Goal: Task Accomplishment & Management: Complete application form

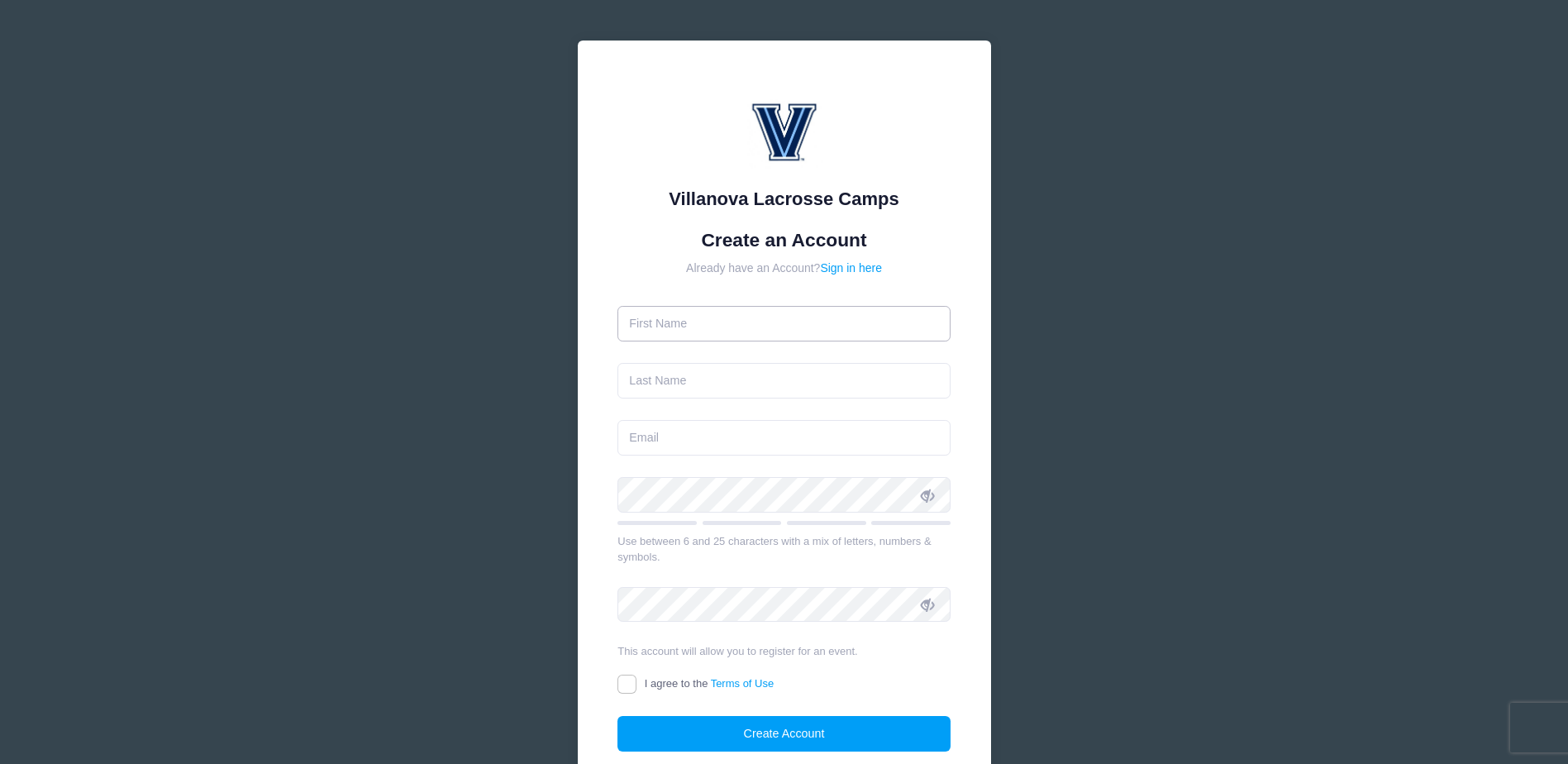
drag, startPoint x: 0, startPoint y: 0, endPoint x: 793, endPoint y: 312, distance: 852.2
click at [793, 312] on input "text" at bounding box center [784, 324] width 333 height 36
type input "[PERSON_NAME]"
type input "Wood"
click at [706, 329] on input "John" at bounding box center [784, 324] width 333 height 36
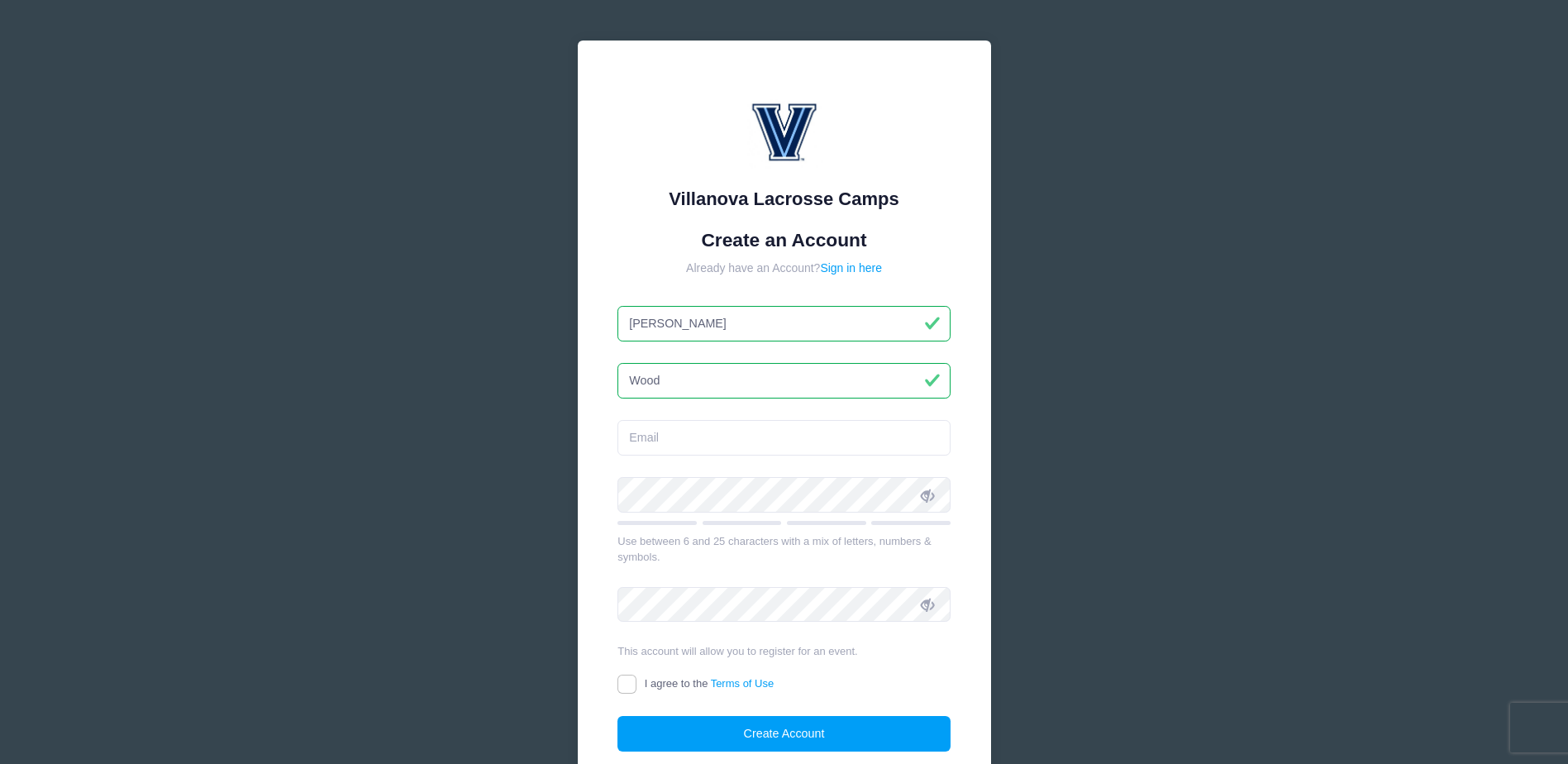
click at [706, 329] on input "John" at bounding box center [784, 324] width 333 height 36
type input "[PERSON_NAME]"
click at [695, 439] on input "email" at bounding box center [784, 437] width 333 height 36
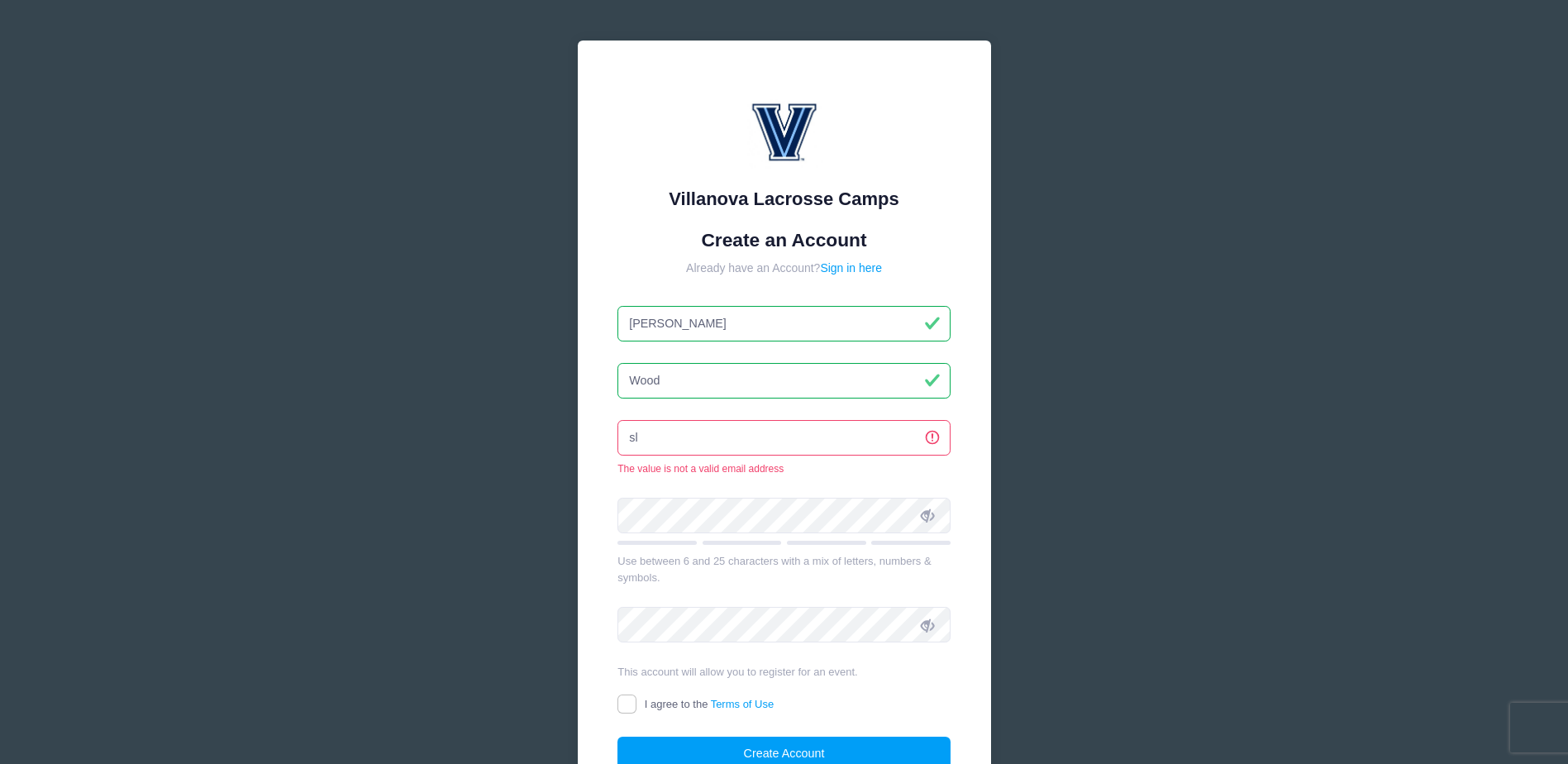
type input "s"
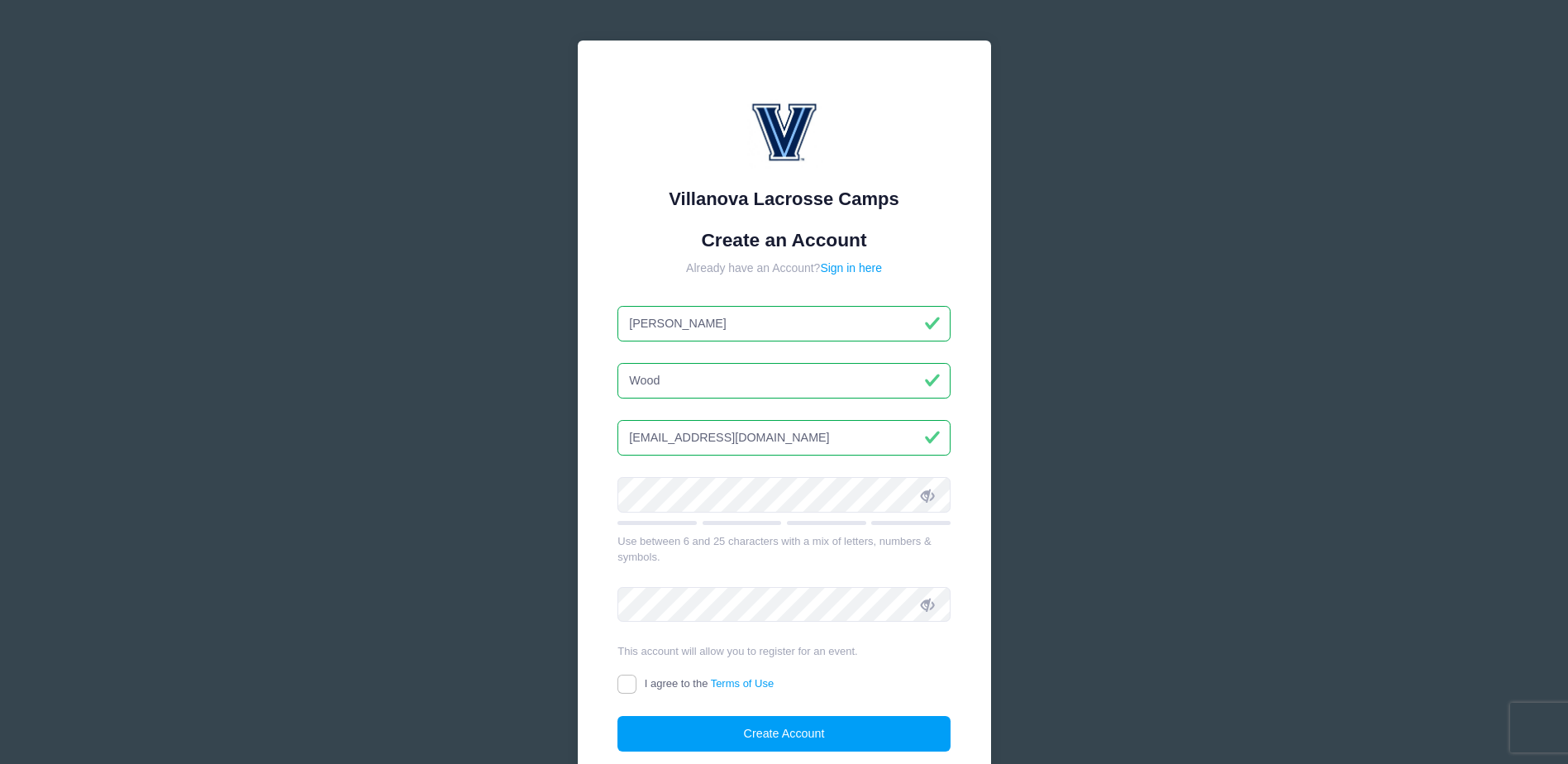
type input "Nicholaswood2028@gmail.com"
click at [627, 684] on input "I agree to the Terms of Use" at bounding box center [627, 684] width 19 height 19
checkbox input "true"
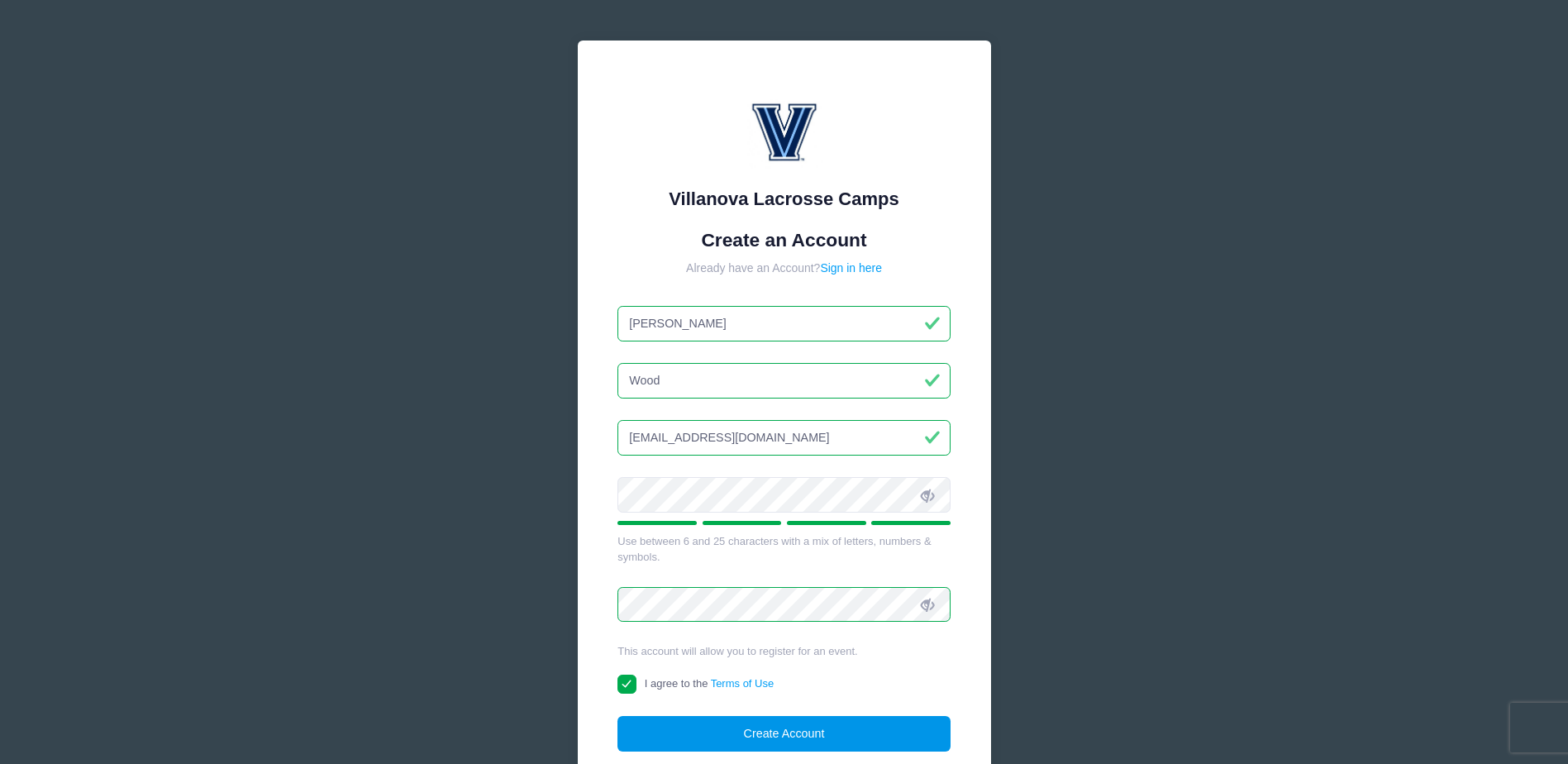
click at [750, 735] on button "Create Account" at bounding box center [784, 734] width 333 height 36
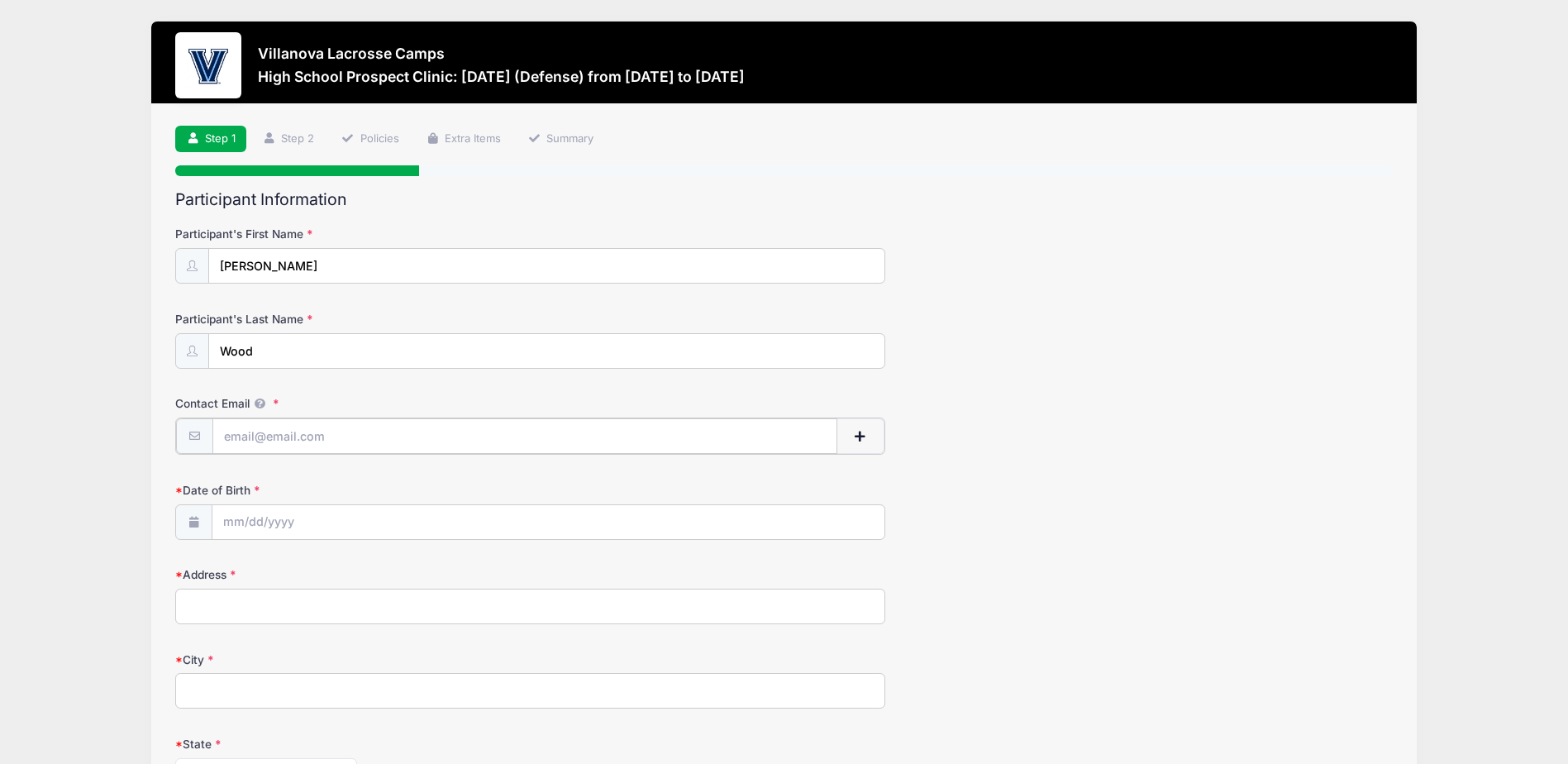
click at [257, 437] on input "Contact Email" at bounding box center [525, 436] width 625 height 36
type input "[EMAIL_ADDRESS][DOMAIN_NAME]"
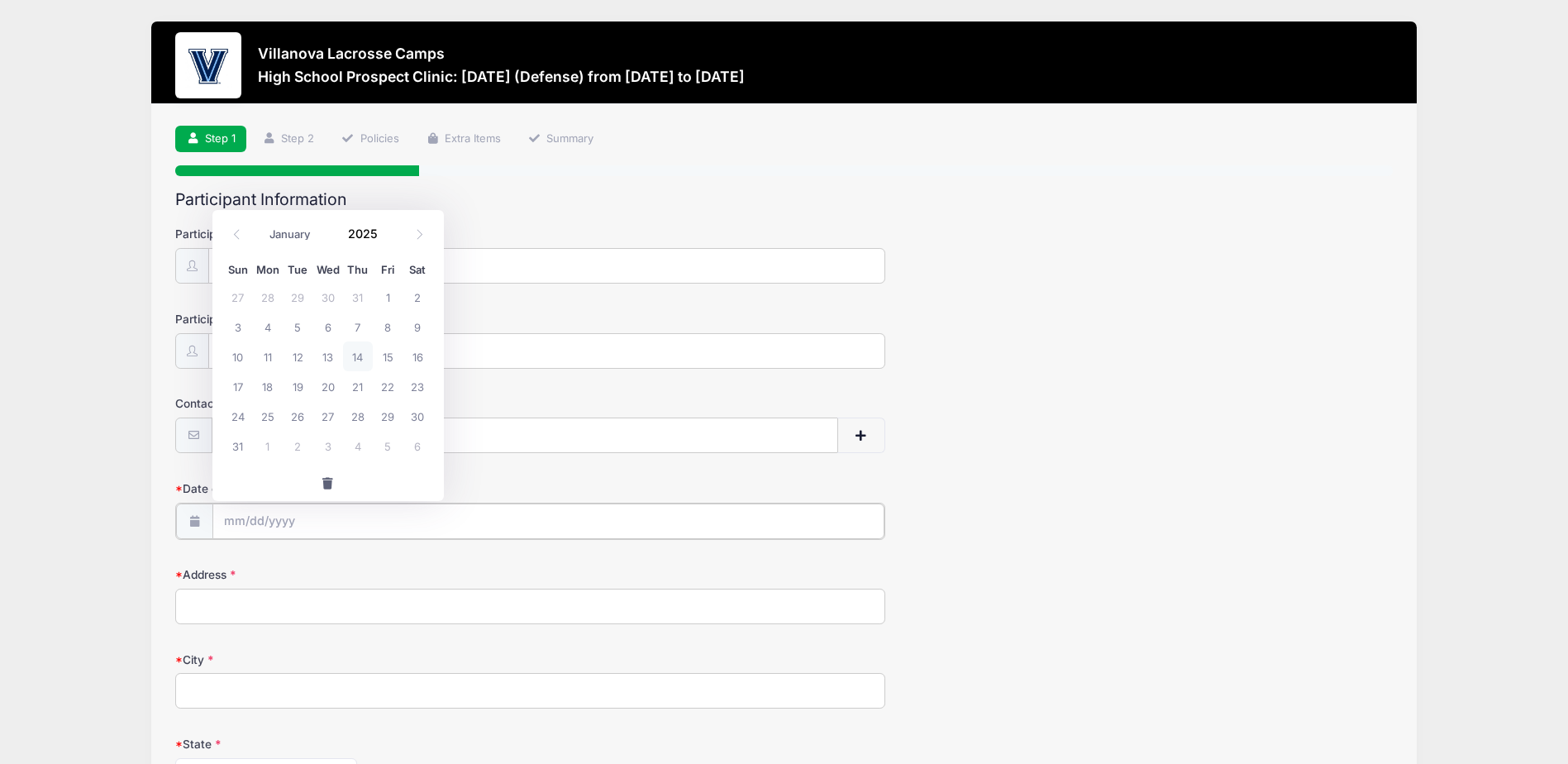
click at [230, 522] on input "Date of Birth" at bounding box center [549, 521] width 673 height 36
click at [246, 233] on span at bounding box center [237, 234] width 28 height 28
click at [440, 424] on div "Sun Mon Tue Wed Thu Fri Sat 29 30 1 2 3 4 5 6 7 8 9 10 11 12 13 14 15 16 17 18 …" at bounding box center [327, 359] width 232 height 212
click at [308, 530] on input "Date of Birth" at bounding box center [549, 521] width 673 height 36
click at [164, 504] on div "Step 1 /7 Step 1 Step 2 Policies Extra Items Summary Participant Information Pa…" at bounding box center [784, 661] width 1265 height 1113
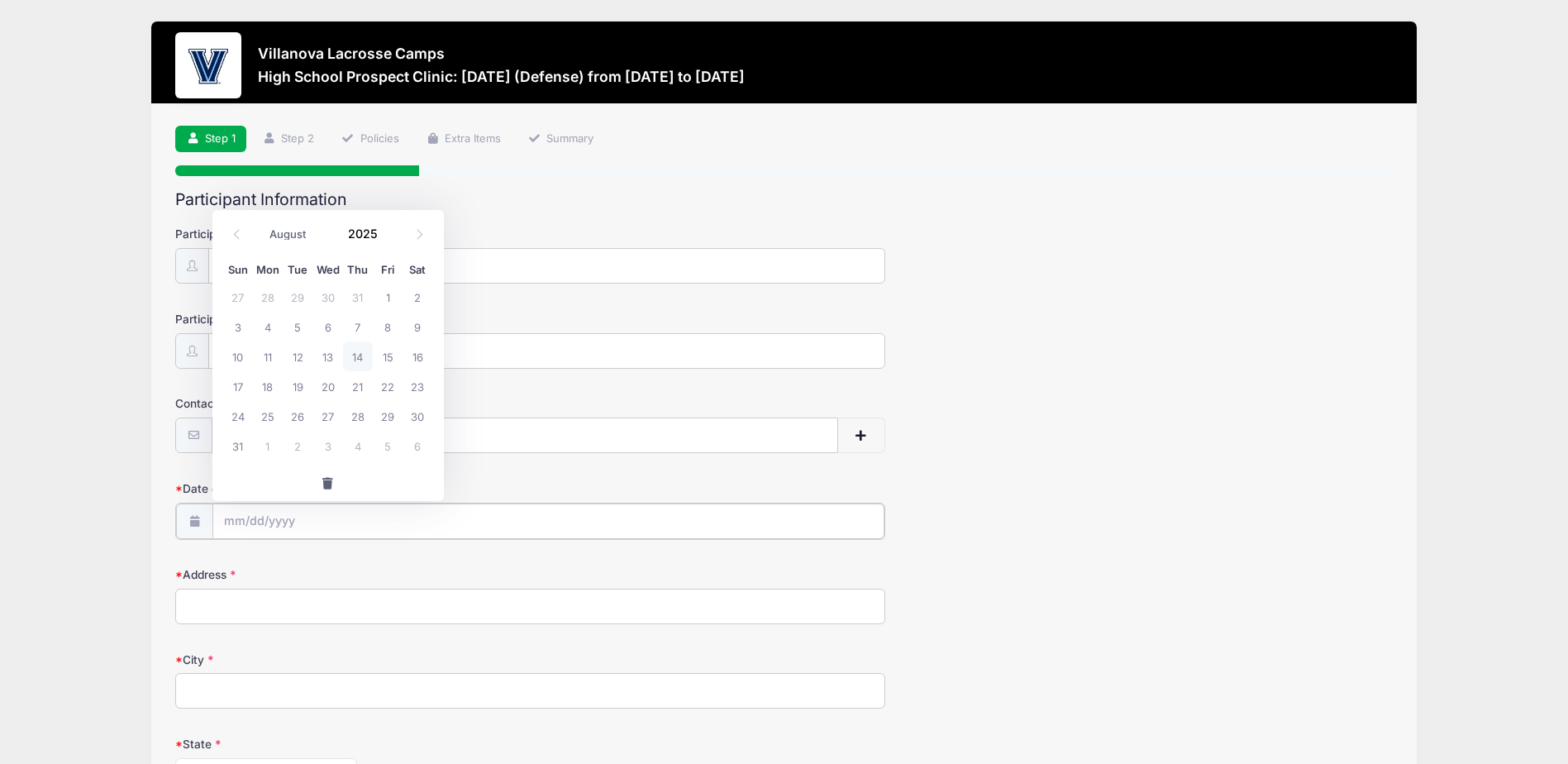
click at [240, 514] on input "Date of Birth" at bounding box center [549, 521] width 673 height 36
click at [244, 233] on span at bounding box center [237, 234] width 28 height 28
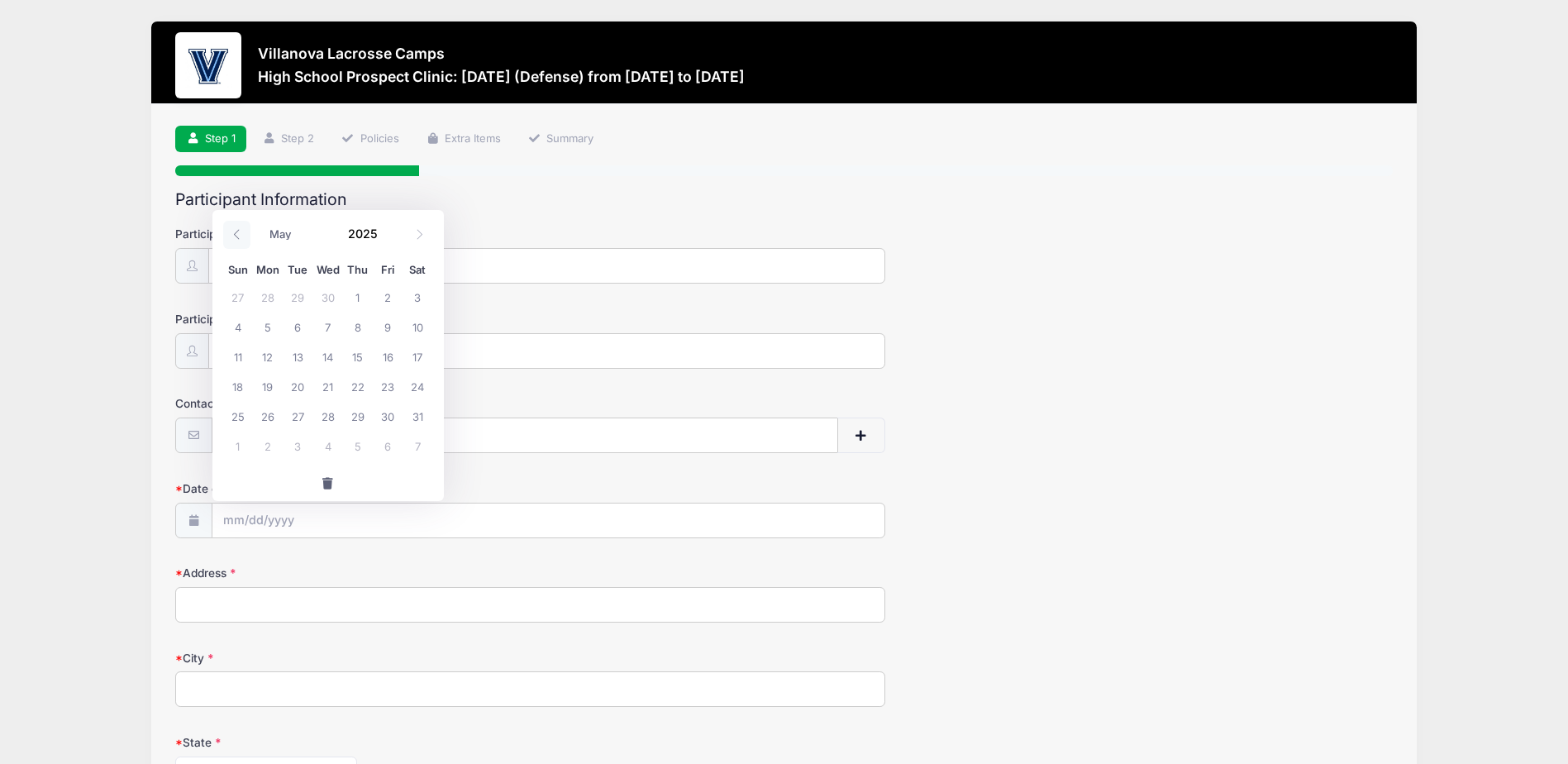
click at [244, 233] on span at bounding box center [237, 234] width 28 height 28
drag, startPoint x: 244, startPoint y: 233, endPoint x: 410, endPoint y: 233, distance: 166.0
click at [410, 233] on span at bounding box center [420, 234] width 28 height 28
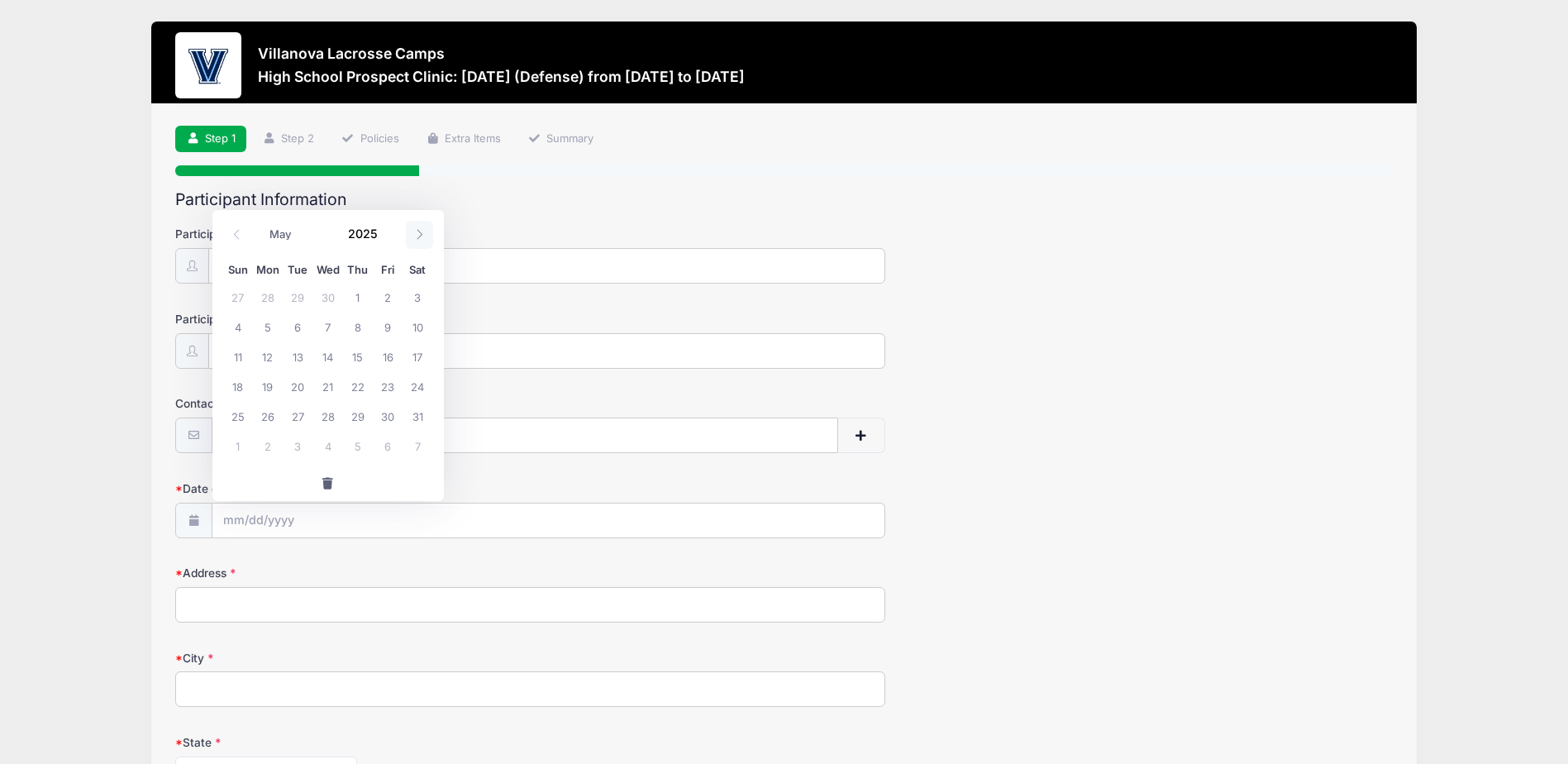
click at [410, 233] on span at bounding box center [420, 234] width 28 height 28
click at [235, 241] on span at bounding box center [237, 234] width 28 height 28
select select "4"
click at [242, 390] on span "18" at bounding box center [238, 386] width 30 height 30
type input "05/18/2025"
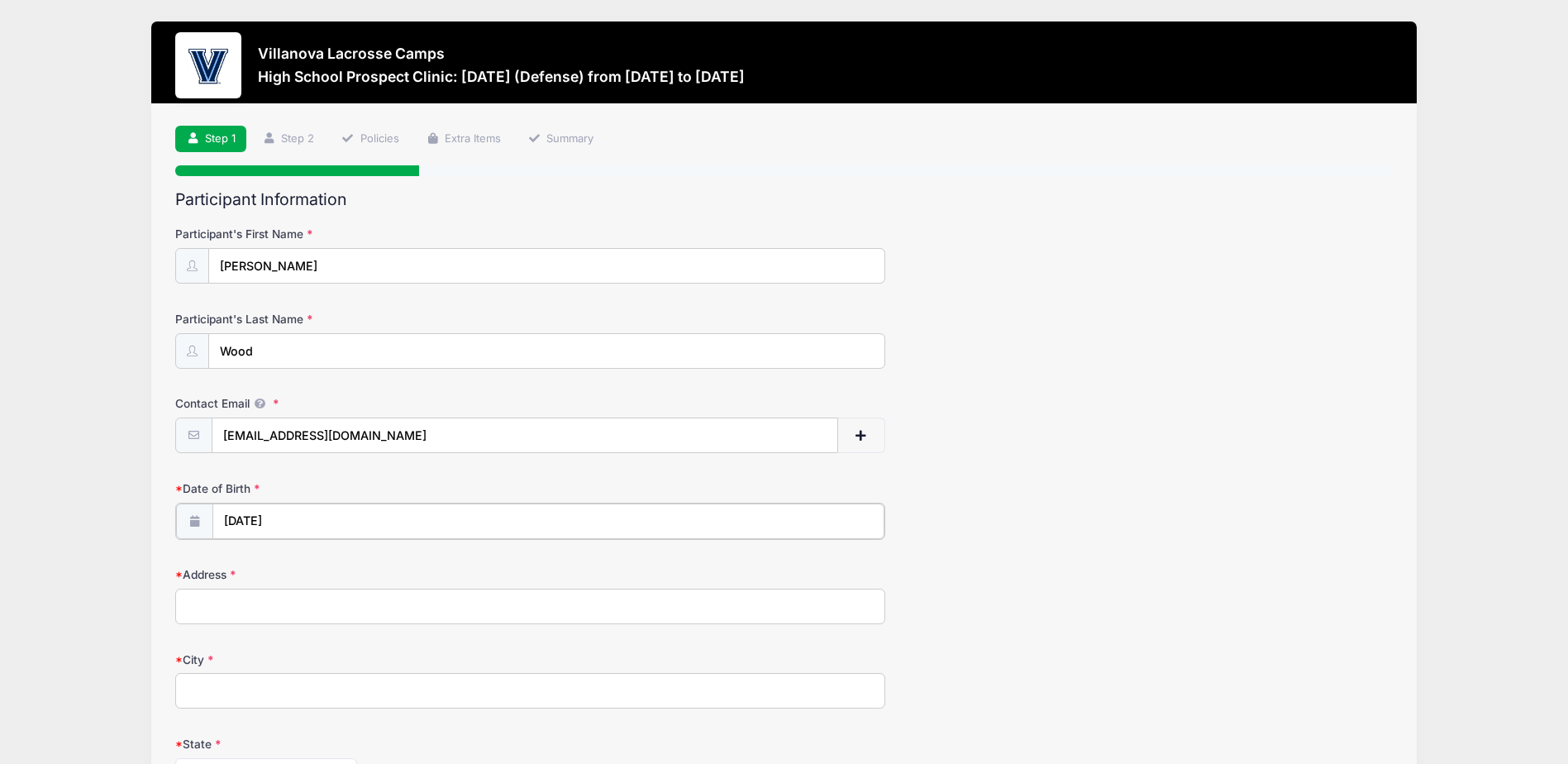
click at [281, 523] on input "05/18/2025" at bounding box center [549, 521] width 673 height 36
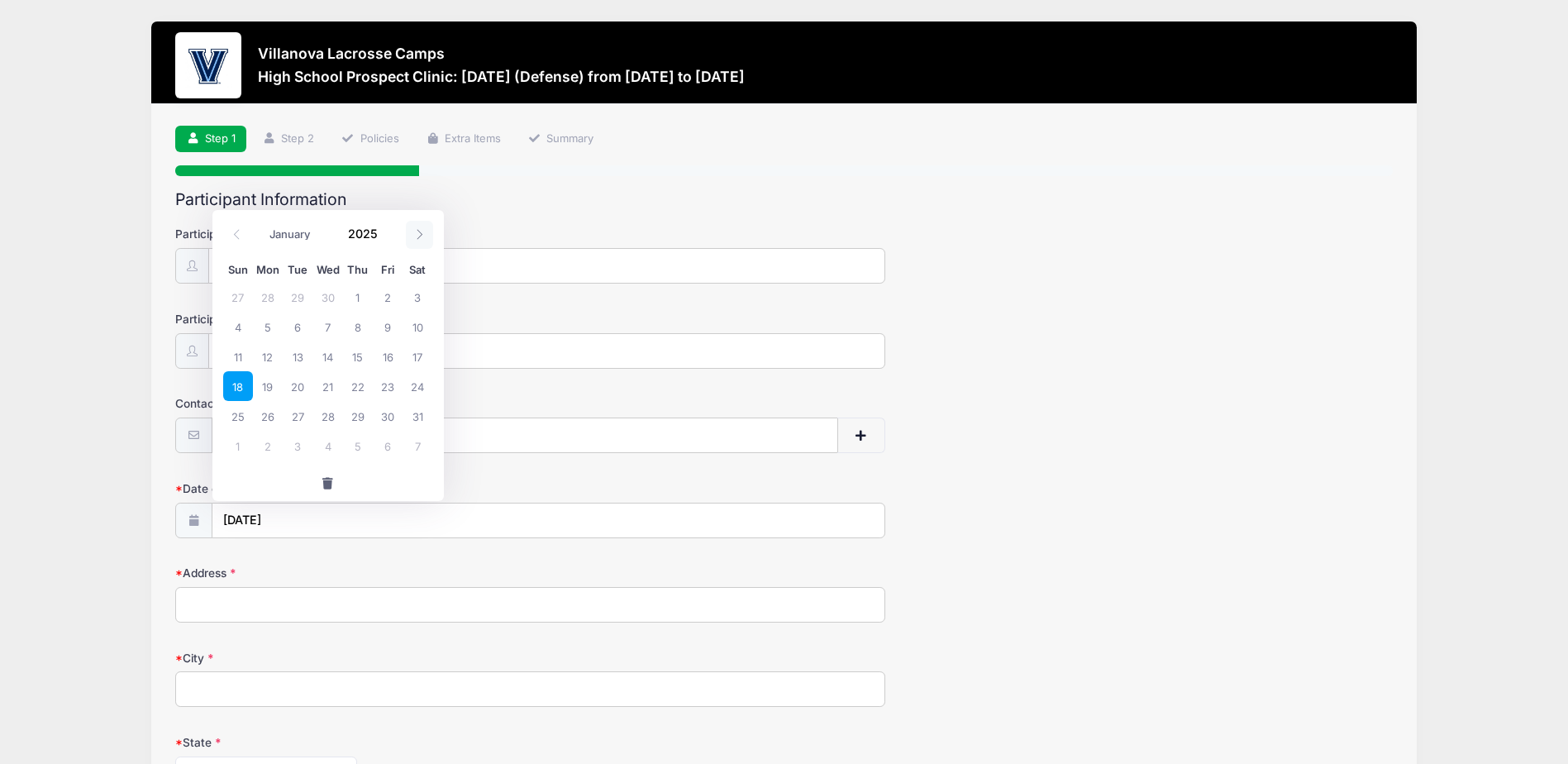
click at [419, 229] on icon at bounding box center [420, 234] width 11 height 11
select select "7"
drag, startPoint x: 419, startPoint y: 229, endPoint x: 375, endPoint y: 229, distance: 44.0
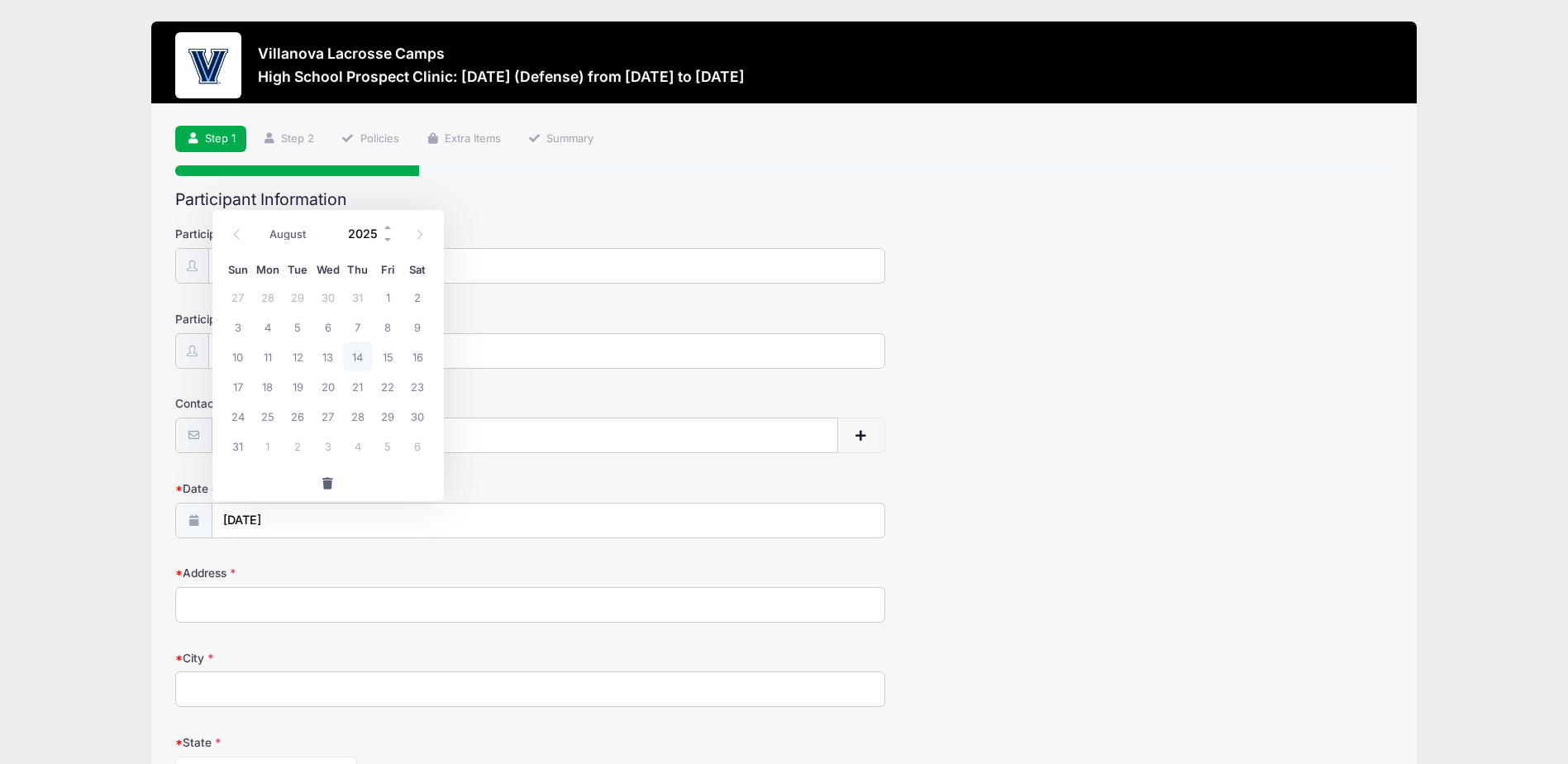
click at [375, 229] on input "2025" at bounding box center [367, 233] width 53 height 25
click at [362, 230] on input "2025" at bounding box center [367, 233] width 53 height 25
click at [383, 230] on span at bounding box center [388, 227] width 12 height 12
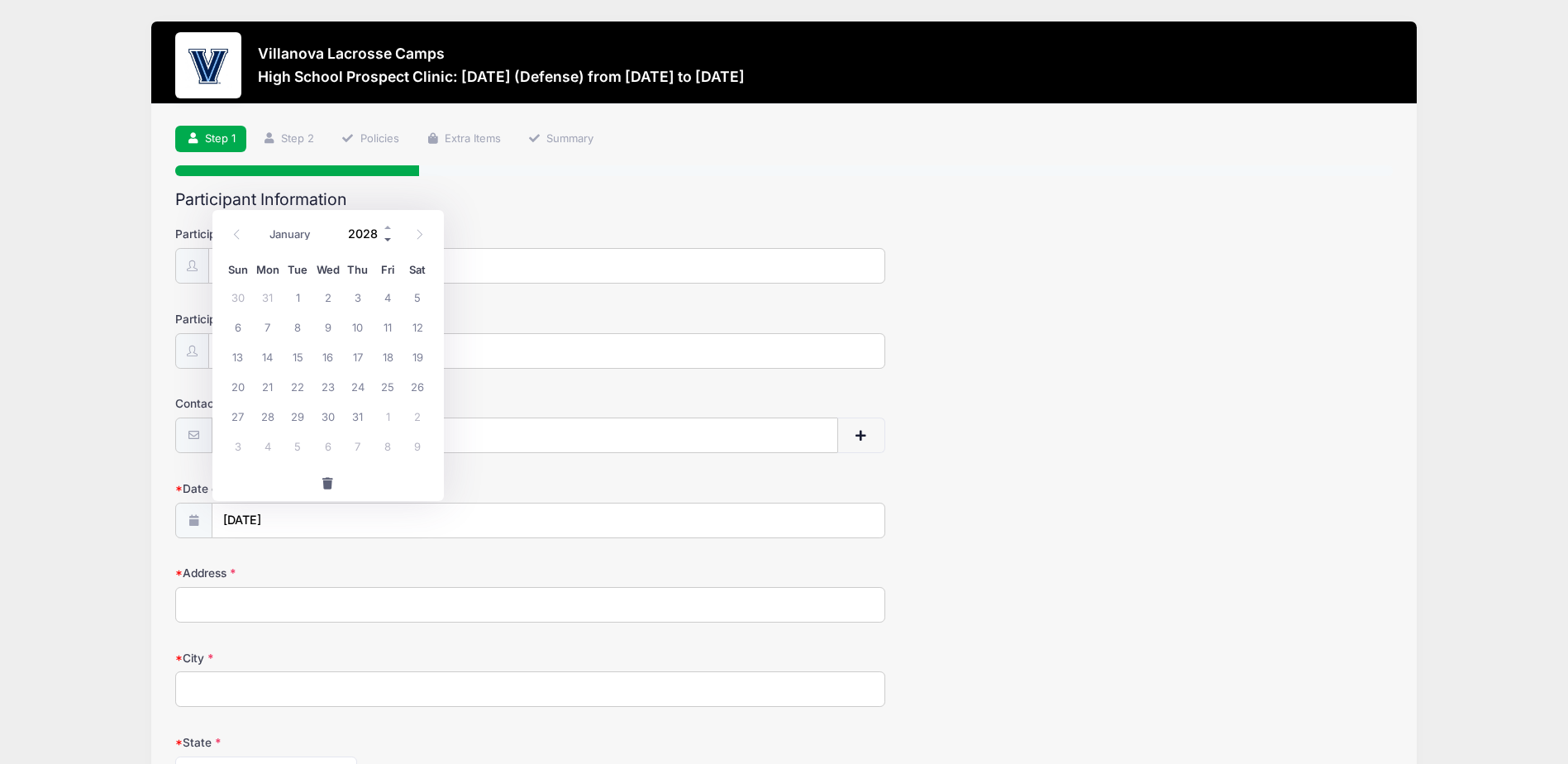
click at [386, 237] on span at bounding box center [388, 240] width 12 height 12
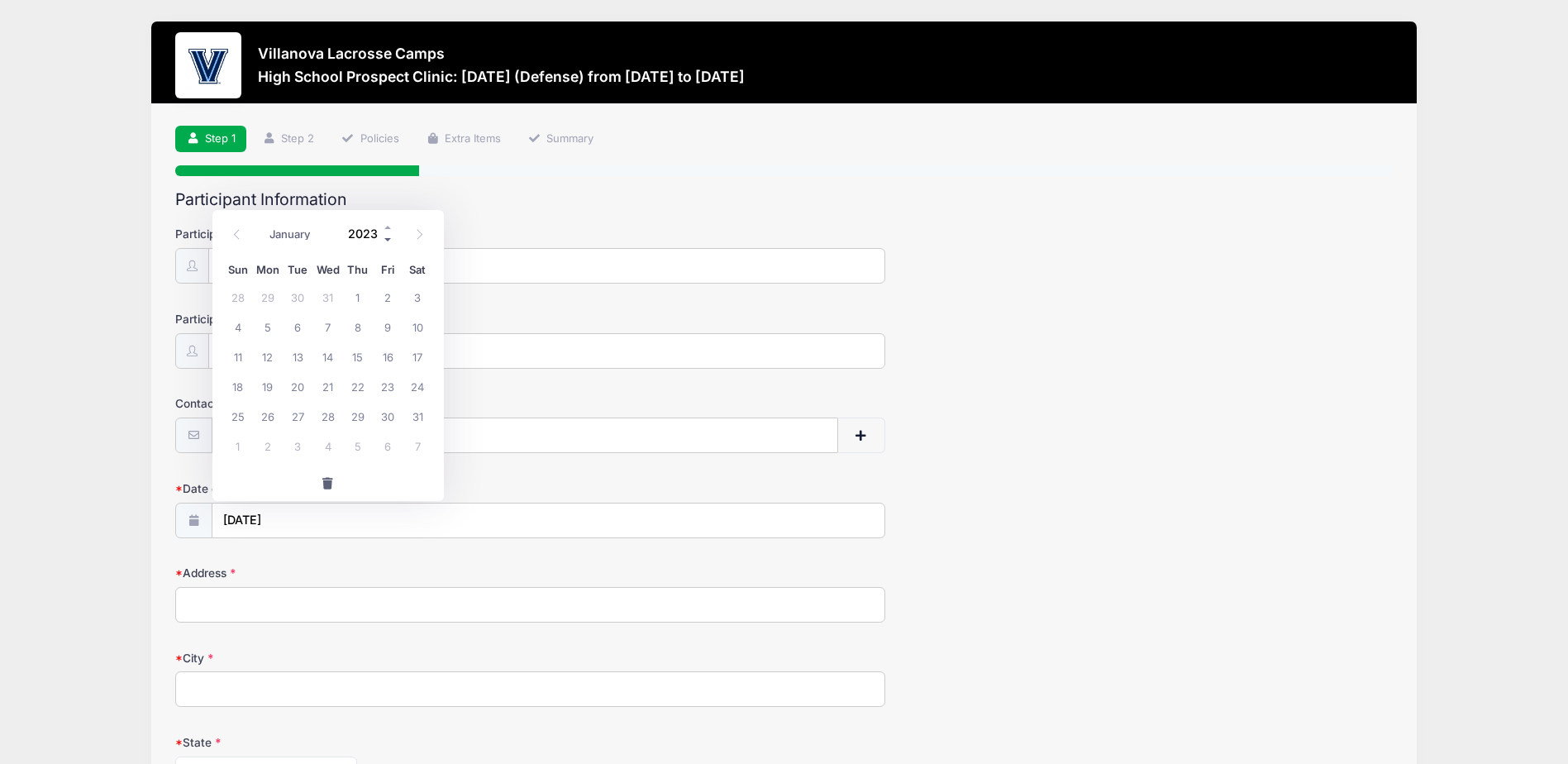
click at [386, 237] on span at bounding box center [388, 240] width 12 height 12
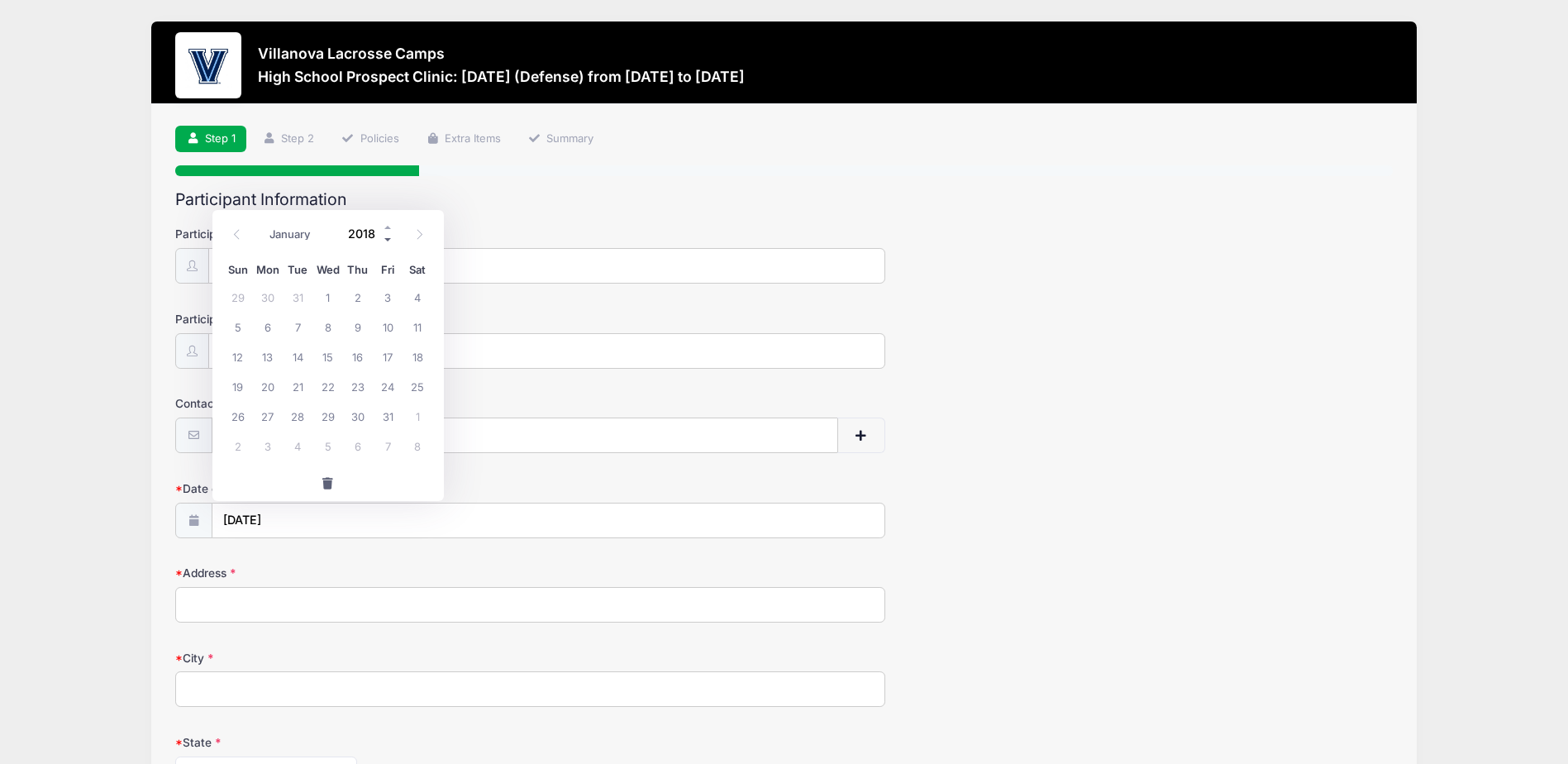
click at [386, 237] on span at bounding box center [388, 240] width 12 height 12
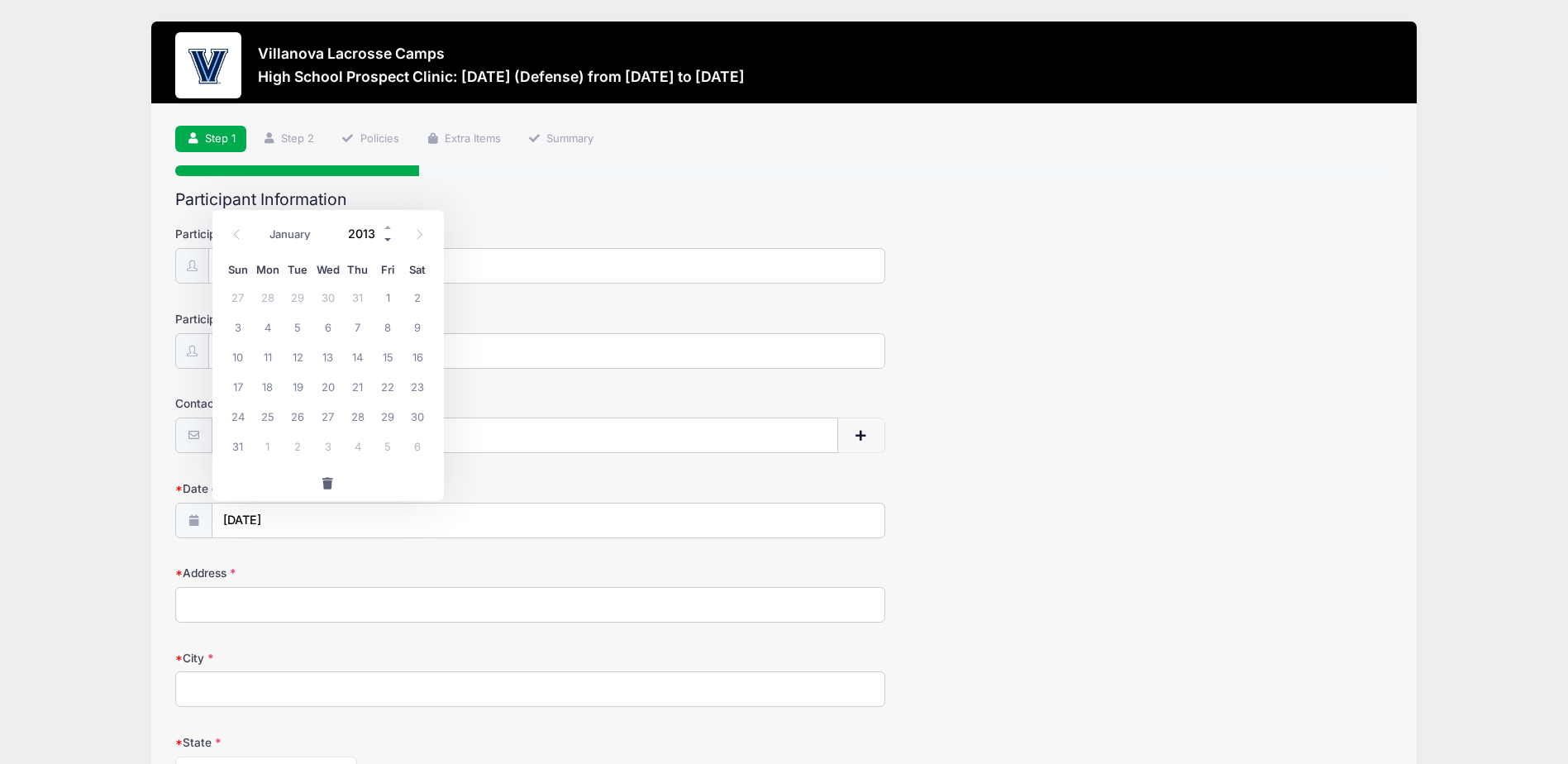
click at [386, 237] on span at bounding box center [388, 240] width 12 height 12
click at [384, 514] on input "05/18/2025" at bounding box center [549, 521] width 673 height 36
click at [357, 222] on input "2010" at bounding box center [367, 233] width 53 height 25
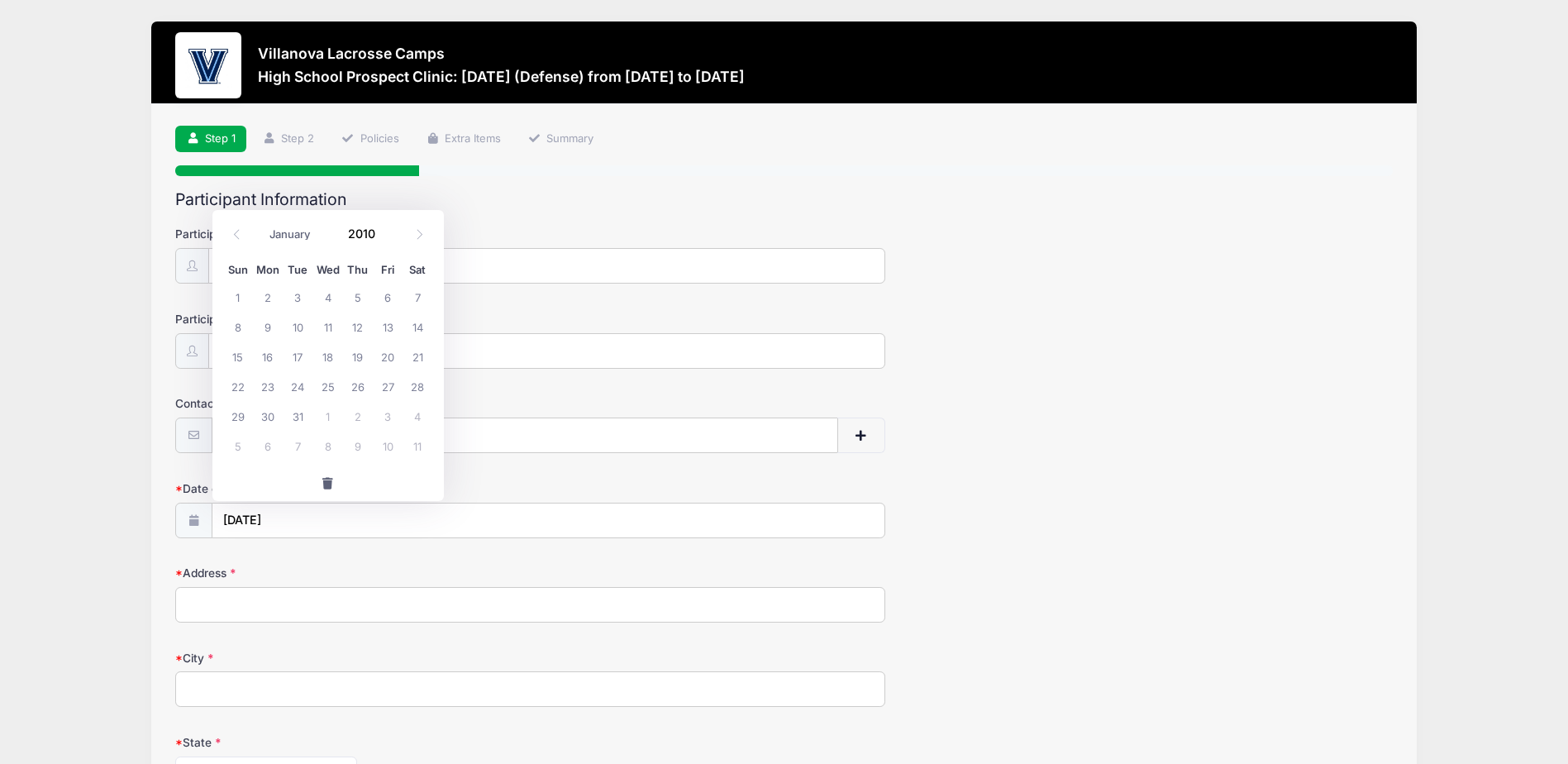
click at [494, 479] on form "Participant's First Name Nicholas Participant's Last Name Wood Contact Email Ni…" at bounding box center [783, 678] width 1217 height 905
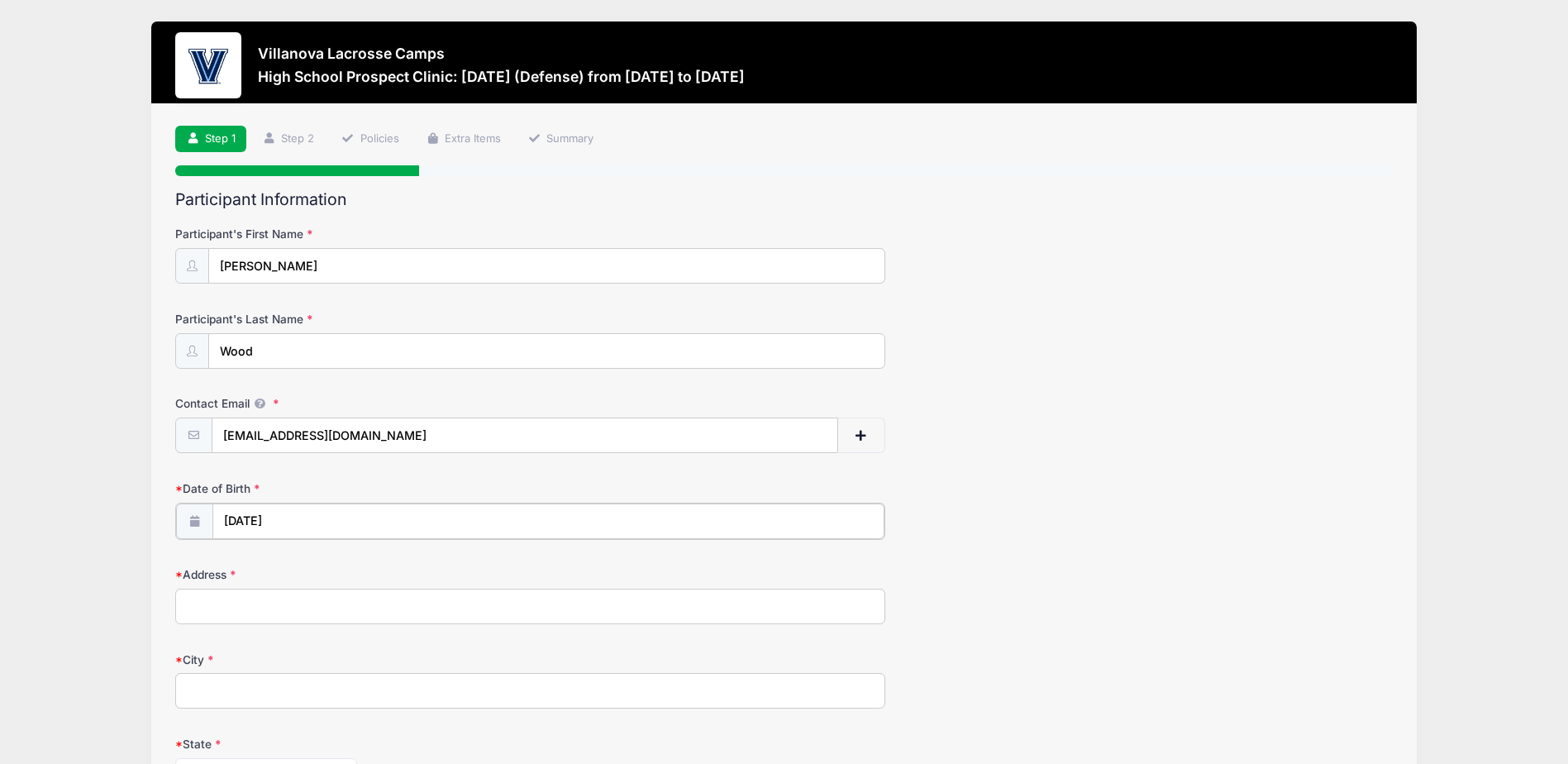
type input "2025"
click at [292, 517] on input "05/18/2025" at bounding box center [549, 521] width 673 height 36
select select "4"
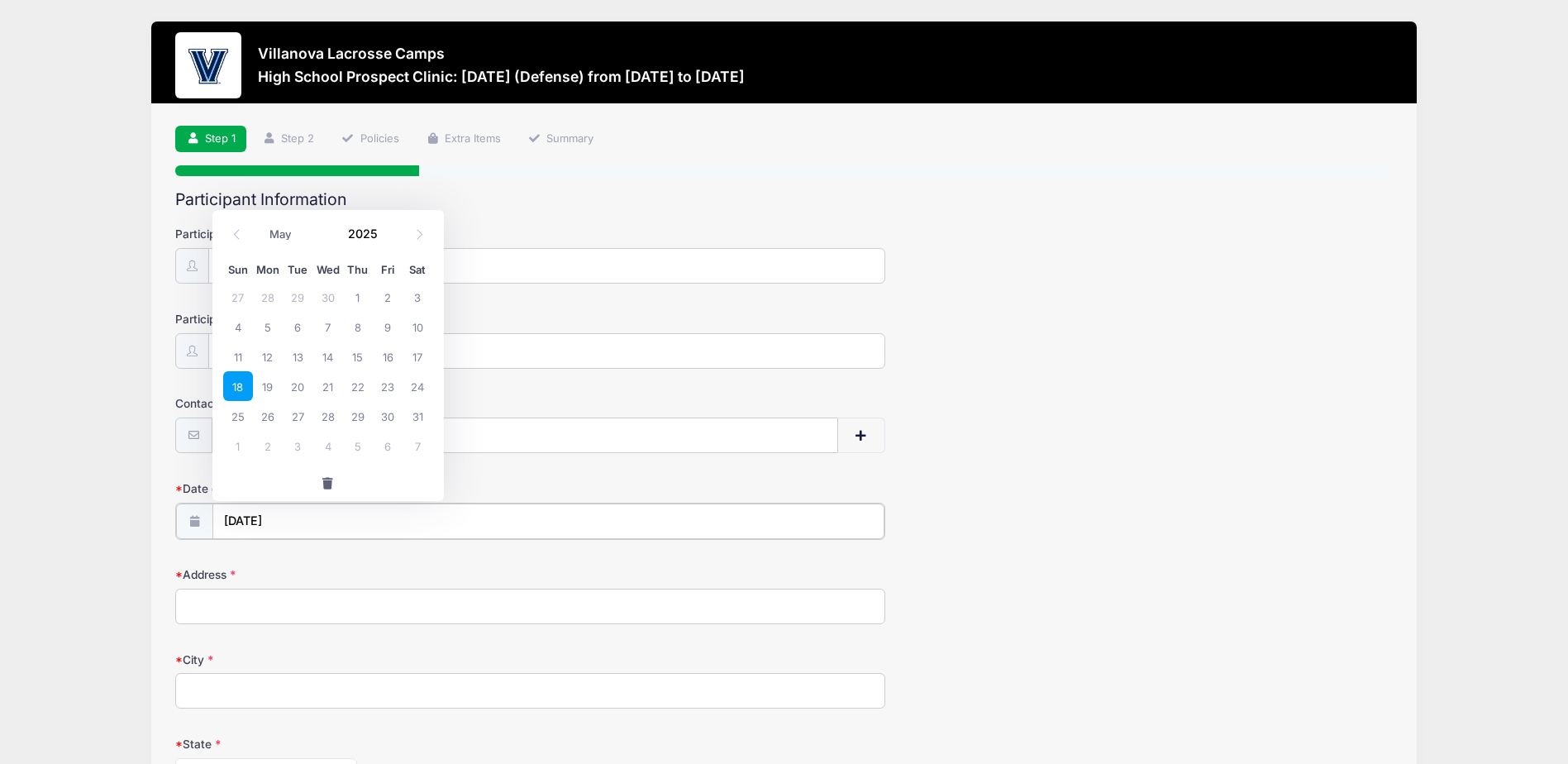
click at [292, 517] on input "05/18/2025" at bounding box center [549, 521] width 673 height 36
drag, startPoint x: 292, startPoint y: 517, endPoint x: 593, endPoint y: 410, distance: 319.5
click at [593, 410] on div "Contact Email Nicholaswood2028@gmail.com" at bounding box center [783, 424] width 1217 height 58
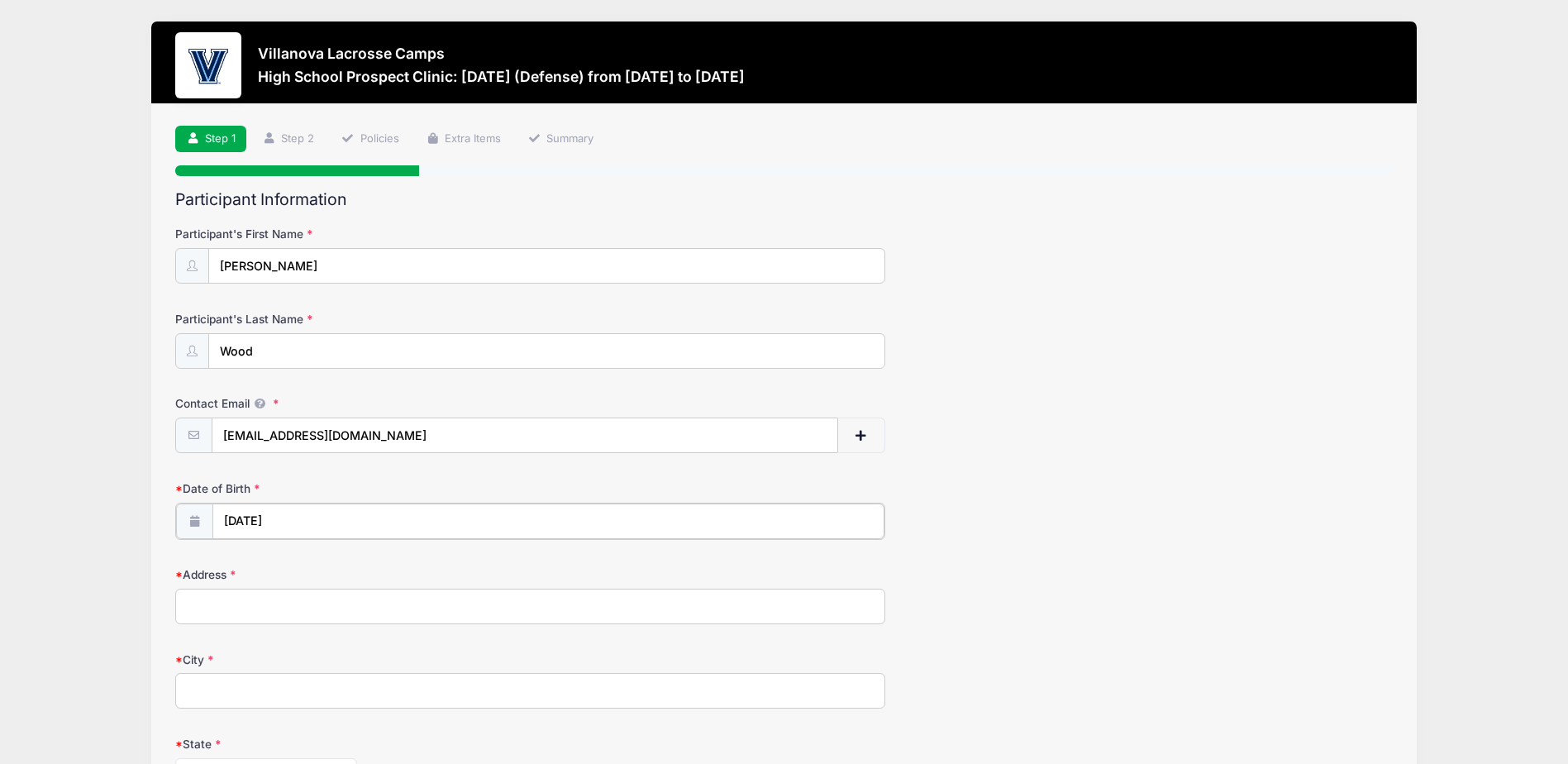
click at [279, 517] on input "05/18/2025" at bounding box center [549, 521] width 673 height 36
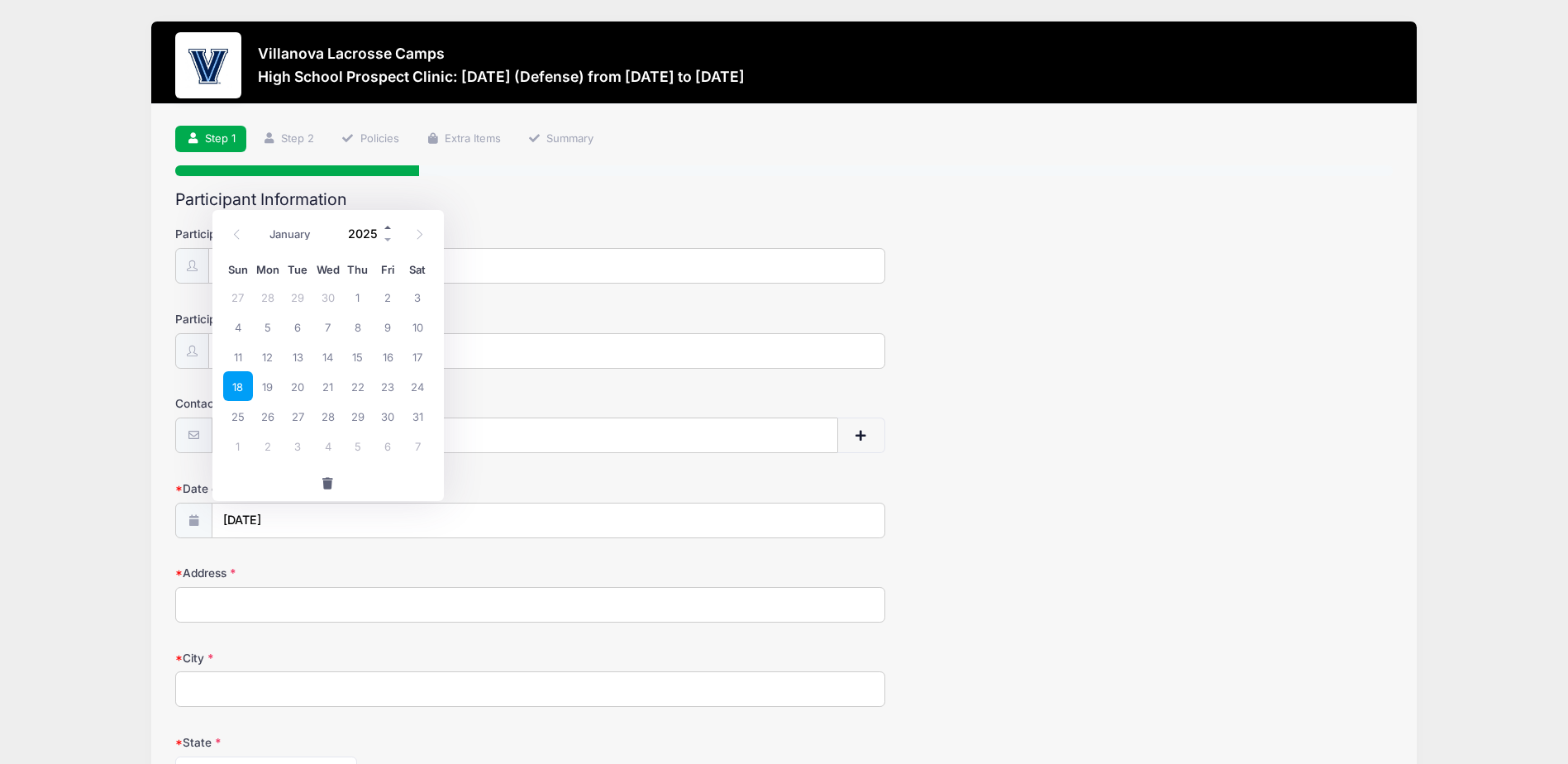
click at [391, 227] on span at bounding box center [388, 227] width 12 height 12
click at [386, 237] on span at bounding box center [388, 240] width 12 height 12
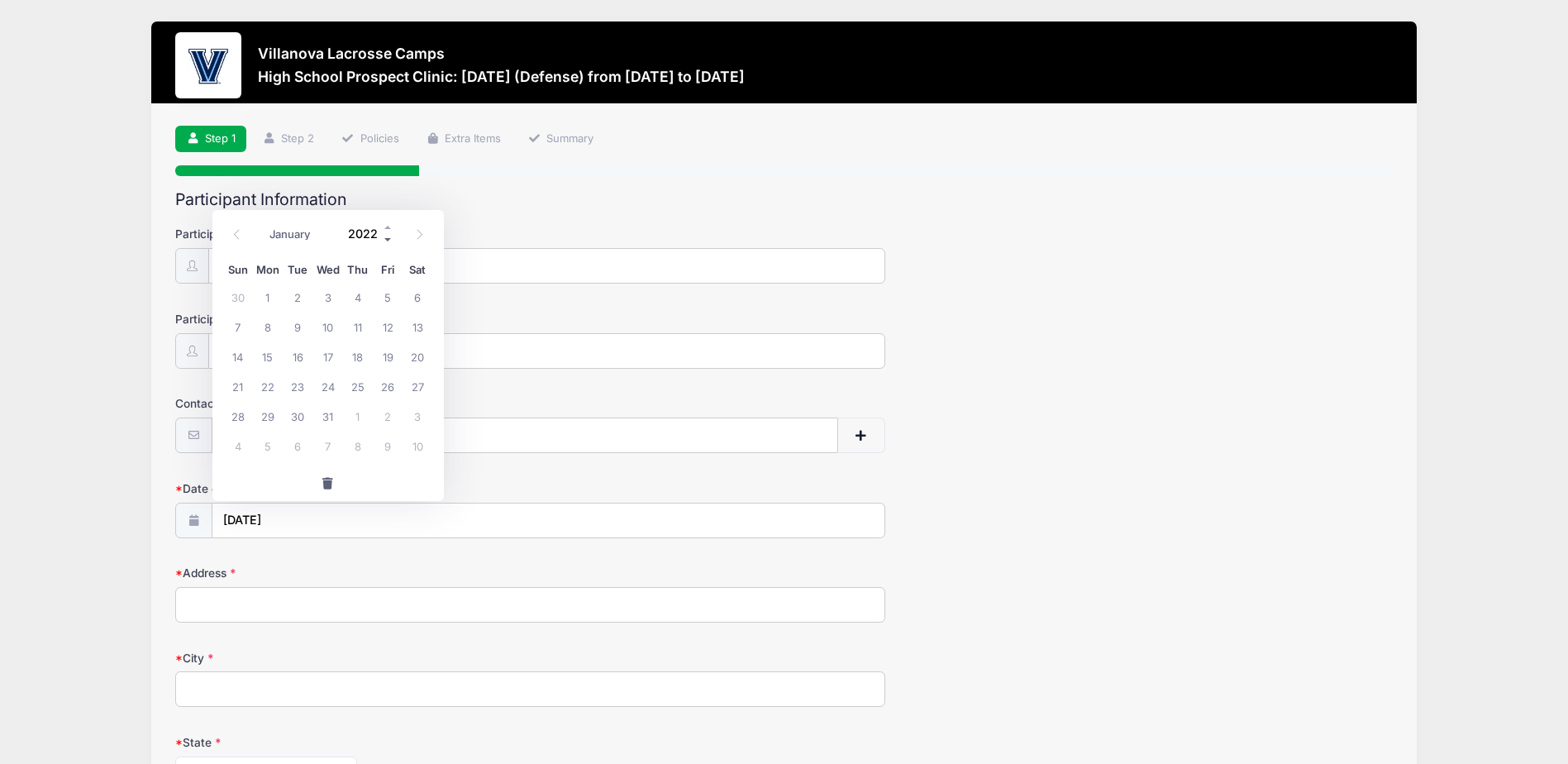
click at [386, 237] on span at bounding box center [388, 240] width 12 height 12
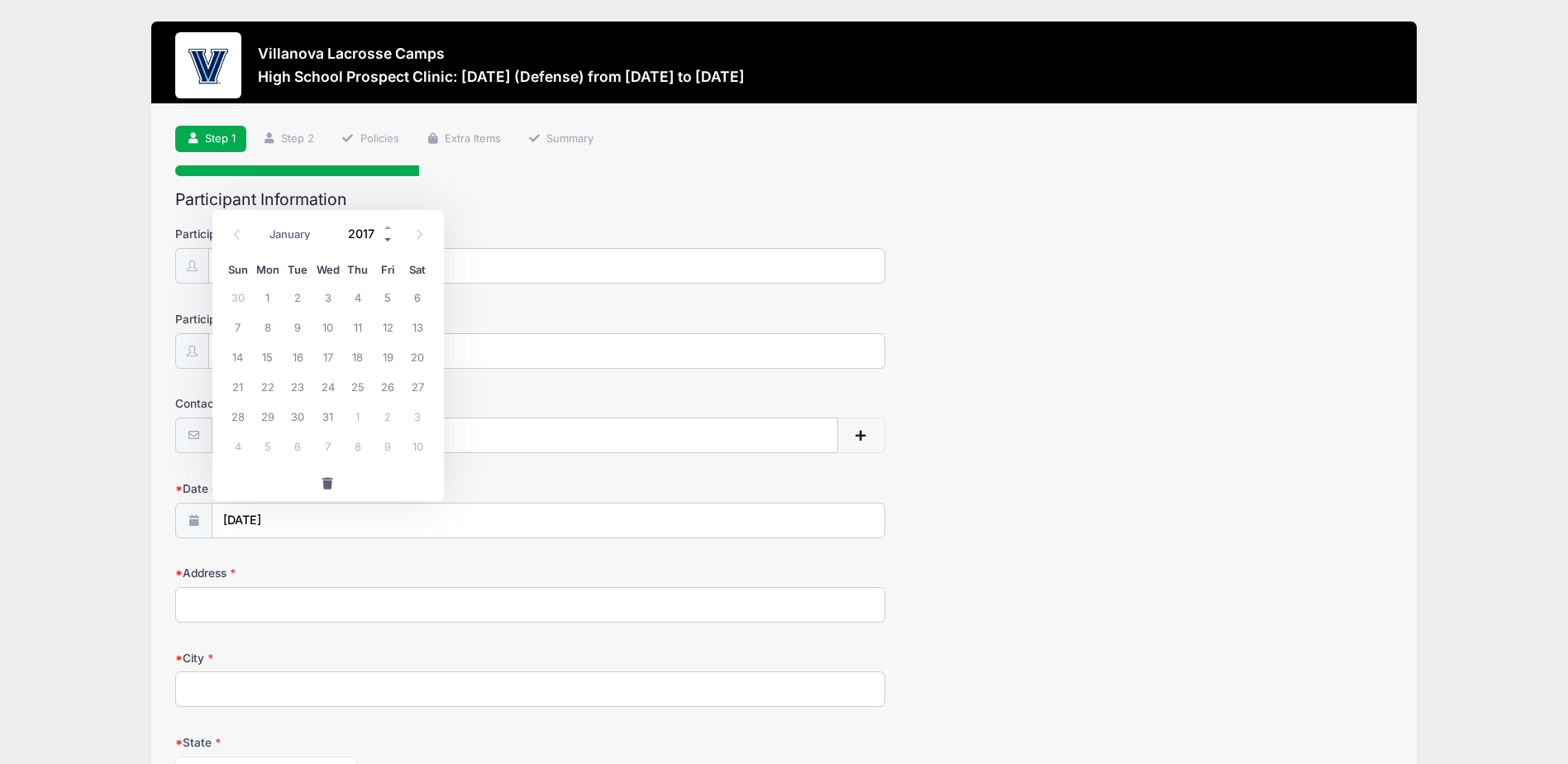
click at [386, 237] on span at bounding box center [388, 240] width 12 height 12
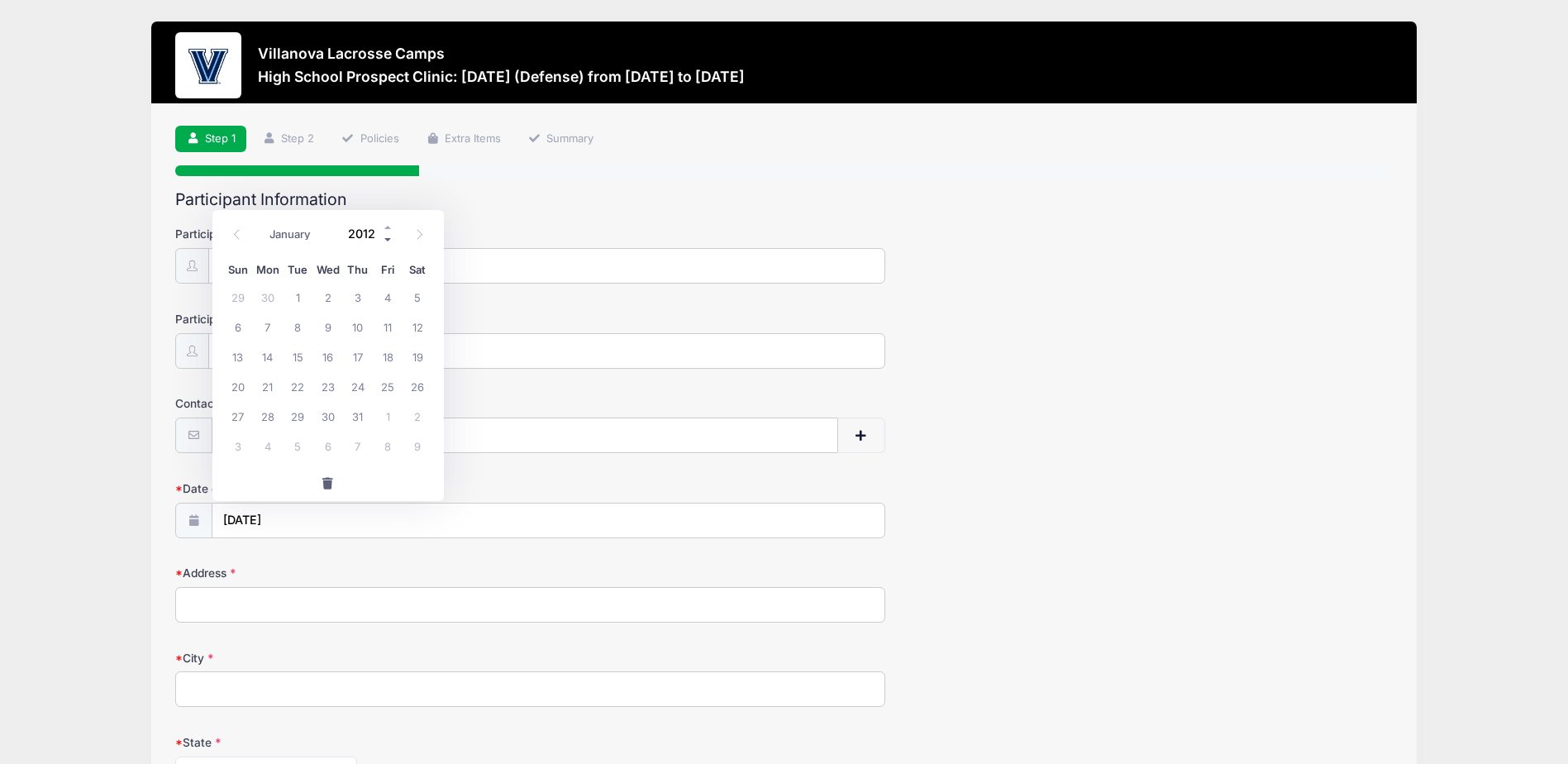
click at [386, 237] on span at bounding box center [388, 240] width 12 height 12
click at [386, 227] on span at bounding box center [388, 227] width 12 height 12
type input "2010"
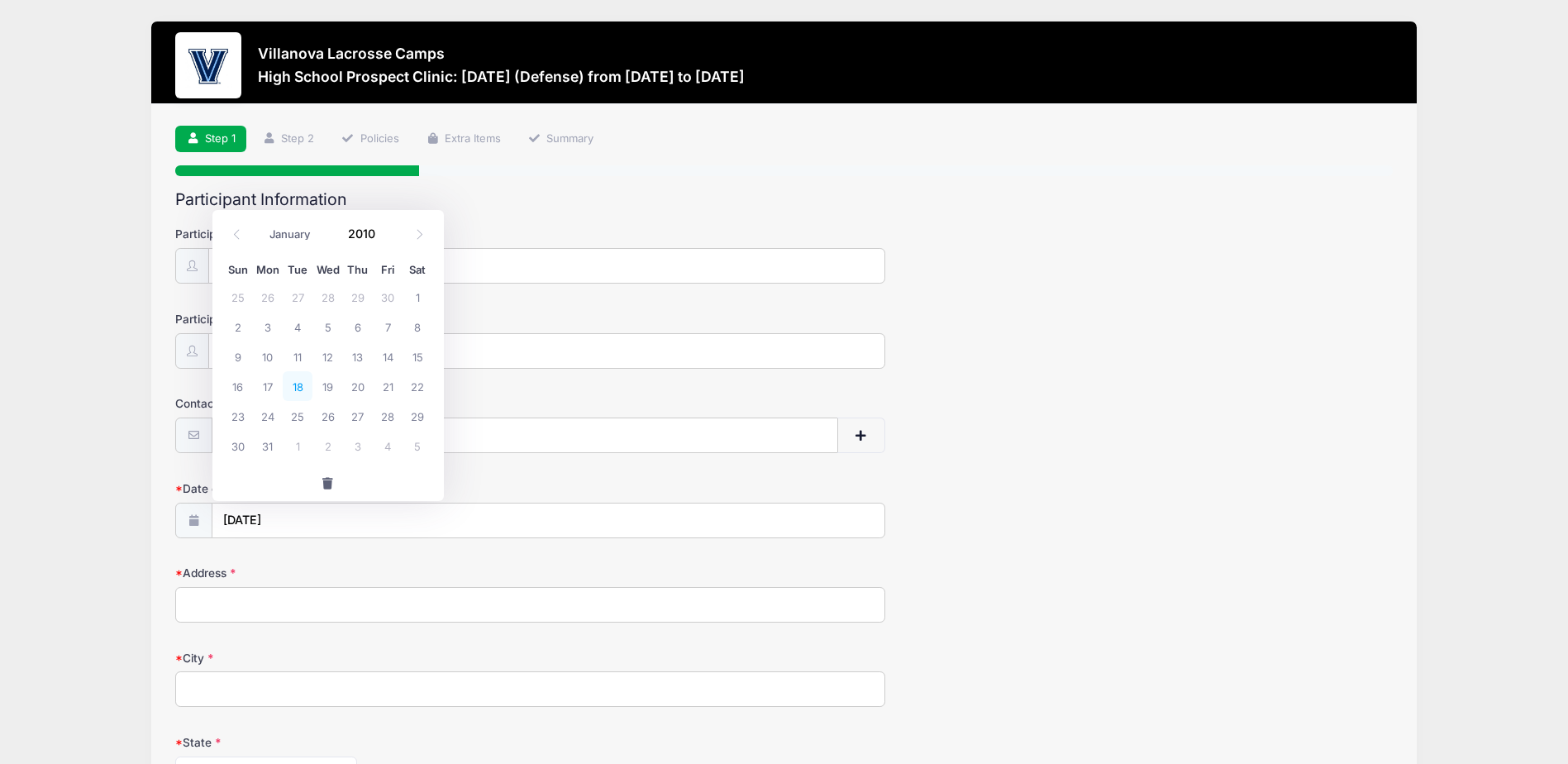
click at [292, 389] on span "18" at bounding box center [298, 386] width 30 height 30
type input "05/18/2010"
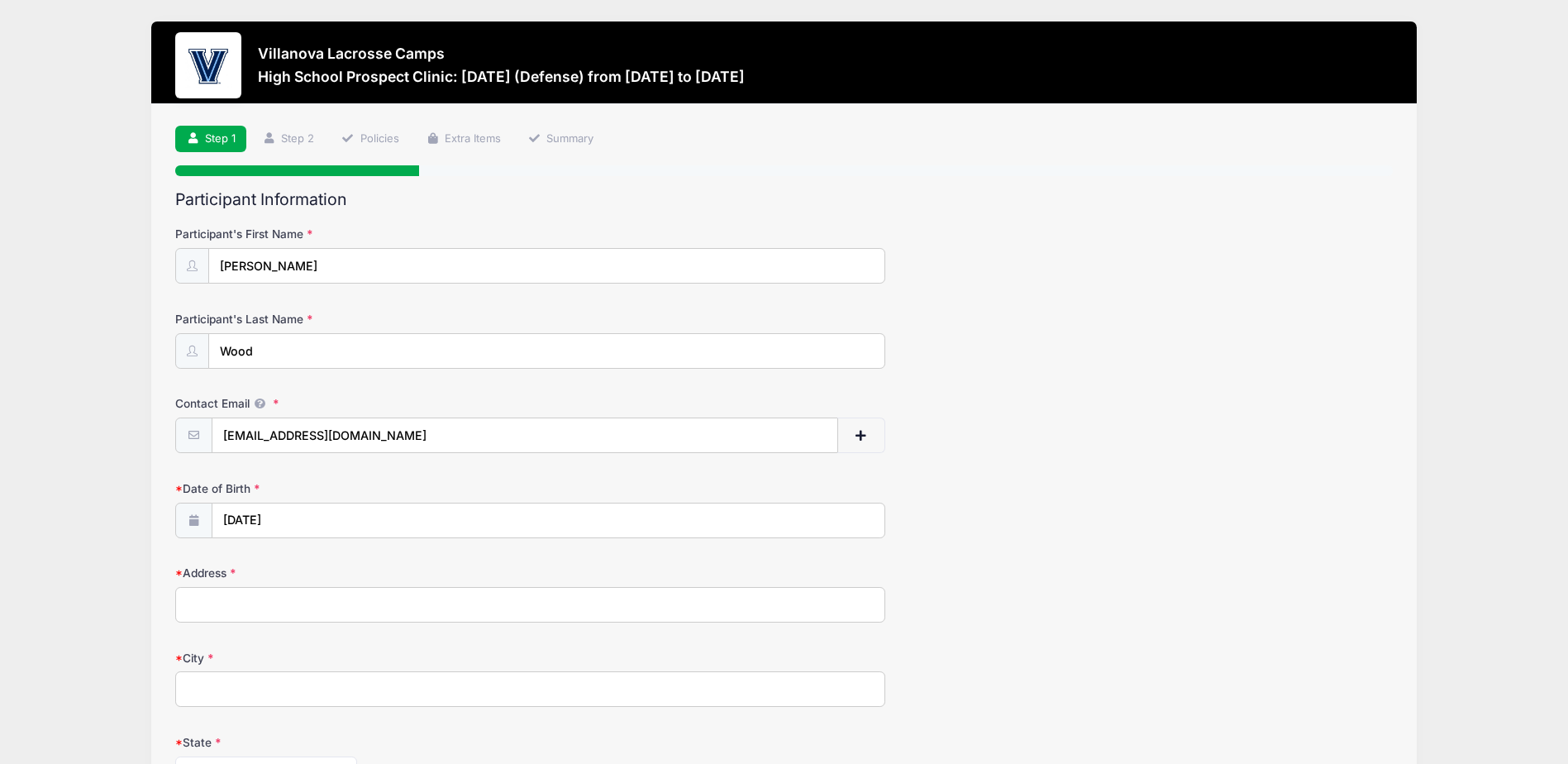
click at [210, 612] on input "Address" at bounding box center [530, 604] width 710 height 36
type input "1555 Parklane RD"
click at [228, 682] on input "City" at bounding box center [530, 689] width 710 height 36
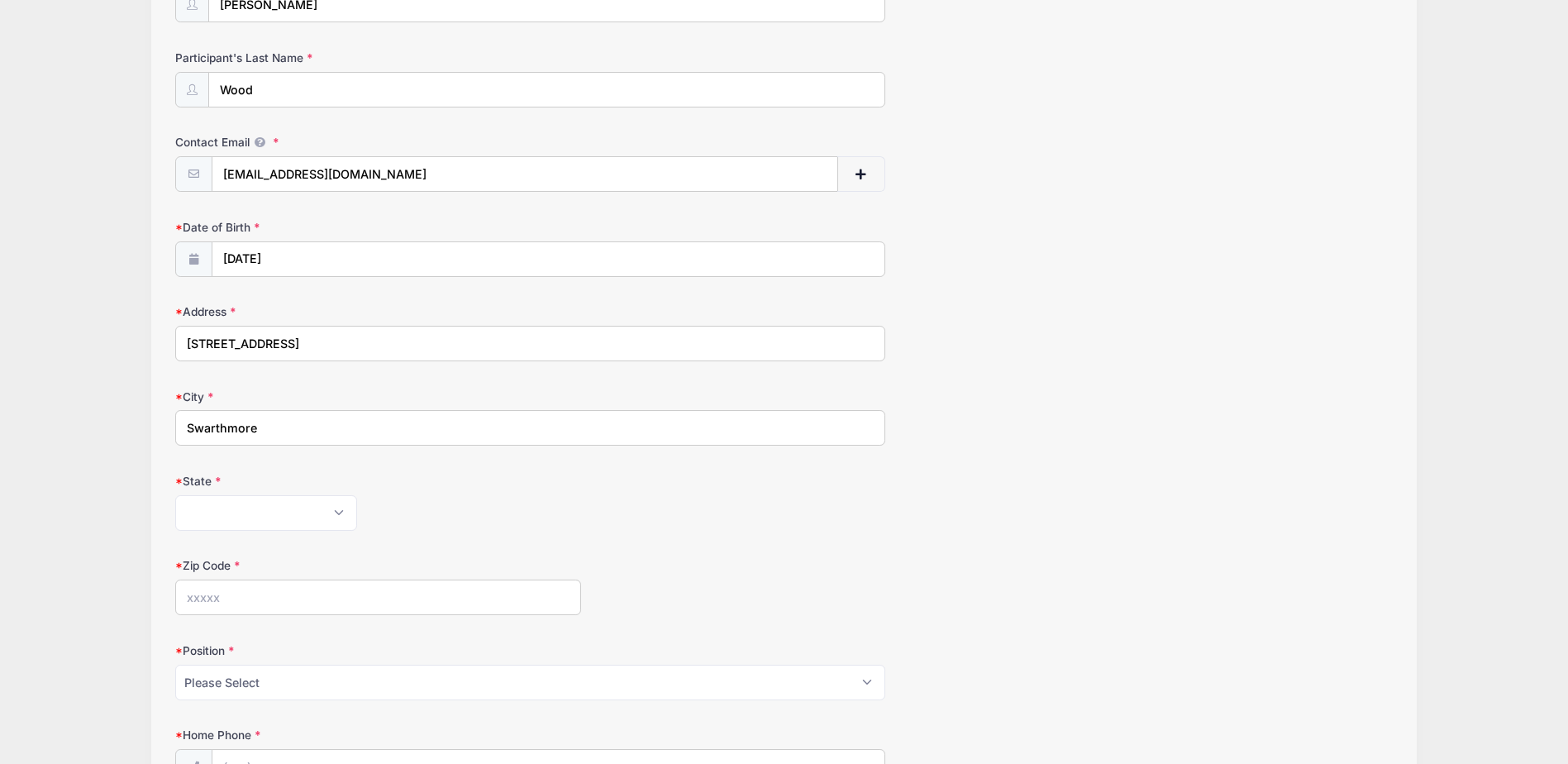
scroll to position [331, 0]
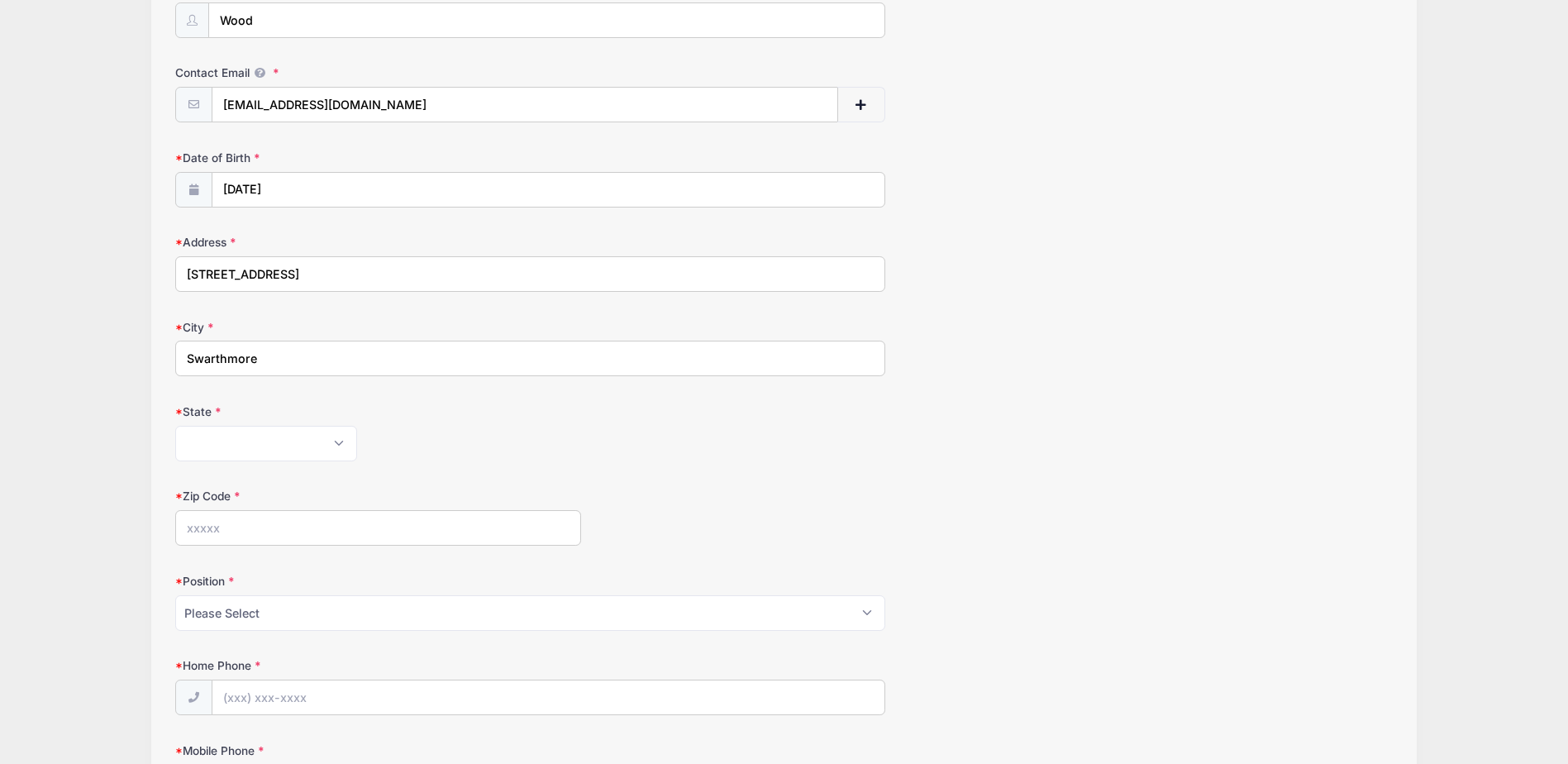
type input "Swarthmore"
click at [241, 436] on select "Alabama Alaska American Samoa Arizona Arkansas Armed Forces Africa Armed Forces…" at bounding box center [266, 444] width 182 height 36
select select "PA"
click at [175, 426] on select "Alabama Alaska American Samoa Arizona Arkansas Armed Forces Africa Armed Forces…" at bounding box center [266, 444] width 182 height 36
click at [253, 521] on input "Zip Code" at bounding box center [378, 528] width 406 height 36
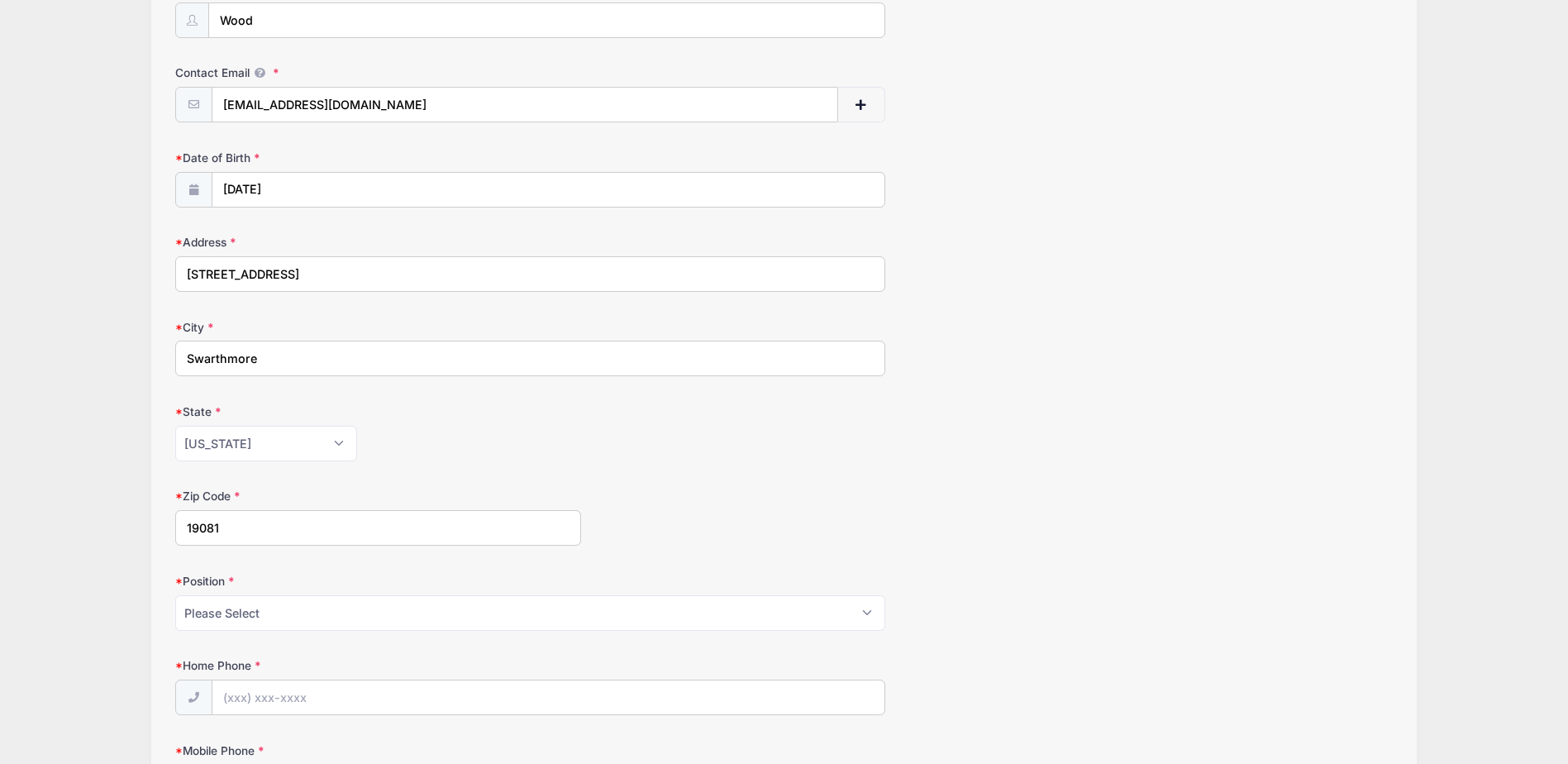
type input "19081"
click at [259, 614] on select "Please Select Goalie Middie Defense Attack FOGO LSM" at bounding box center [530, 613] width 710 height 36
click at [175, 595] on select "Please Select Goalie Middie Defense Attack FOGO LSM" at bounding box center [530, 613] width 710 height 36
click at [255, 618] on select "Please Select Goalie Middie Defense Attack FOGO LSM" at bounding box center [530, 613] width 710 height 36
select select "Defense"
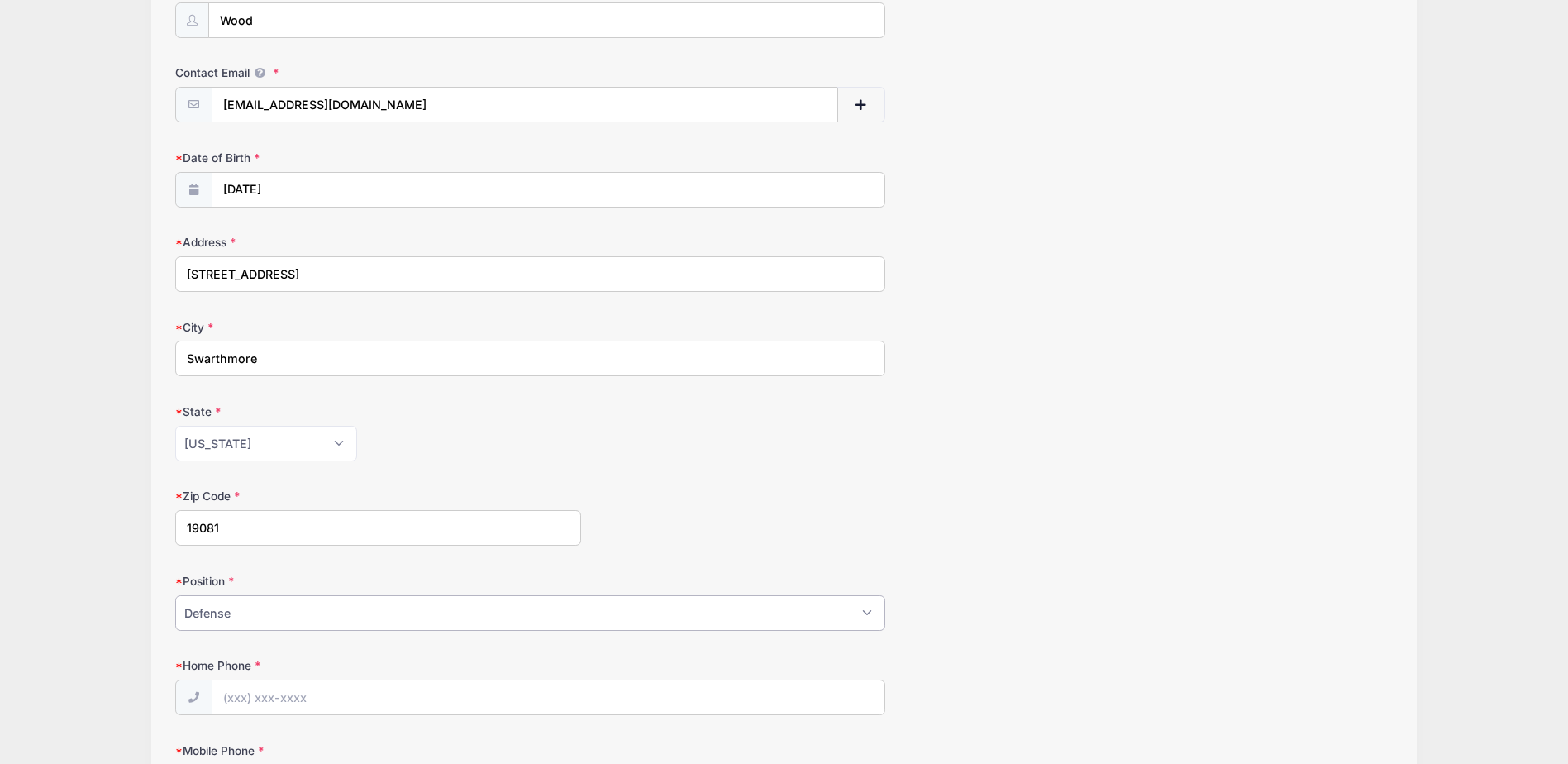
click at [175, 595] on select "Please Select Goalie Middie Defense Attack FOGO LSM" at bounding box center [530, 613] width 710 height 36
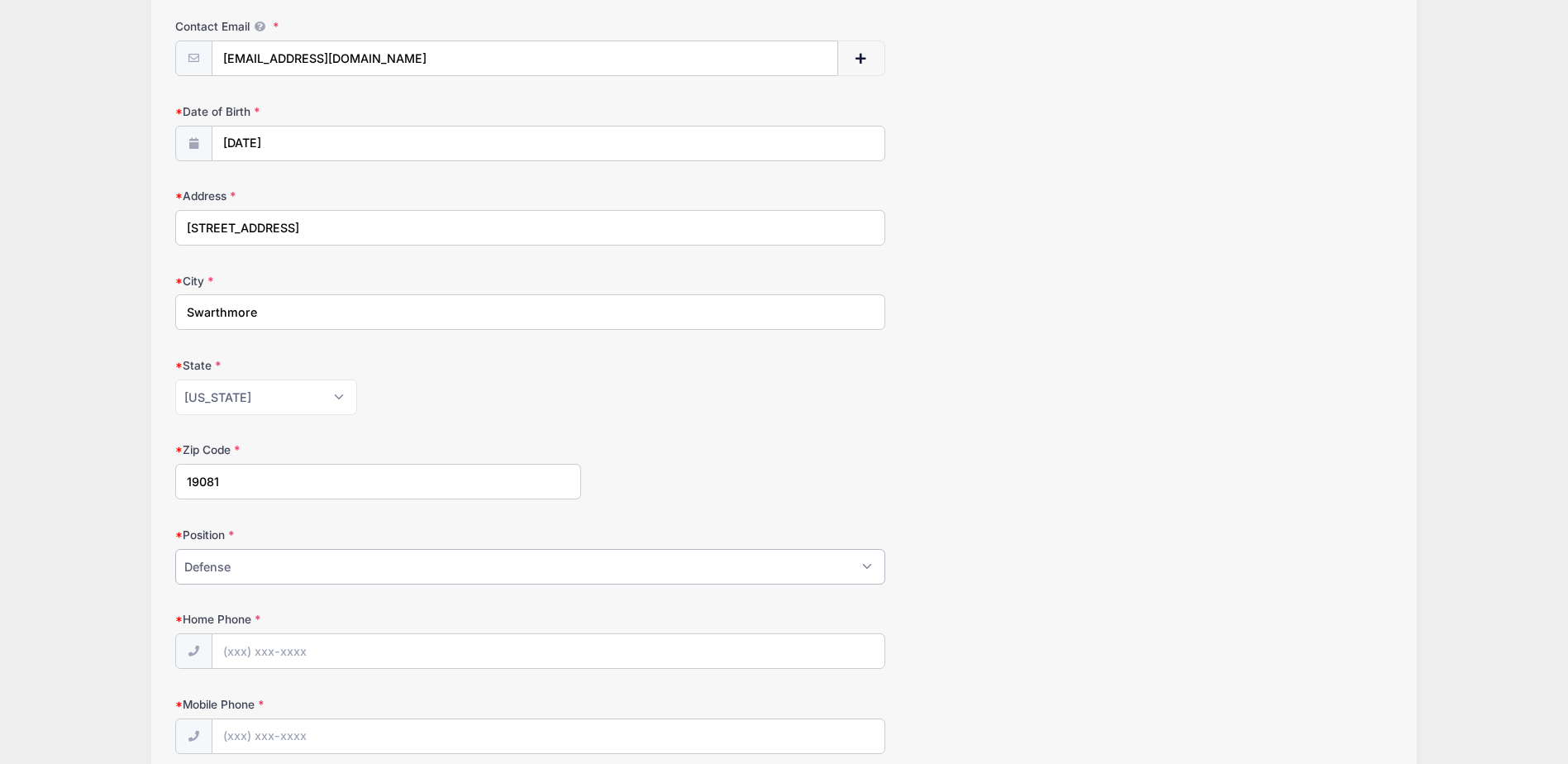
scroll to position [413, 0]
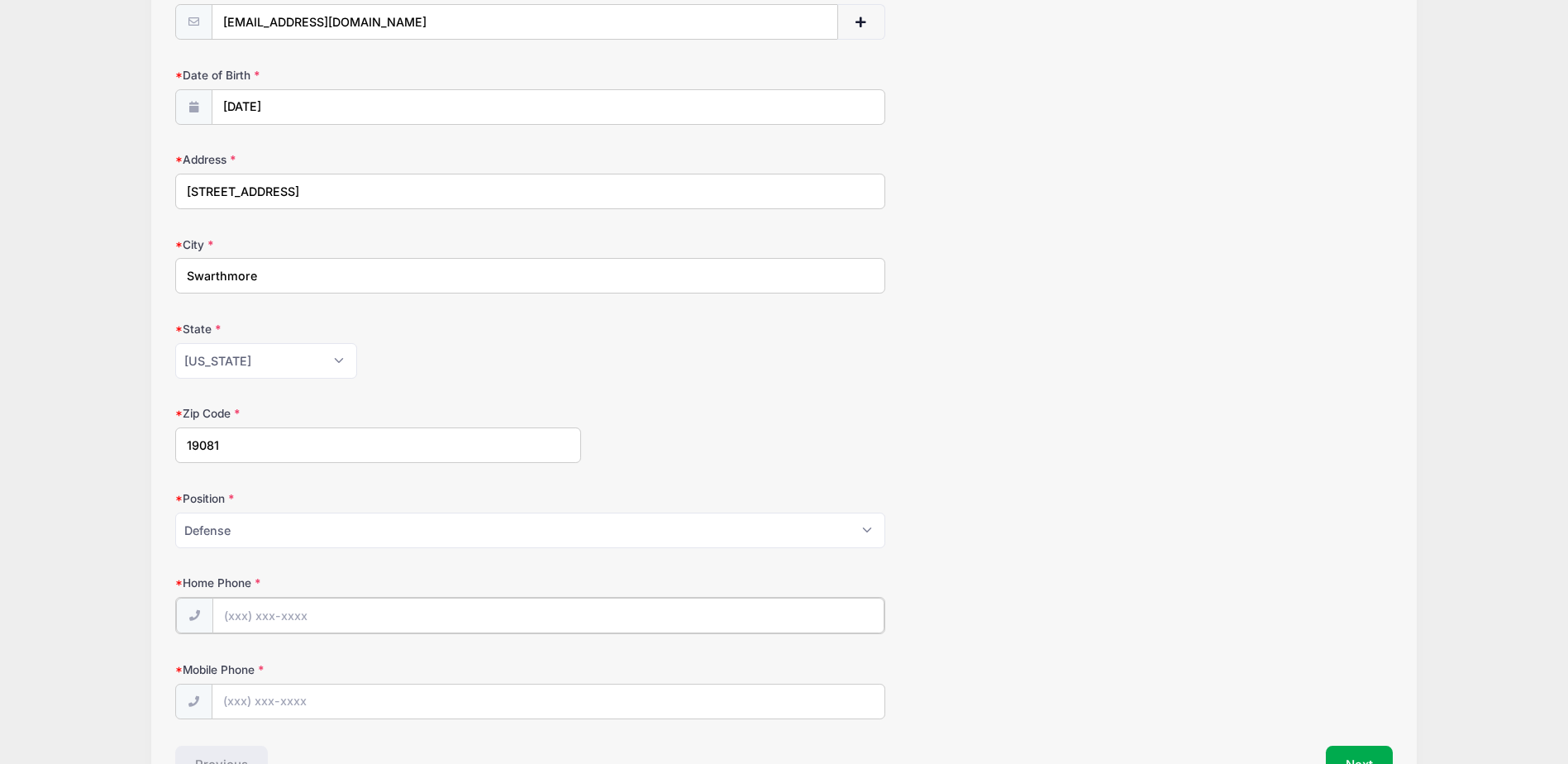
click at [292, 615] on input "Home Phone" at bounding box center [549, 615] width 673 height 36
type input "(267) 342-0204"
click at [274, 691] on input "Mobile Phone" at bounding box center [549, 700] width 673 height 36
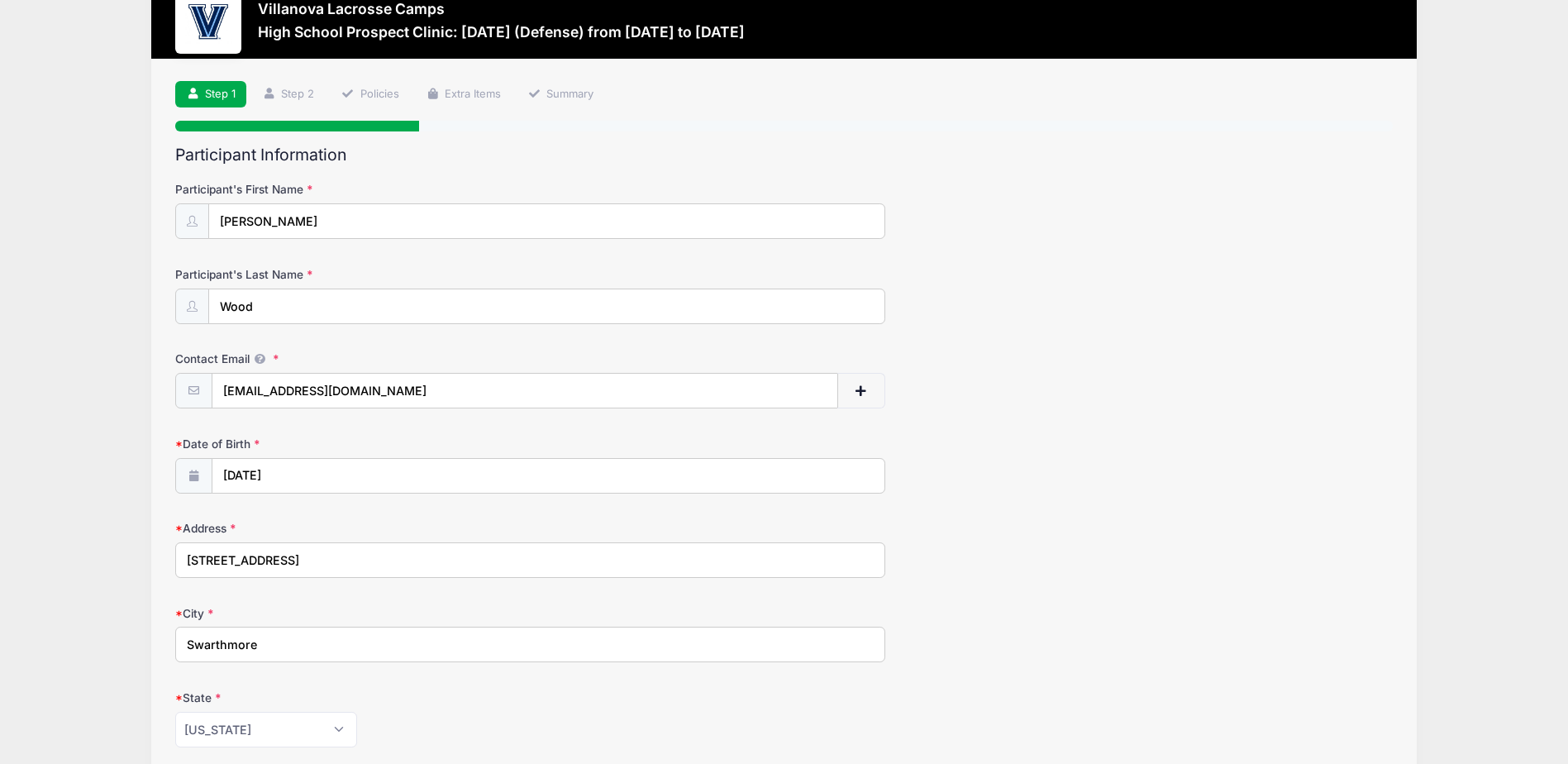
scroll to position [0, 0]
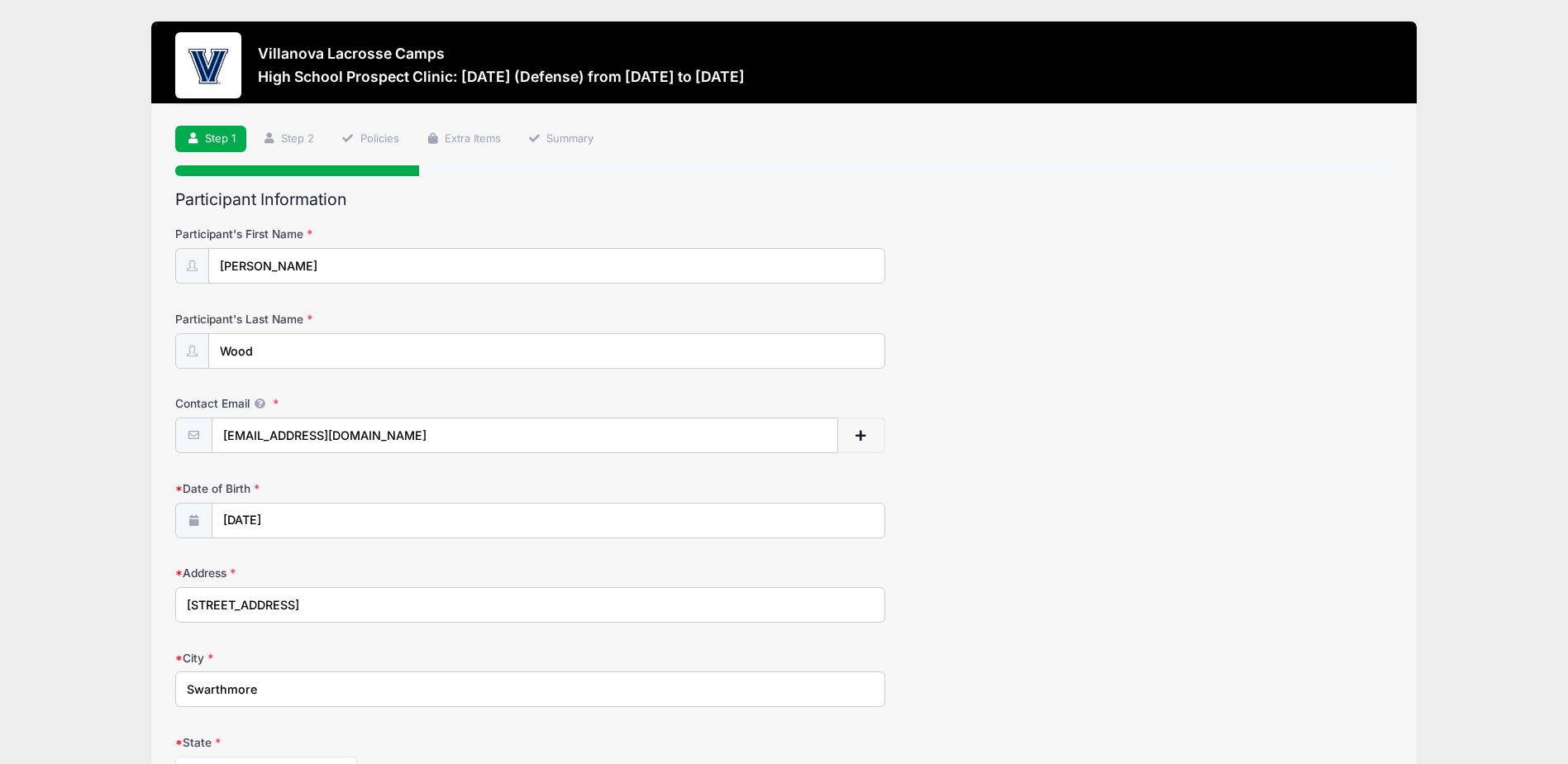
type input "(484) 326-0383"
click at [265, 436] on input "Nicholaswood2028@gmail.com" at bounding box center [525, 436] width 625 height 36
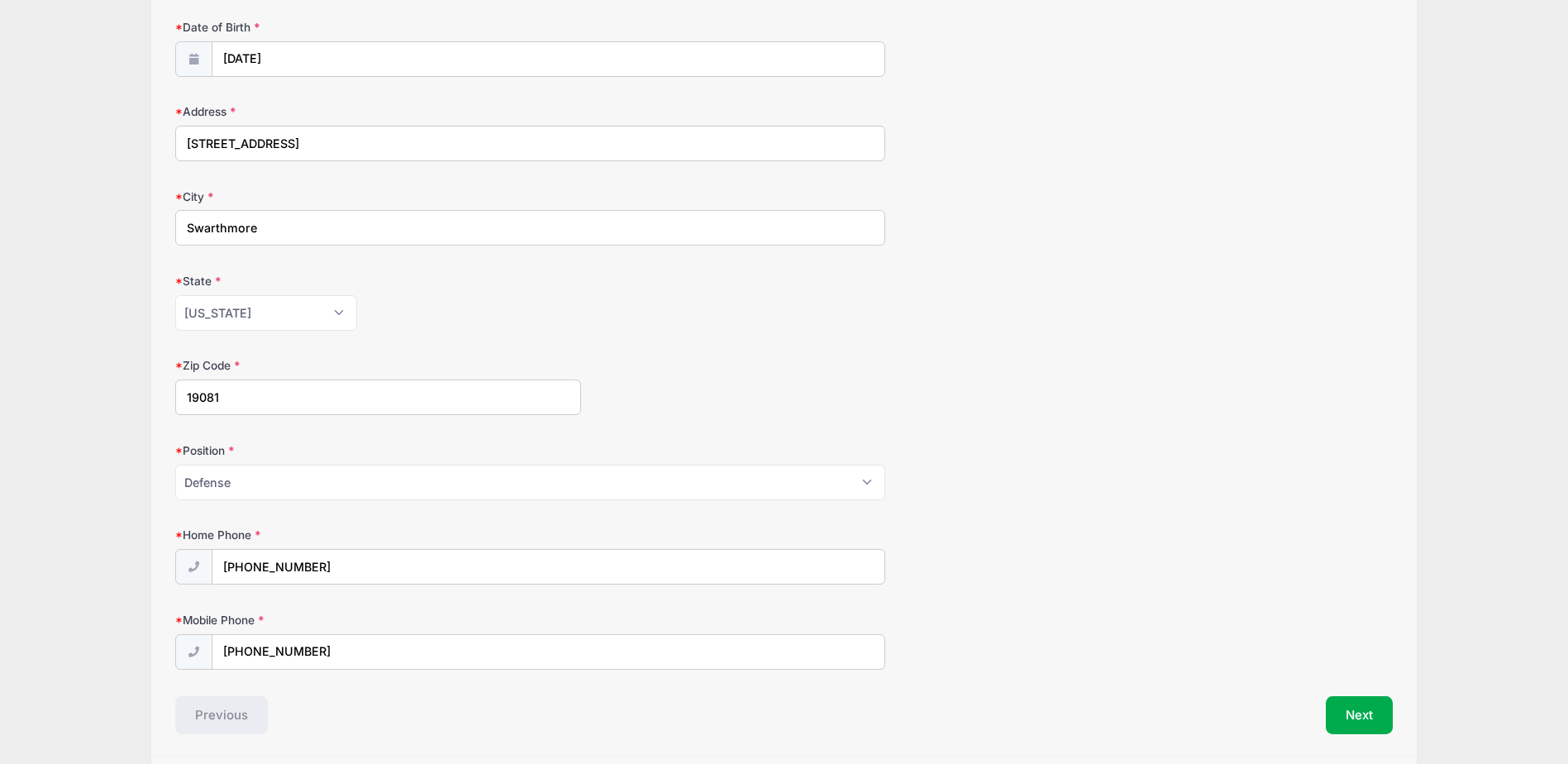
scroll to position [520, 0]
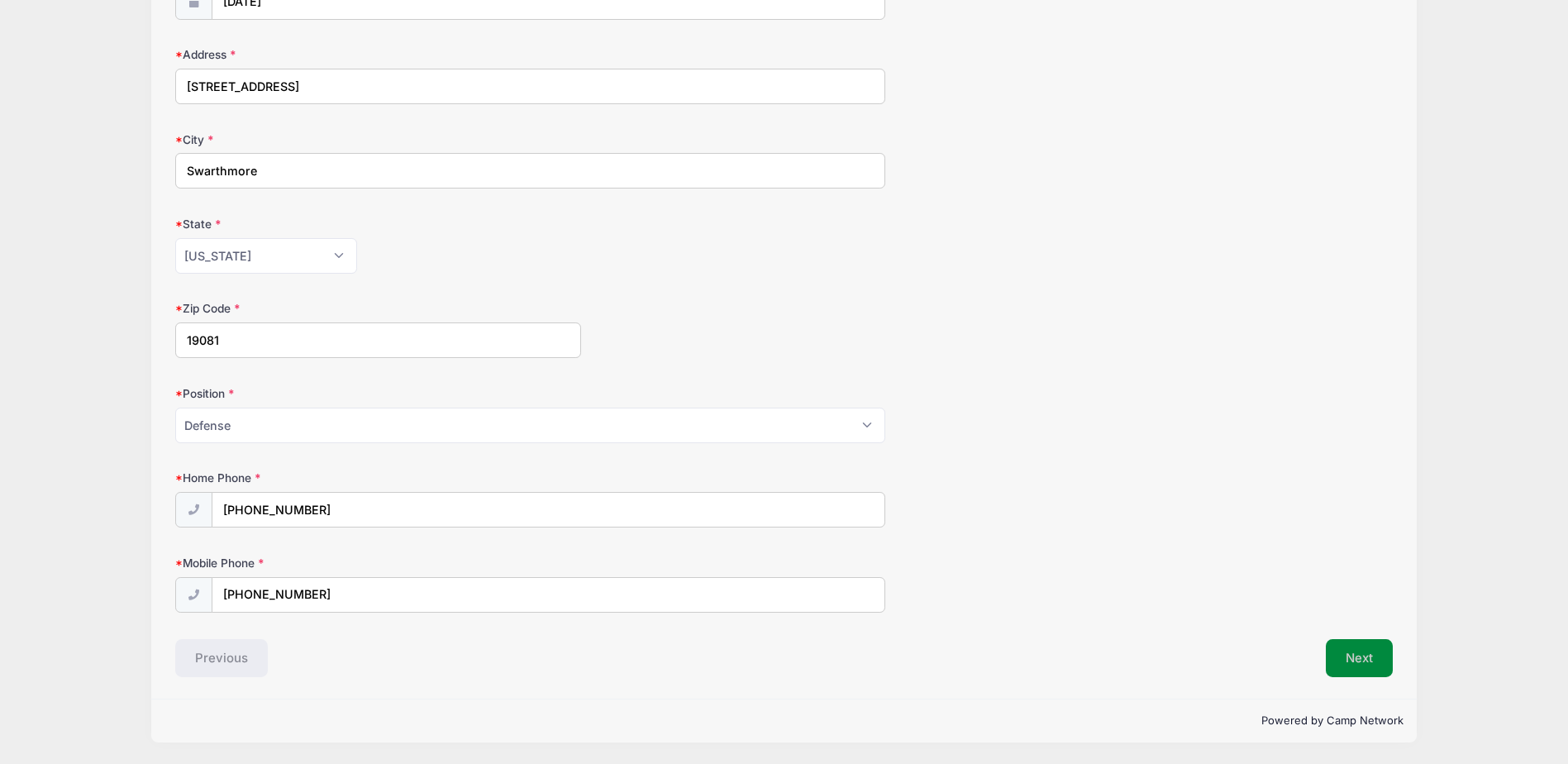
type input "[EMAIL_ADDRESS][DOMAIN_NAME]"
click at [1384, 654] on button "Next" at bounding box center [1360, 658] width 67 height 38
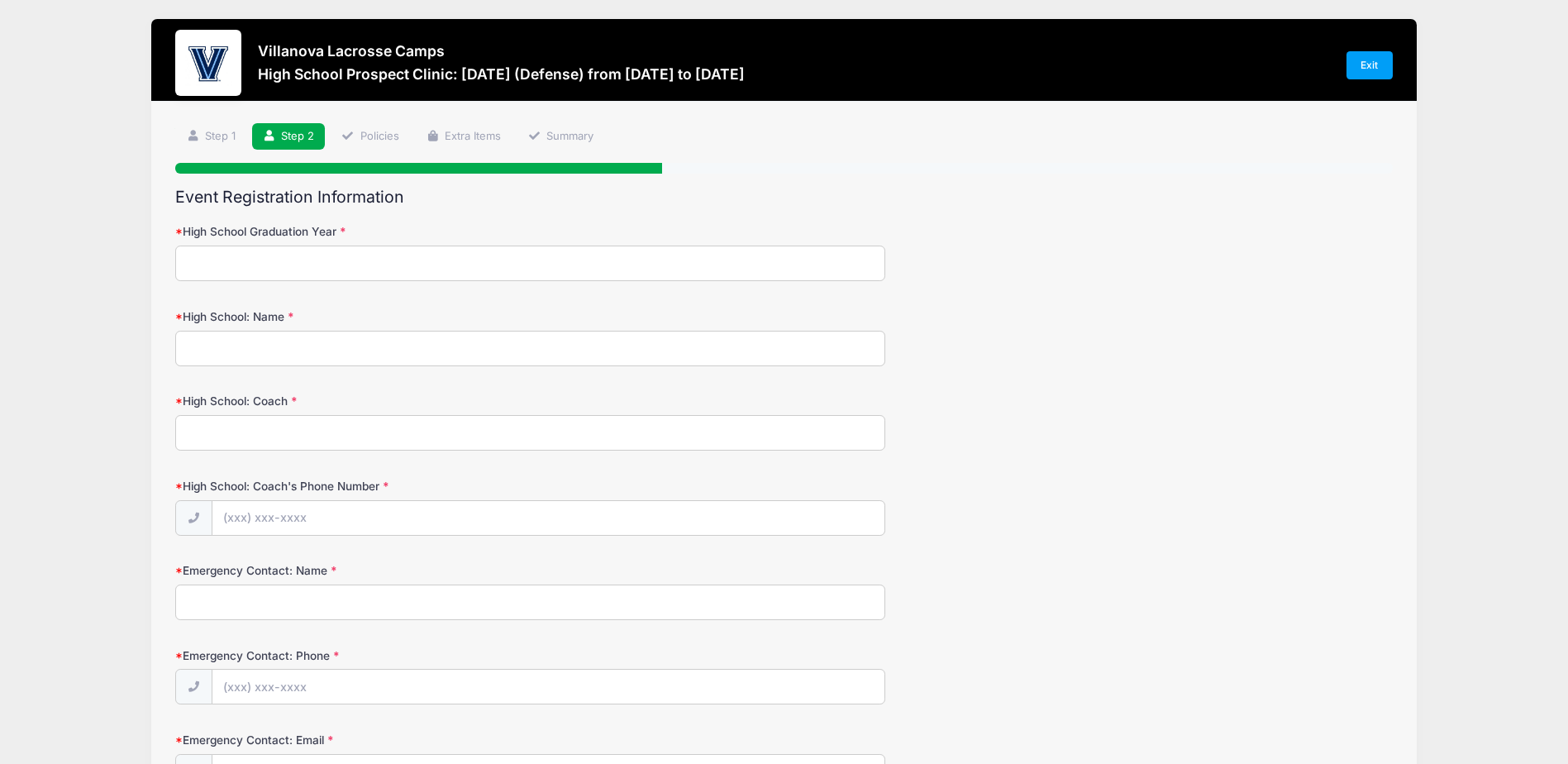
scroll to position [0, 0]
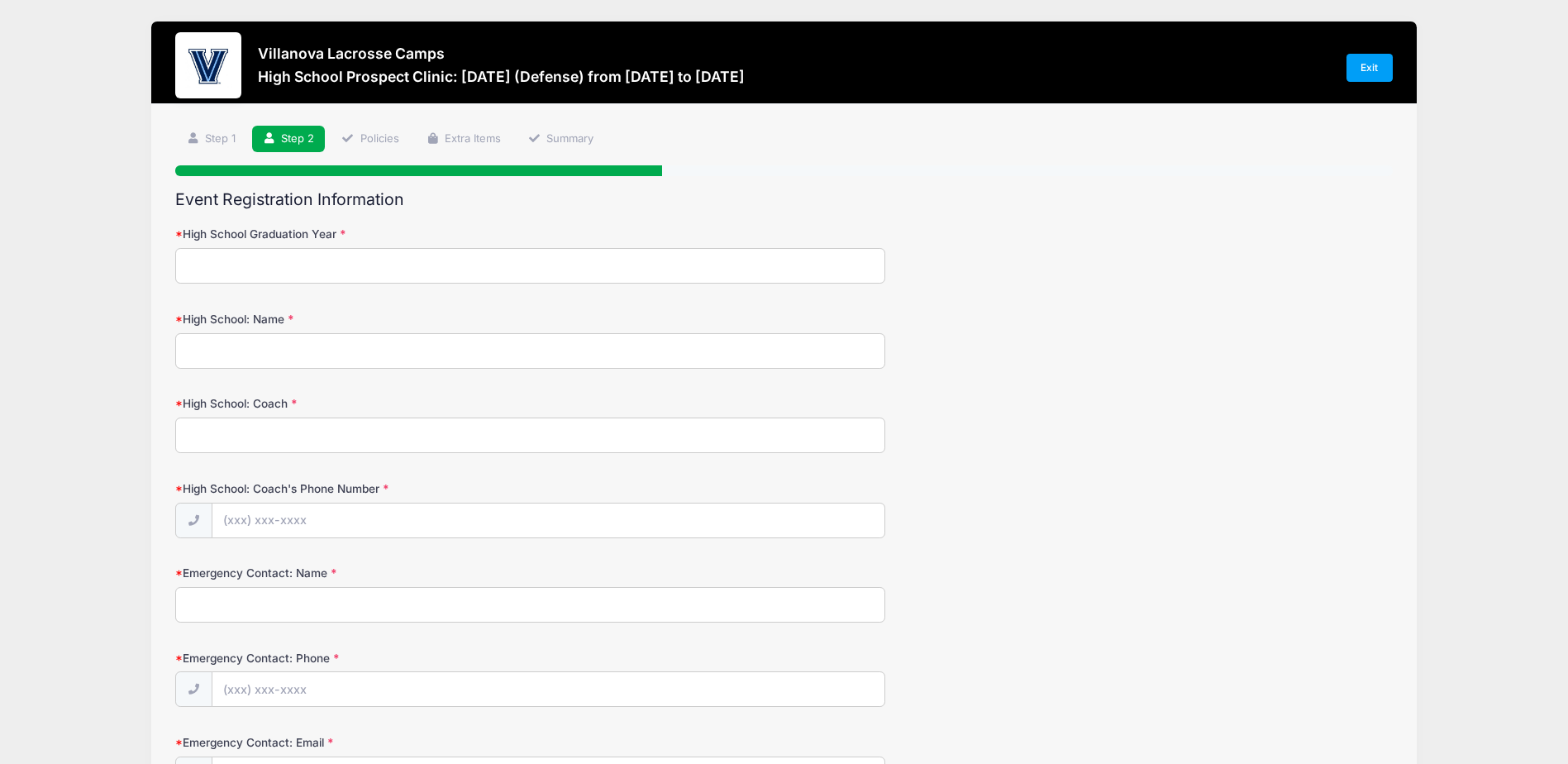
click at [266, 267] on input "High School Graduation Year" at bounding box center [530, 266] width 710 height 36
type input "2028"
click at [232, 353] on input "High School: Name" at bounding box center [530, 351] width 710 height 36
type input "Ridley High School"
click at [244, 424] on input "High School: Coach" at bounding box center [530, 436] width 710 height 36
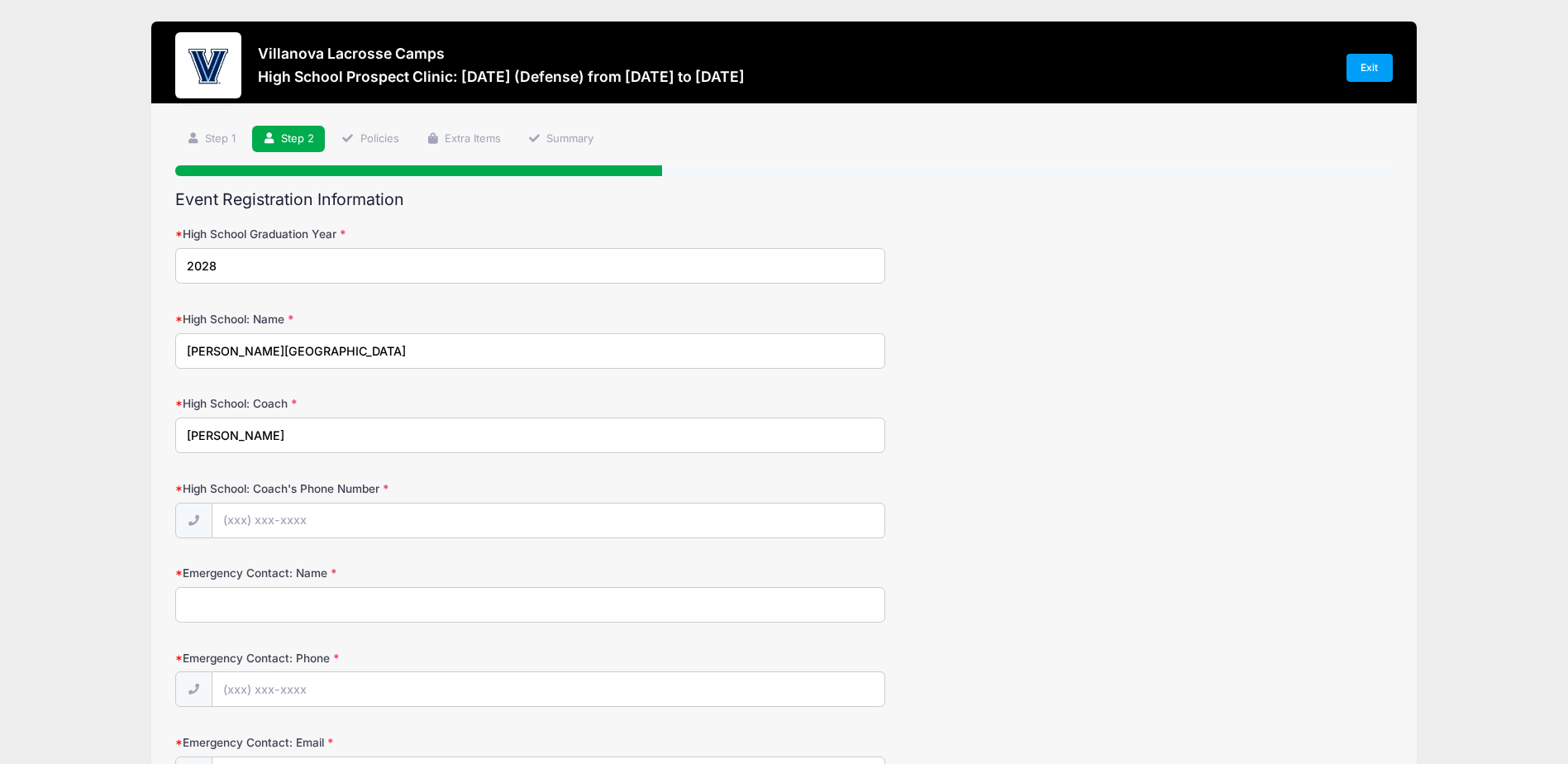
type input "Steven Hill"
click at [280, 514] on input "High School: Coach's Phone Number" at bounding box center [549, 521] width 673 height 36
type input "(610) 213-9865"
click at [241, 603] on input "Emergency Contact: Name" at bounding box center [530, 604] width 710 height 36
type input "John Wood"
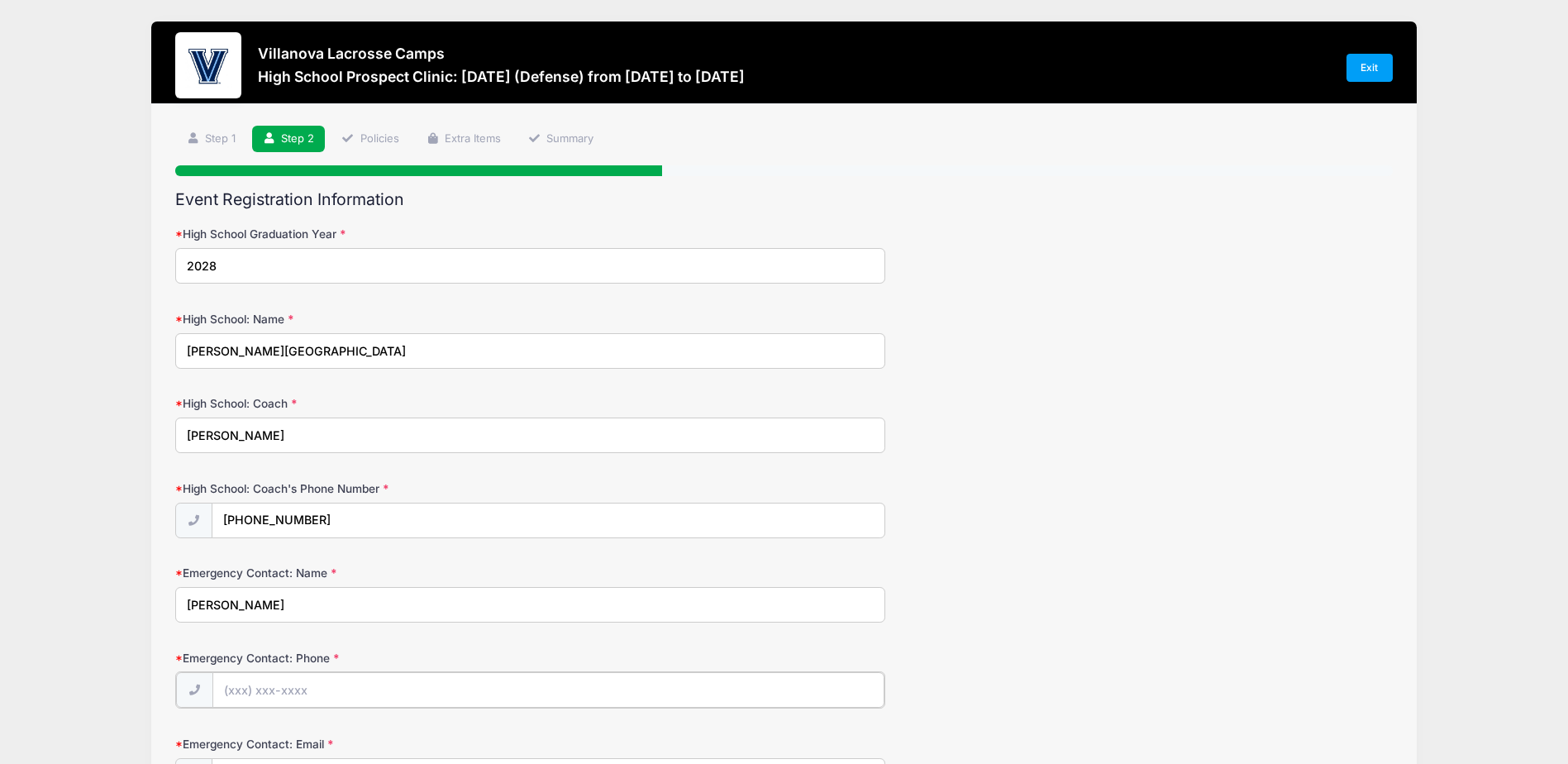
click at [259, 697] on input "Emergency Contact: Phone" at bounding box center [549, 690] width 673 height 36
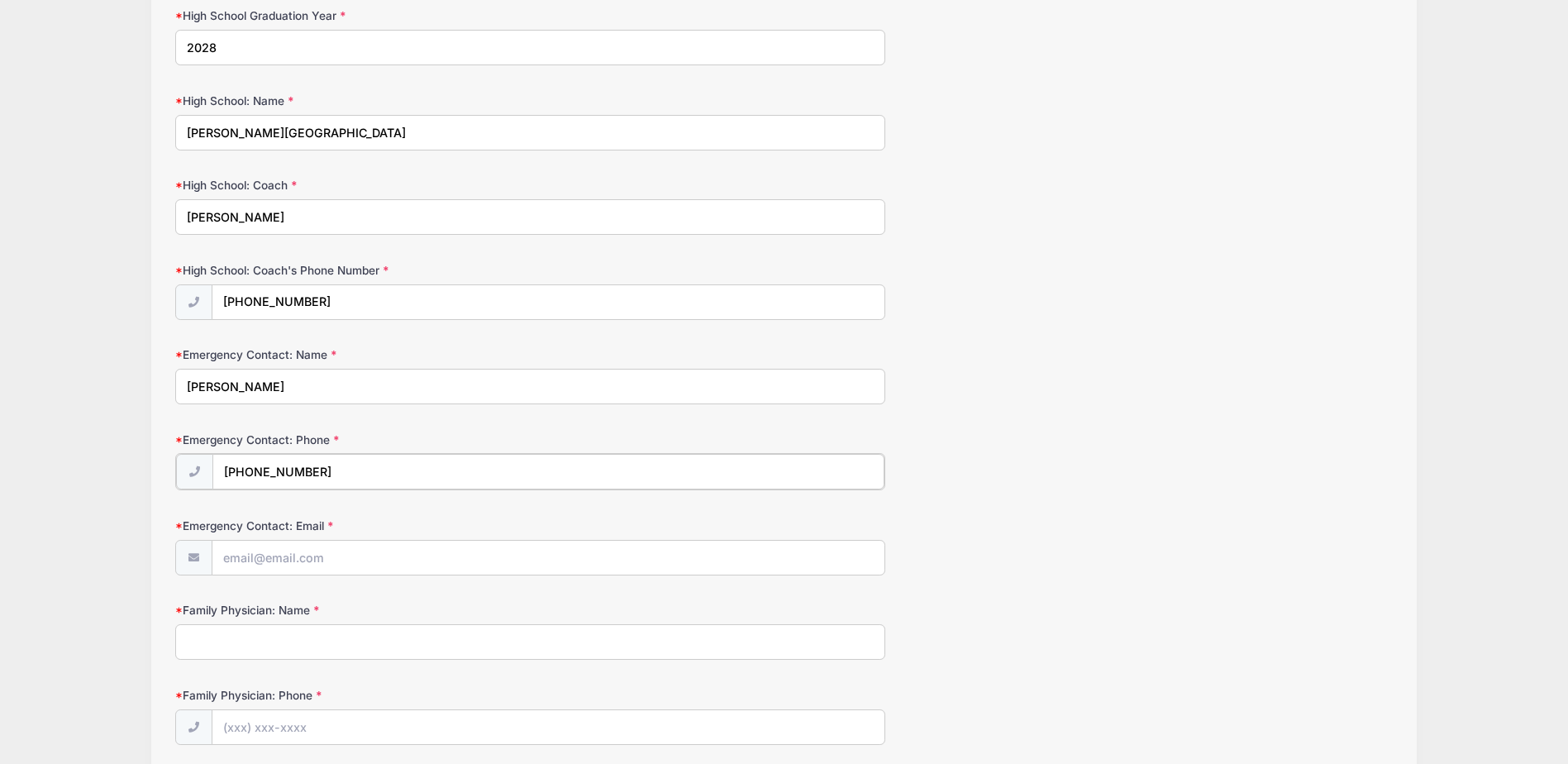
scroll to position [248, 0]
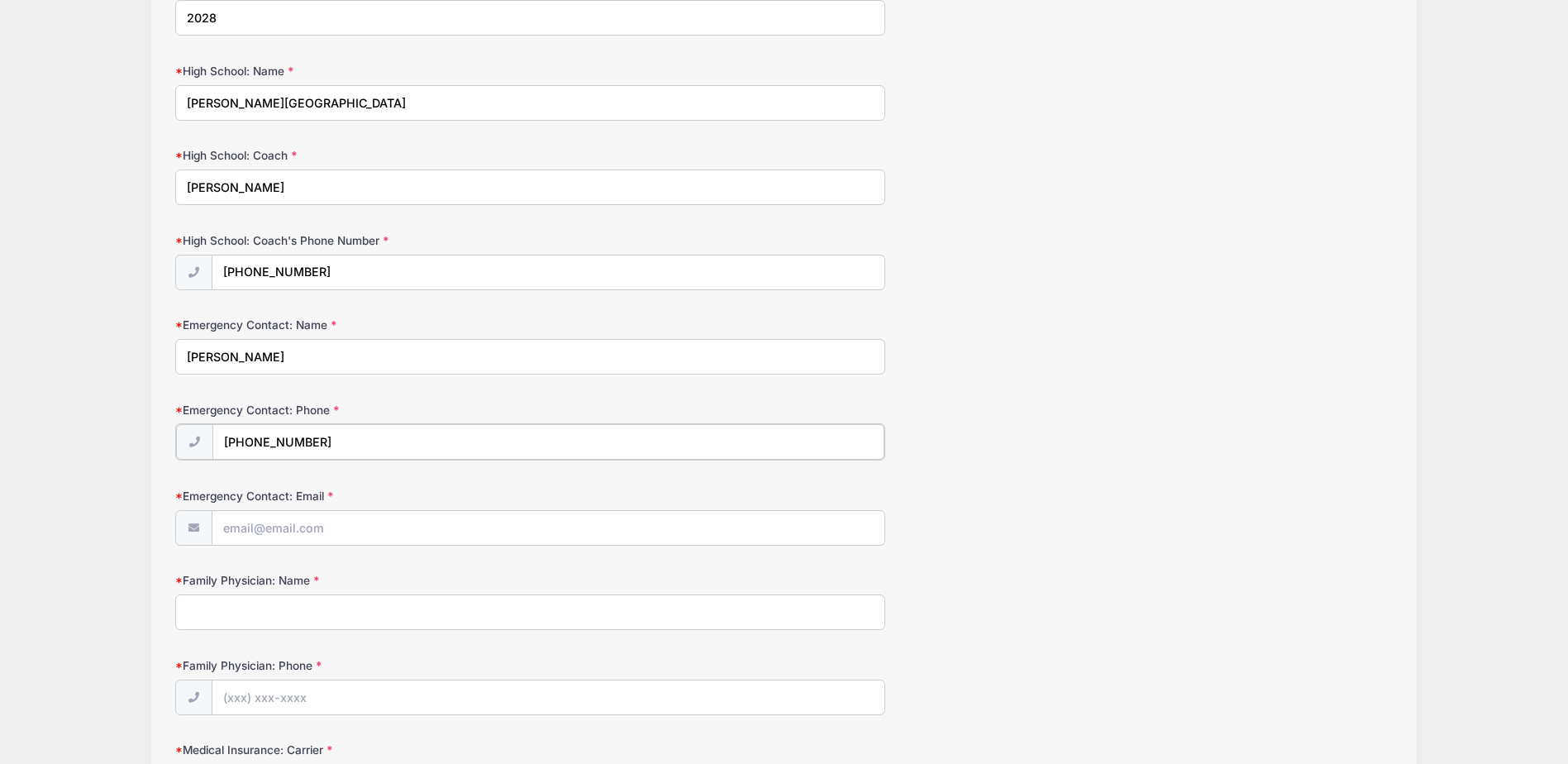
type input "(267) 342-0204"
click at [287, 532] on input "Emergency Contact: Email" at bounding box center [549, 527] width 673 height 36
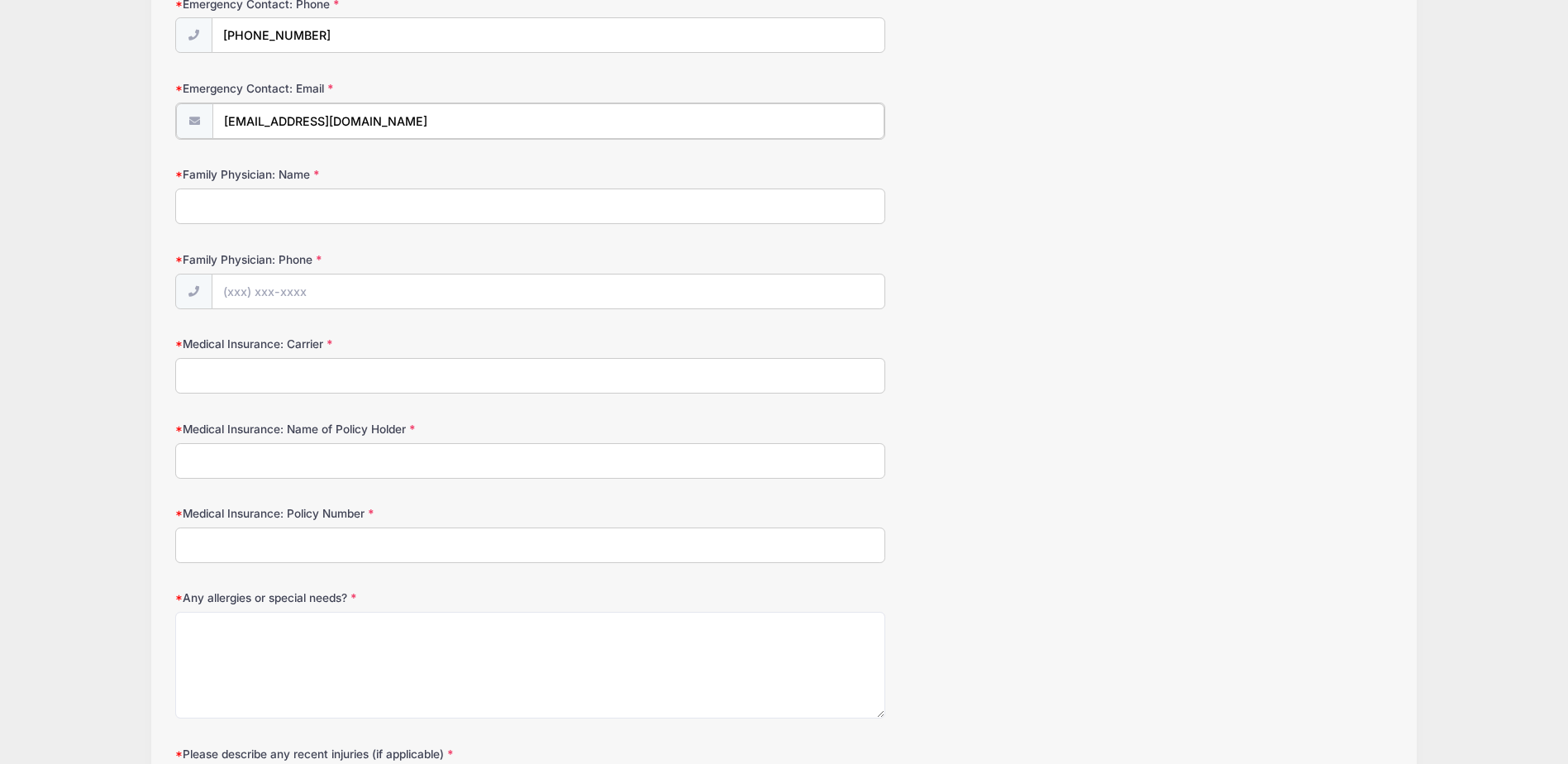
scroll to position [662, 0]
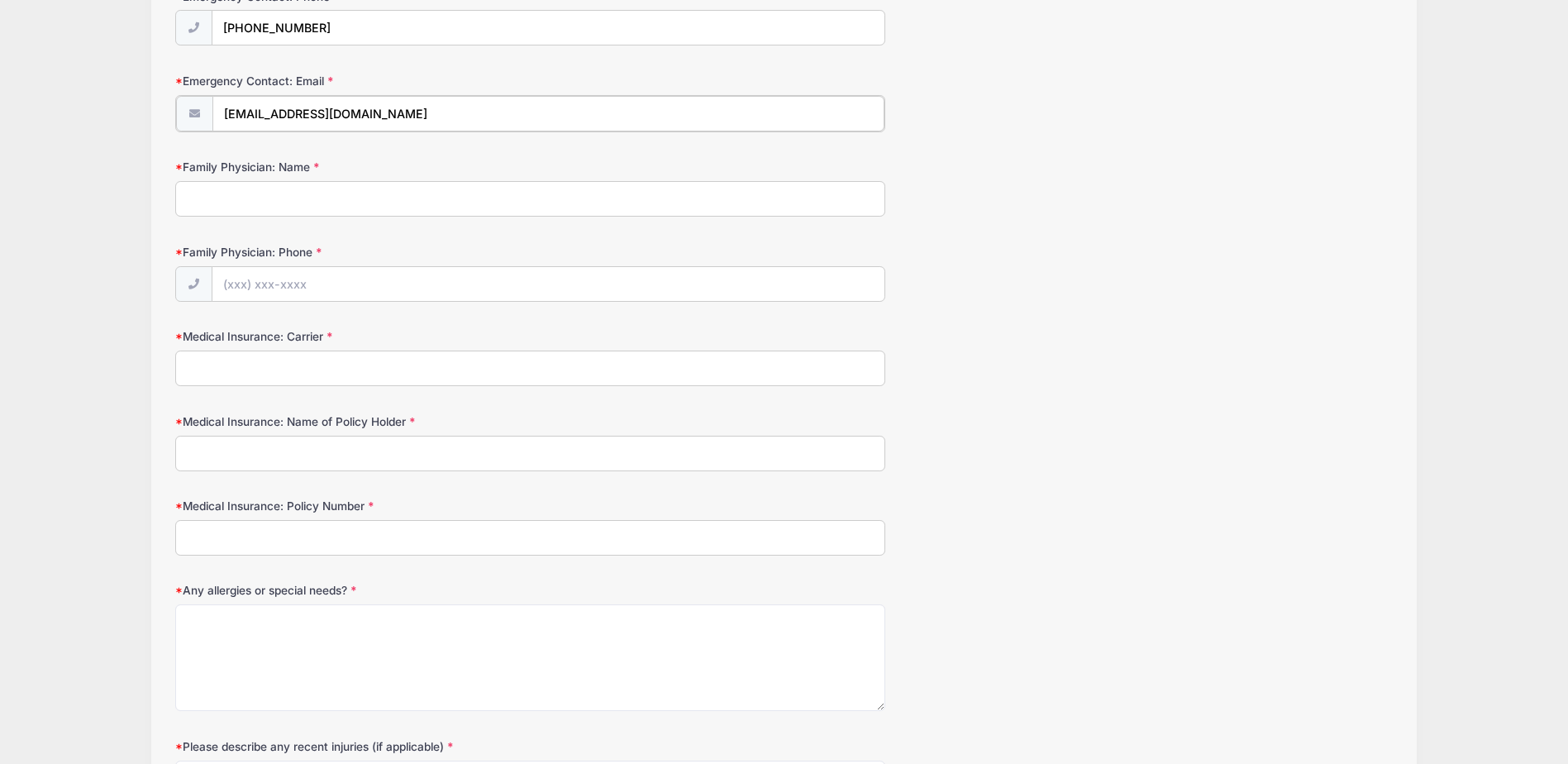
type input "[EMAIL_ADDRESS][DOMAIN_NAME]"
click at [204, 365] on input "Medical Insurance: Carrier" at bounding box center [530, 366] width 710 height 36
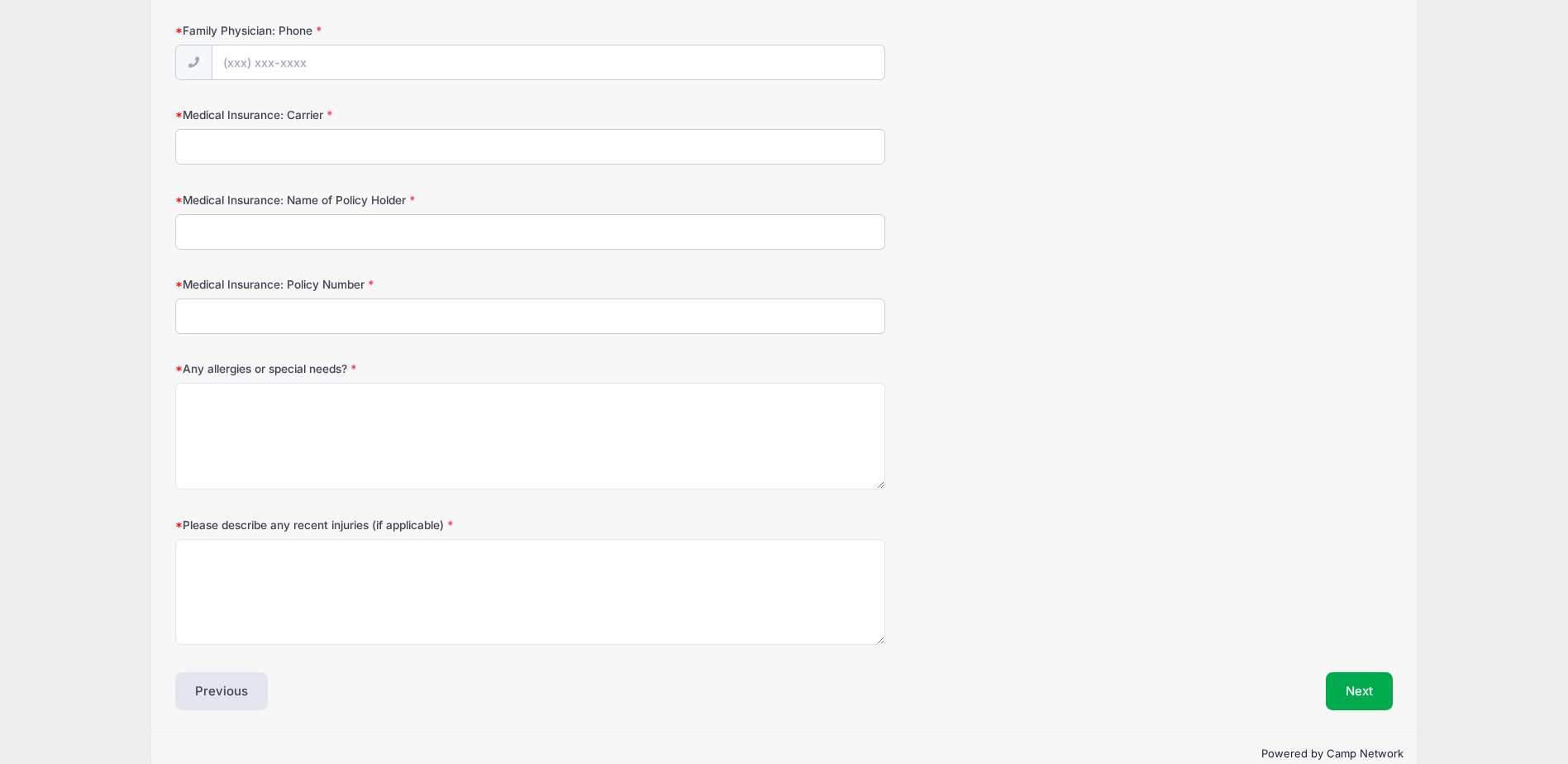
scroll to position [914, 0]
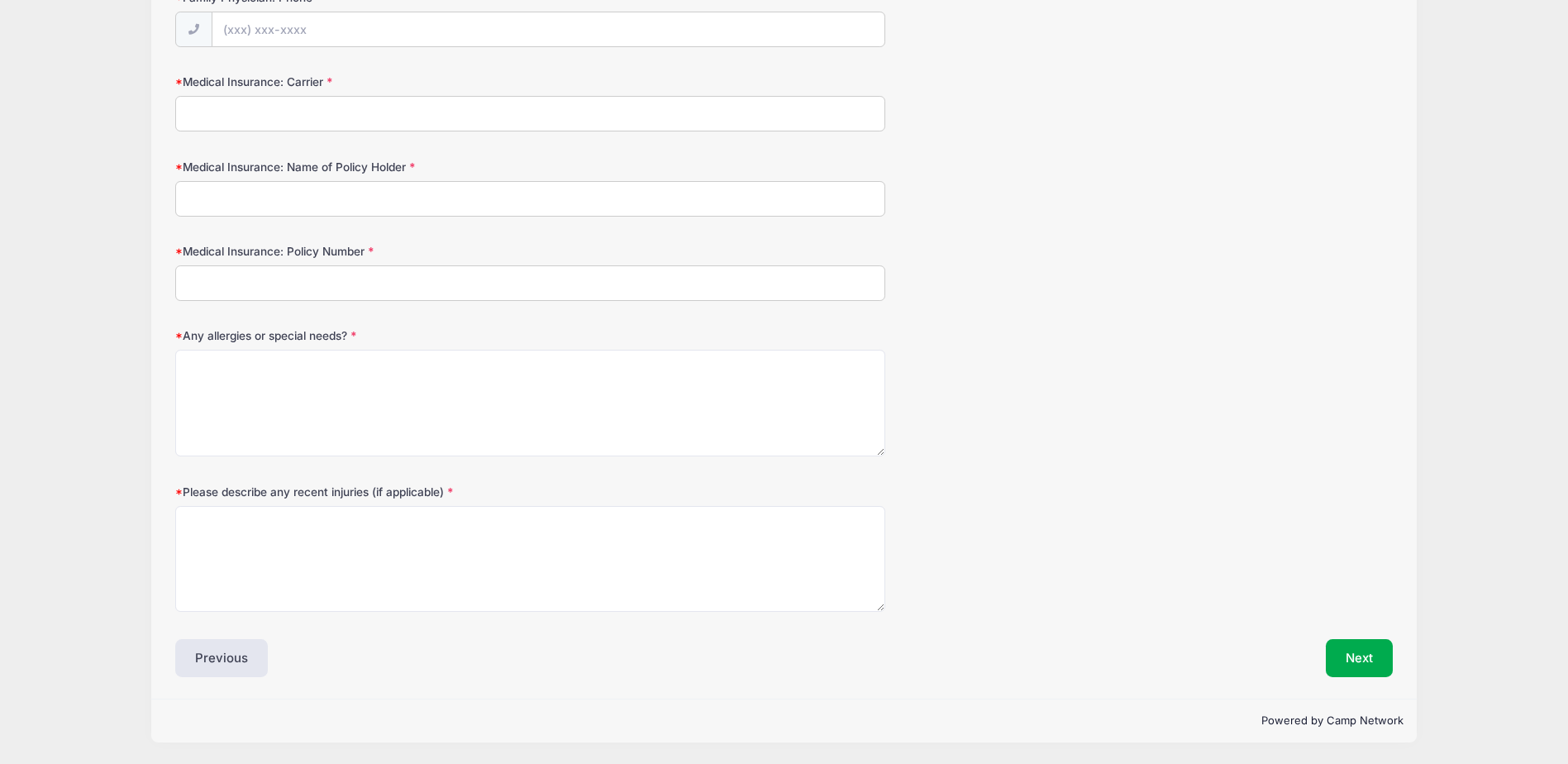
type input "V"
type input "Blue Cross Blue Shield of AZ"
click at [241, 210] on input "Medical Insurance: Name of Policy Holder" at bounding box center [530, 198] width 710 height 36
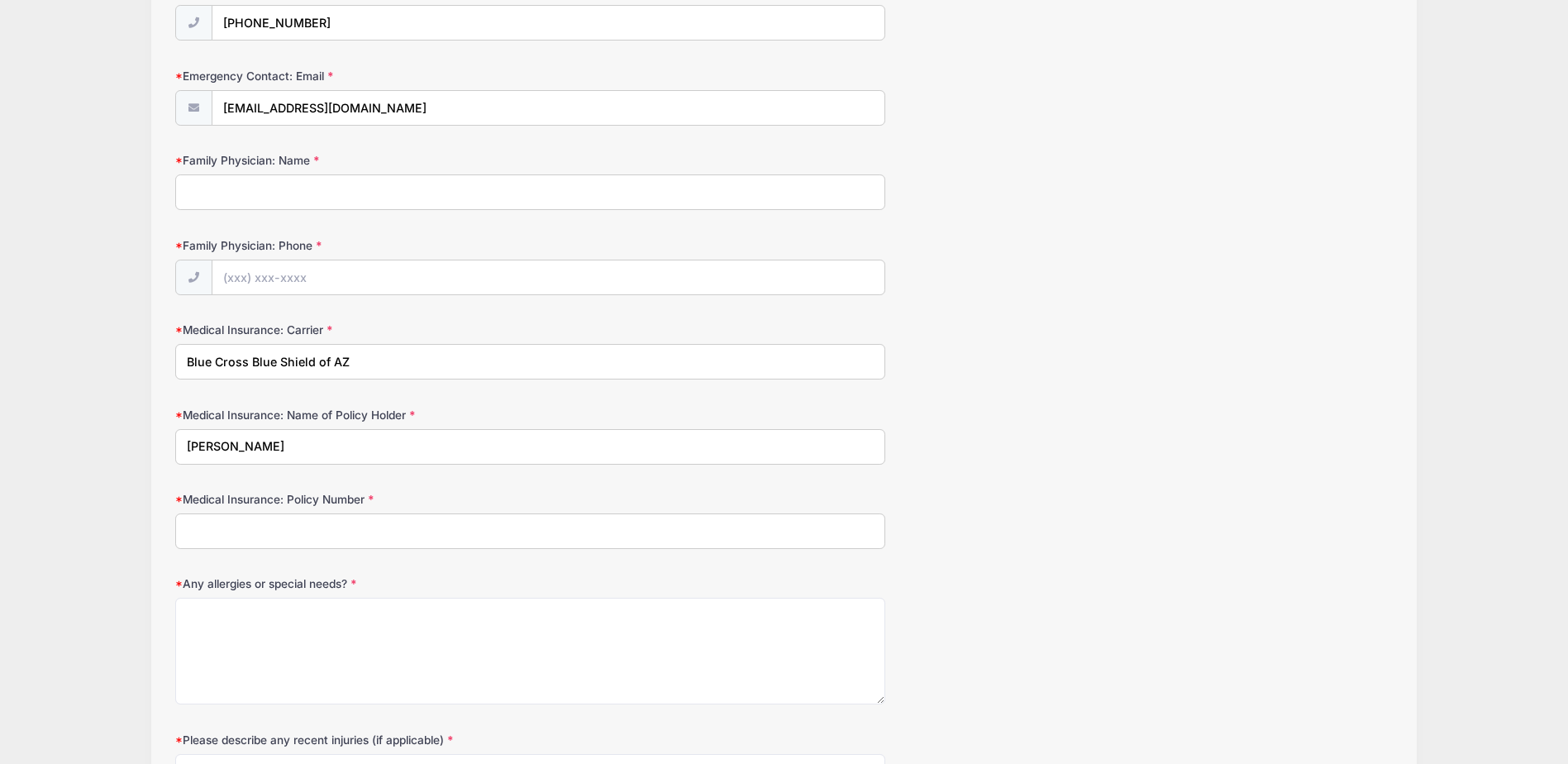
scroll to position [584, 0]
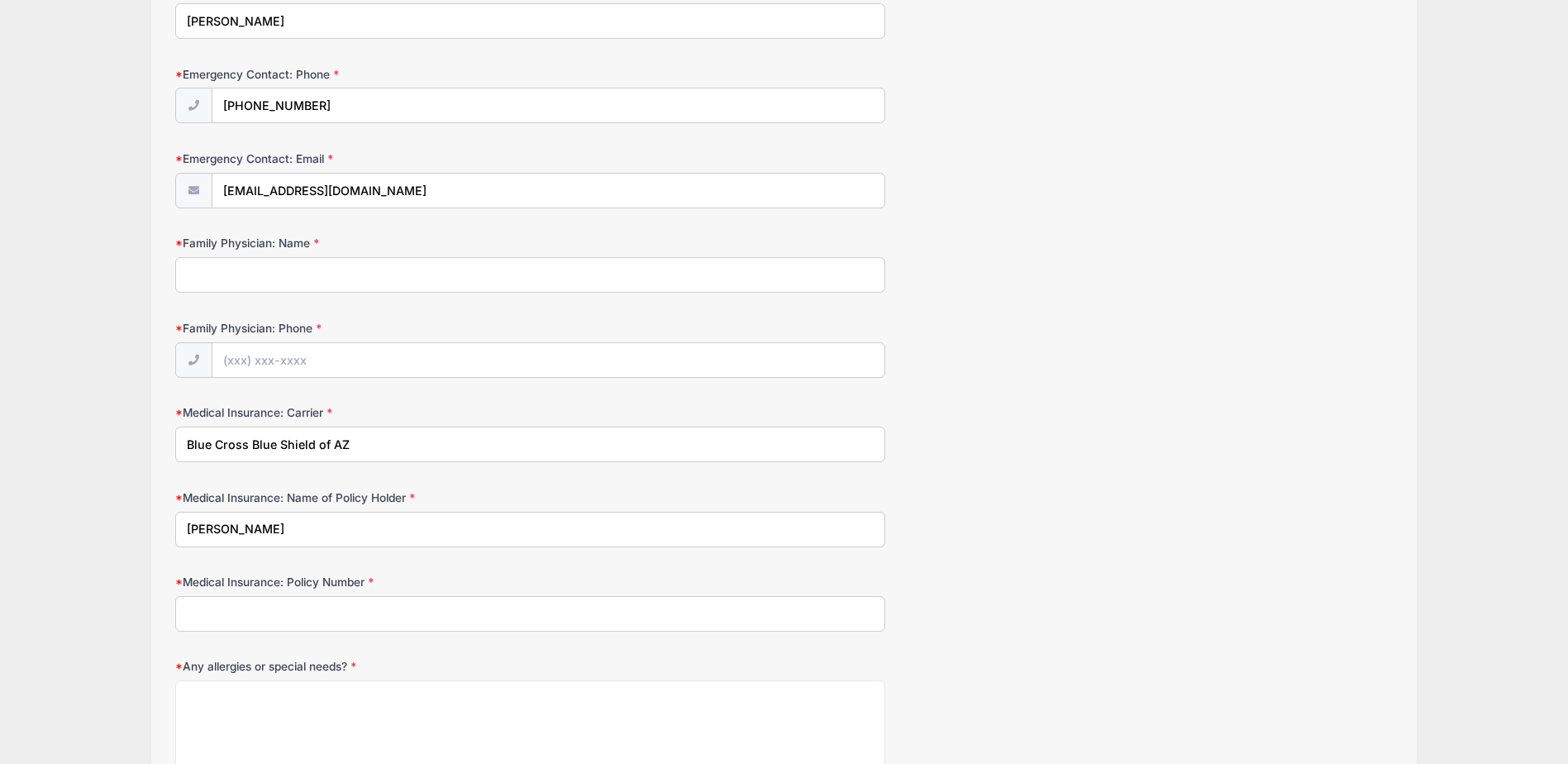
type input "John Wood"
click at [255, 268] on input "Family Physician: Name" at bounding box center [530, 275] width 710 height 36
click at [227, 274] on input "CHOP Springfield" at bounding box center [530, 275] width 710 height 36
type input "CHOP of Springfield"
click at [253, 358] on input "Family Physician: Phone" at bounding box center [549, 361] width 673 height 36
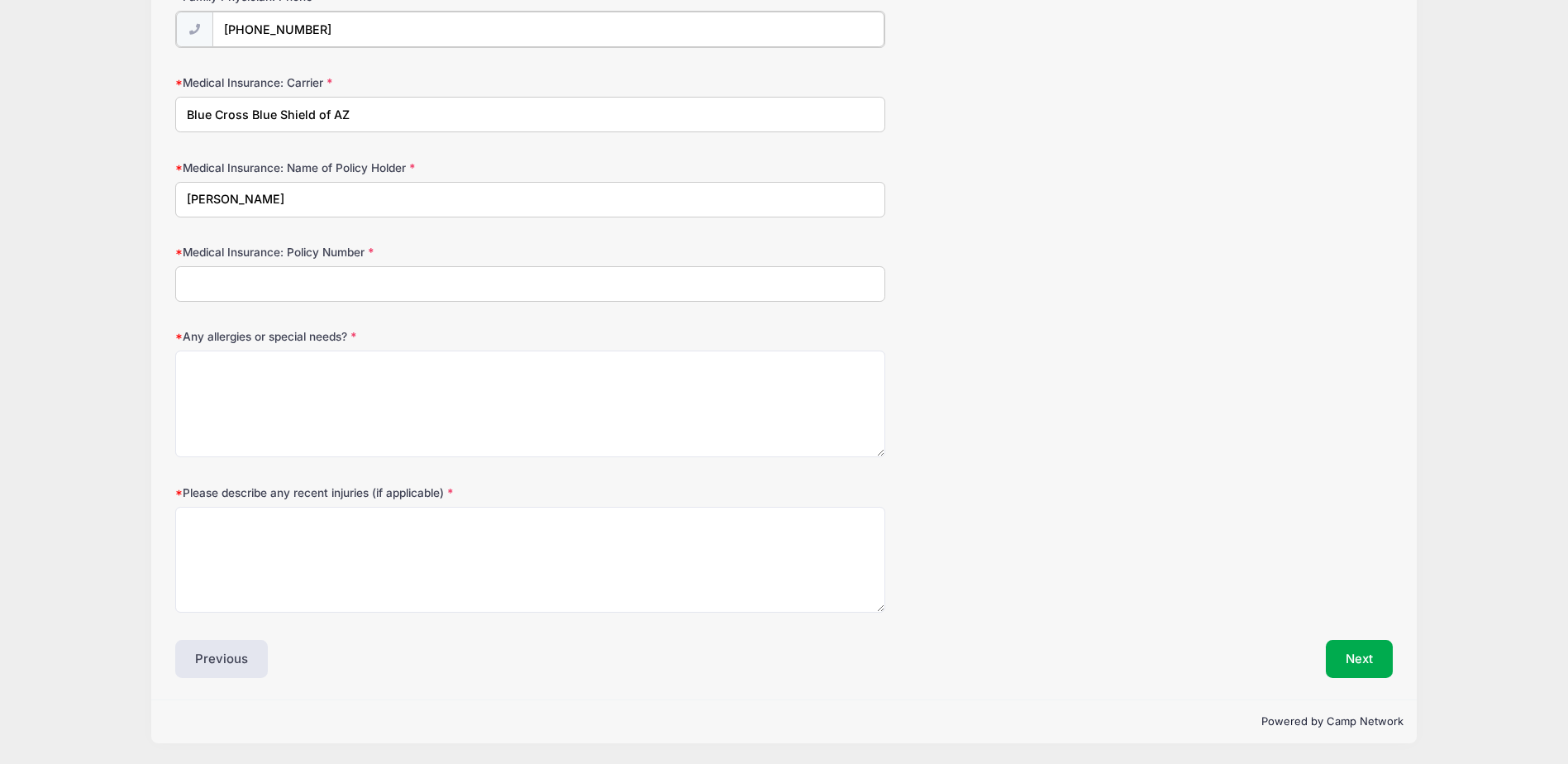
scroll to position [916, 0]
type input "(610) 604-0888"
click at [229, 286] on input "Medical Insurance: Policy Number" at bounding box center [530, 283] width 710 height 36
type input "UHL850913195"
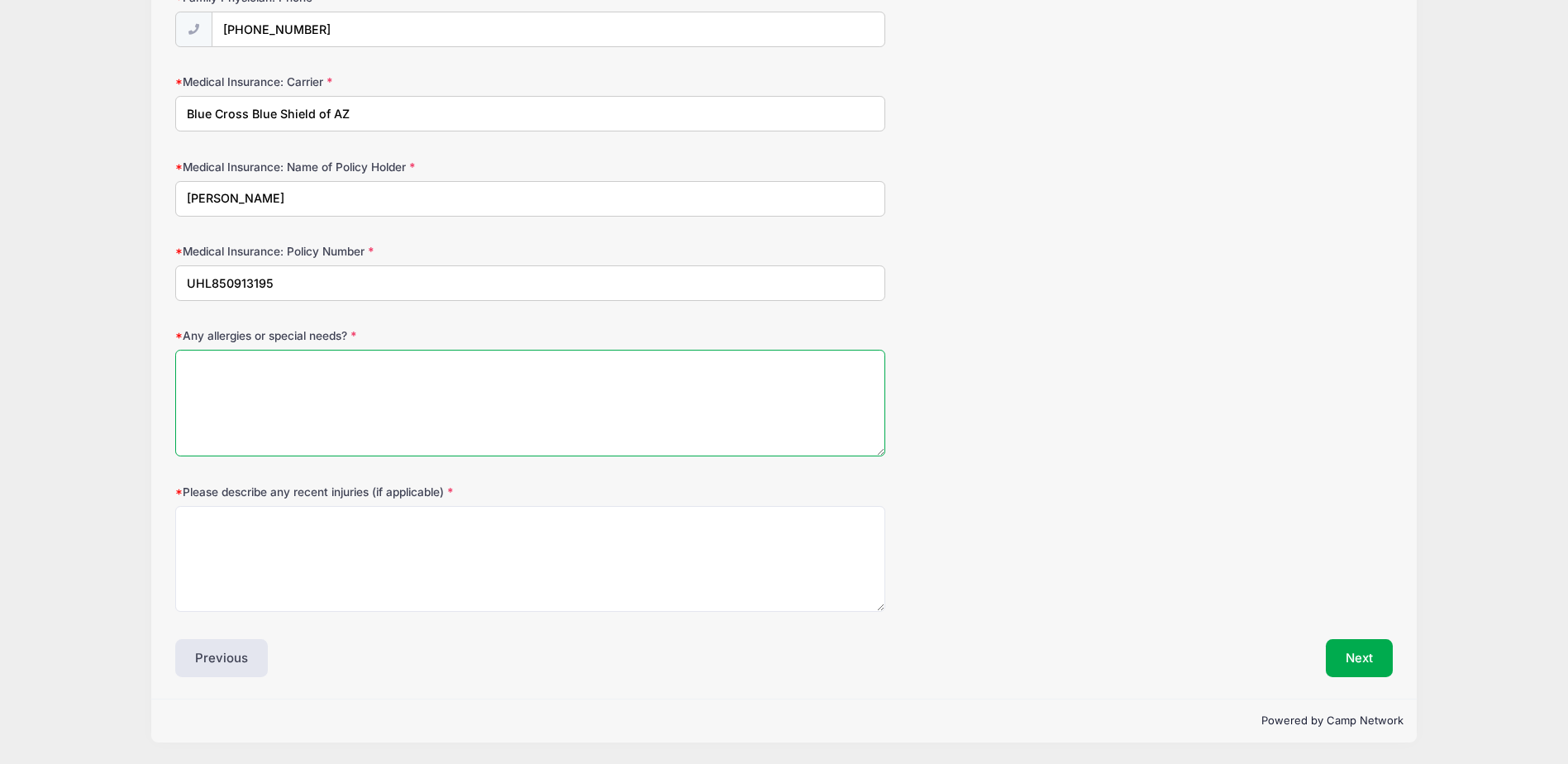
click at [220, 388] on textarea "Any allergies or special needs?" at bounding box center [530, 403] width 710 height 107
type textarea "N/A"
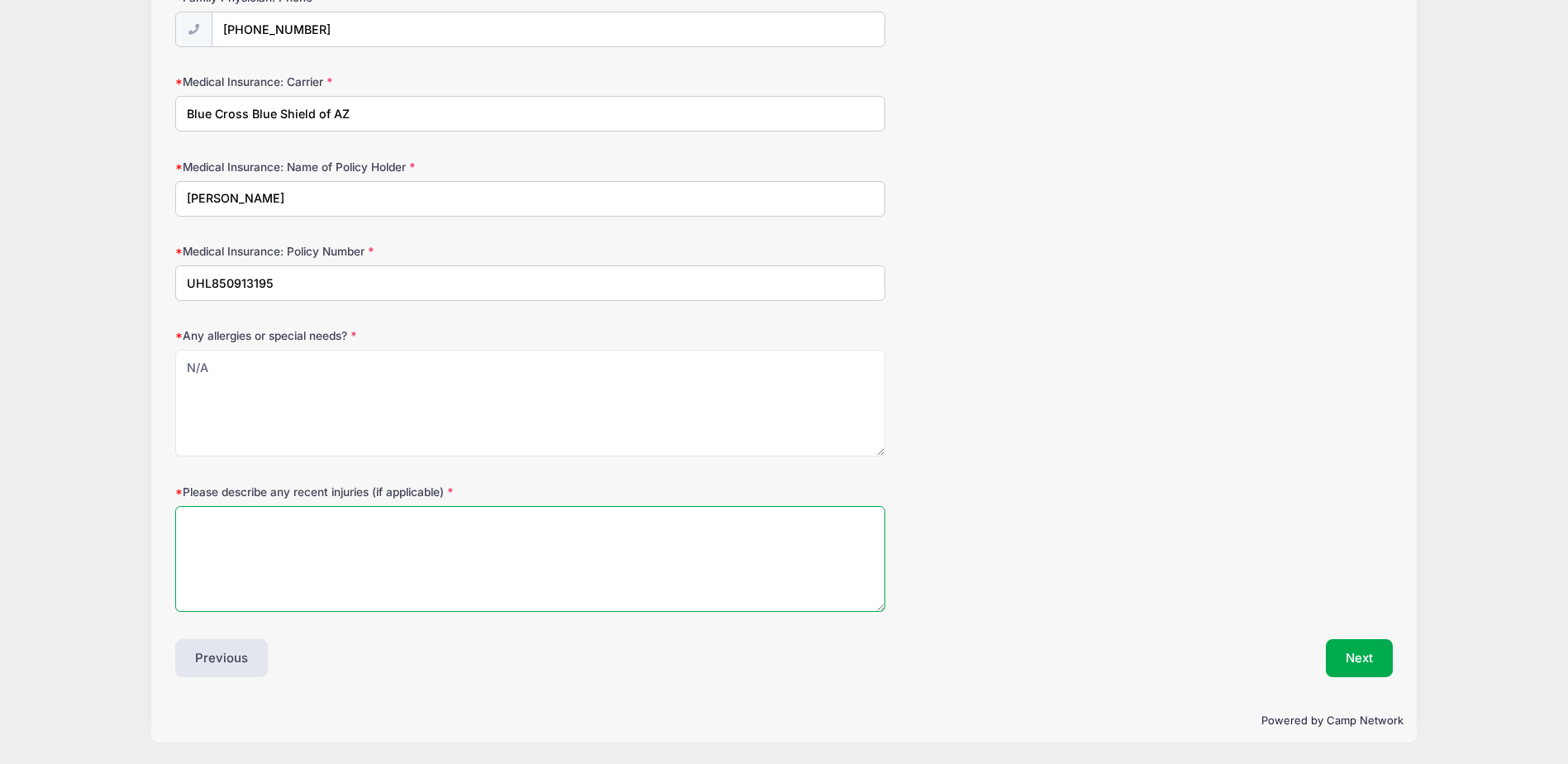
click at [268, 531] on textarea "Please describe any recent injuries (if applicable)" at bounding box center [530, 560] width 710 height 107
type textarea "N/A"
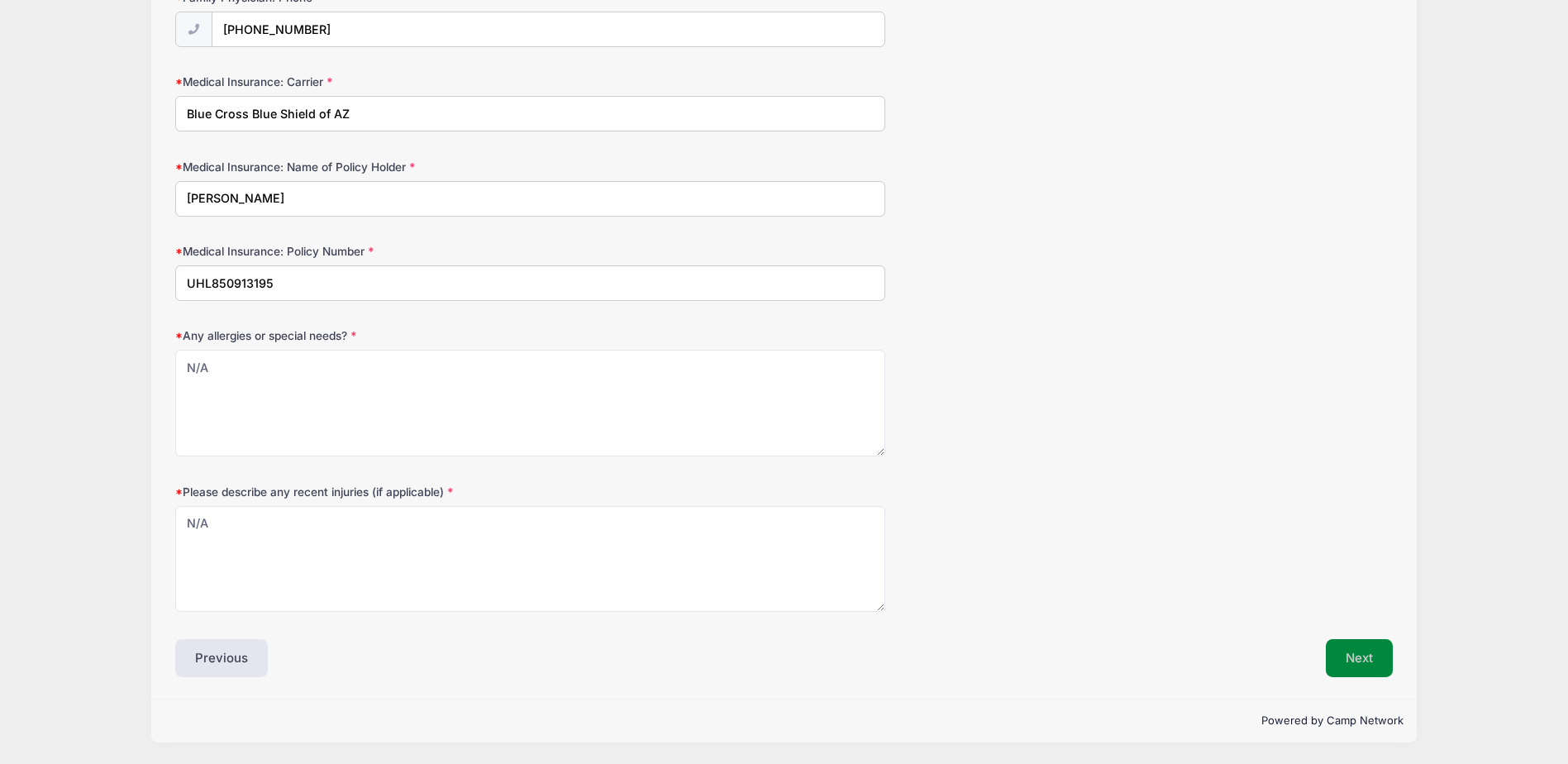
click at [1357, 643] on button "Next" at bounding box center [1360, 658] width 67 height 38
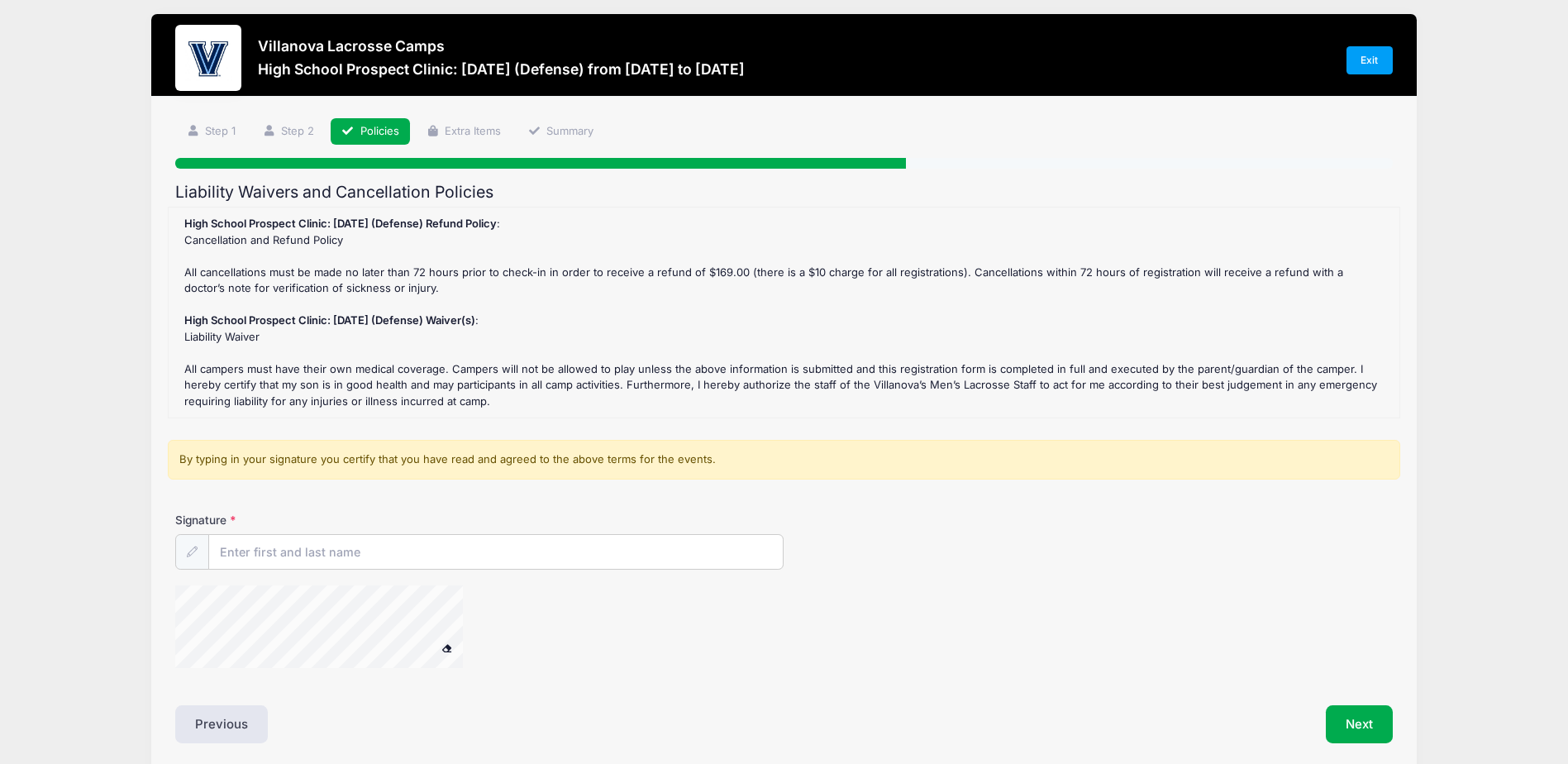
scroll to position [0, 0]
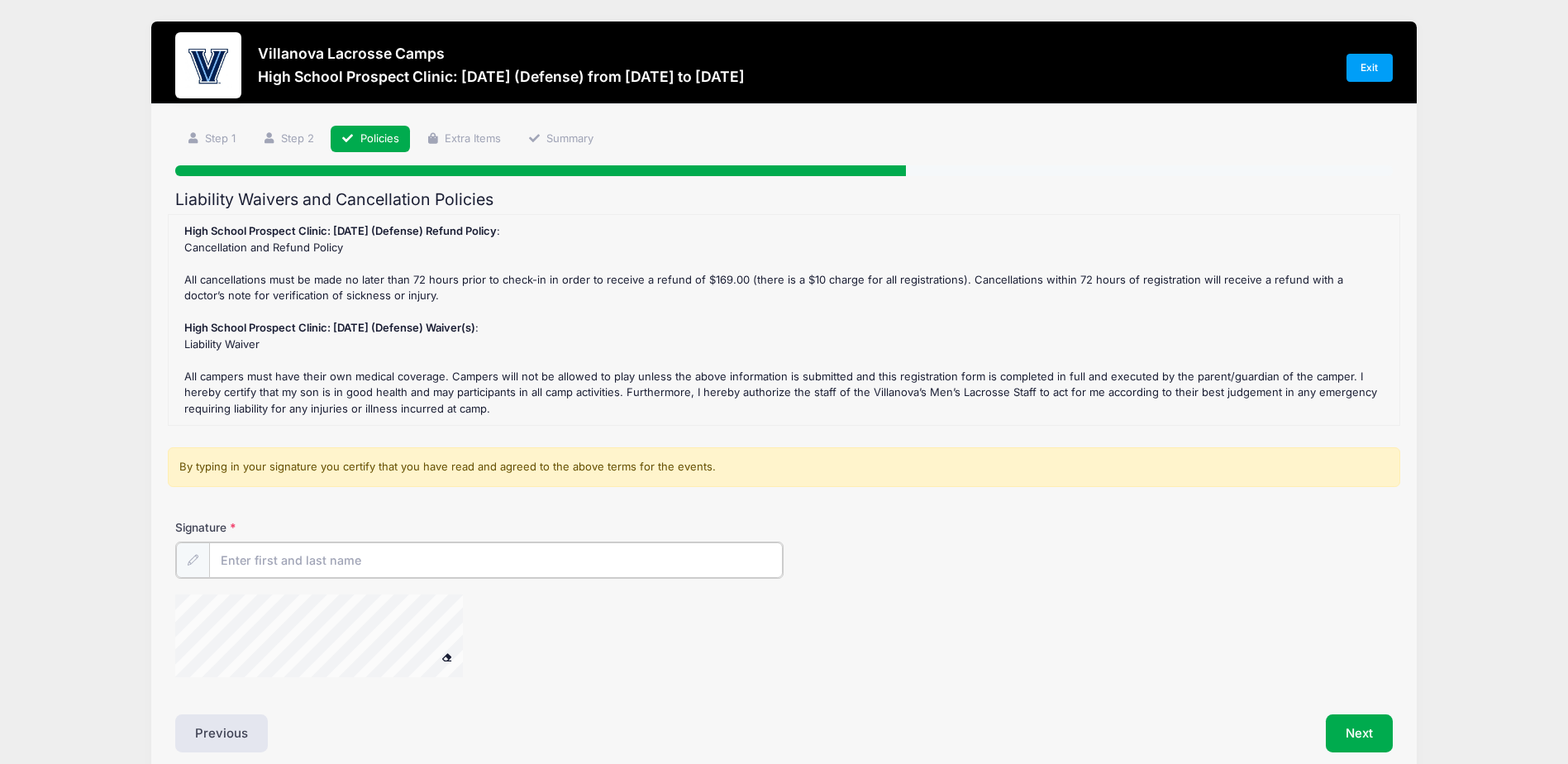
click at [346, 548] on input "Signature" at bounding box center [496, 560] width 574 height 36
click at [279, 556] on input "Signature" at bounding box center [496, 560] width 574 height 36
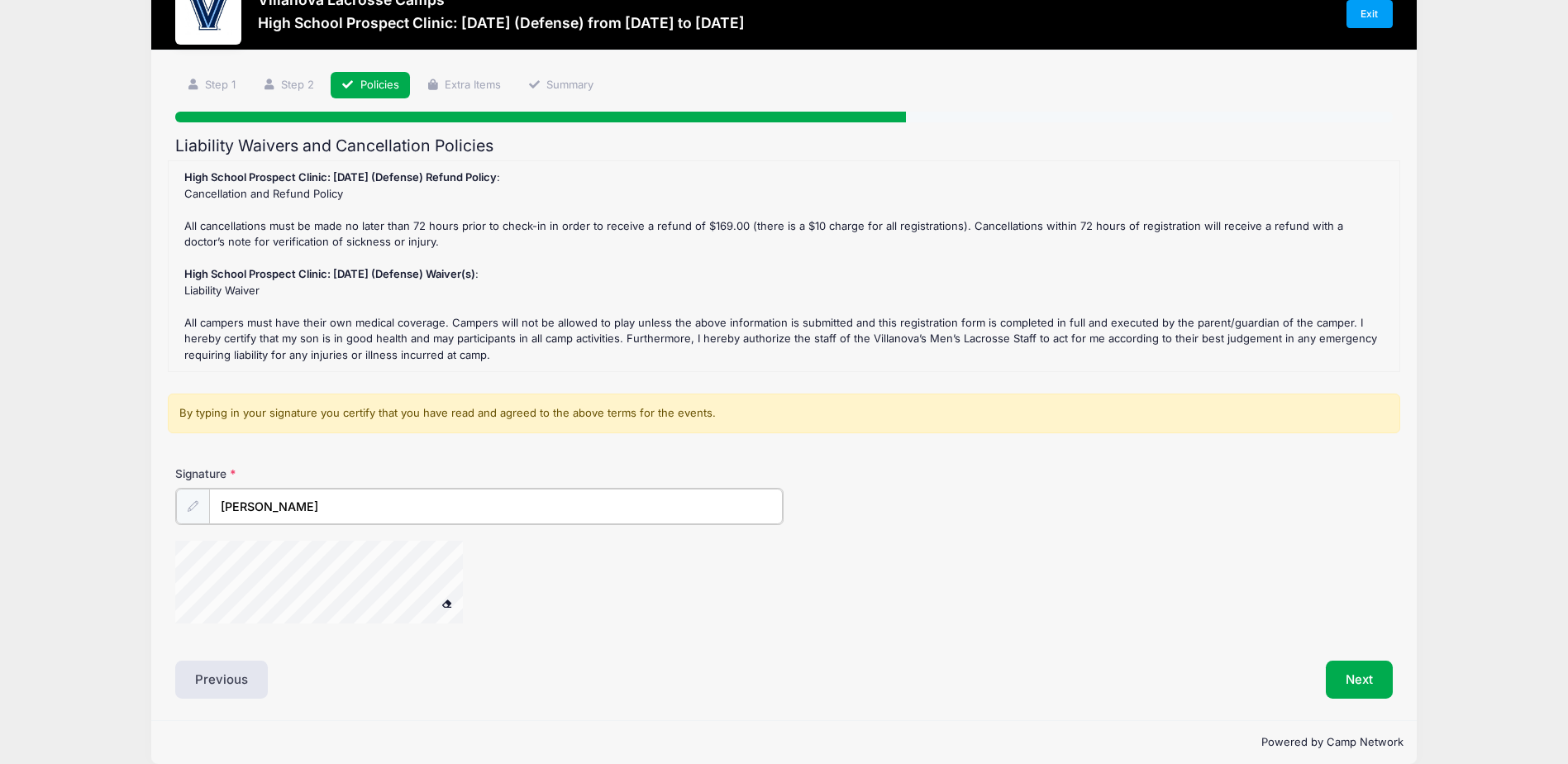
scroll to position [76, 0]
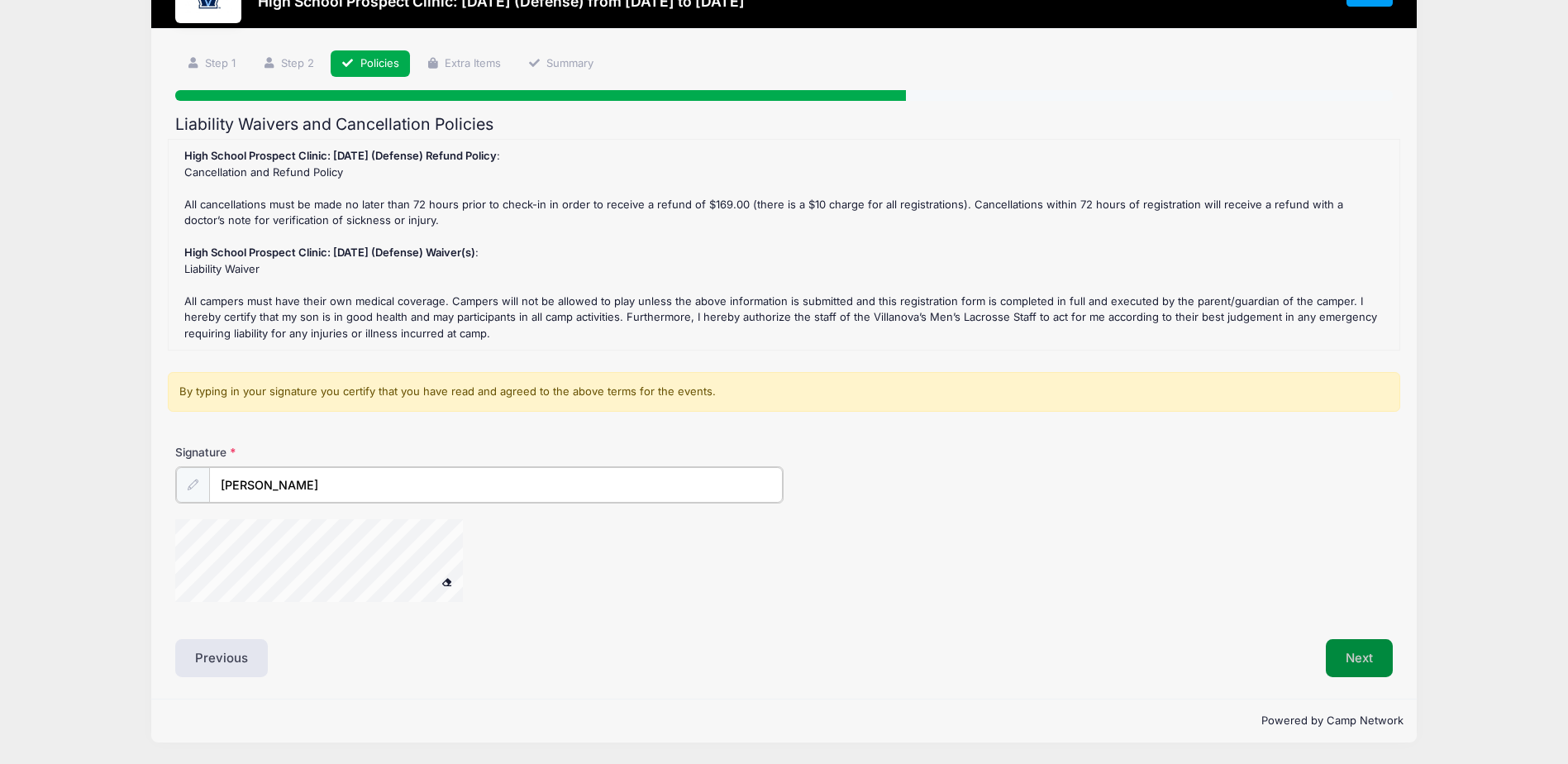
type input "John Wood"
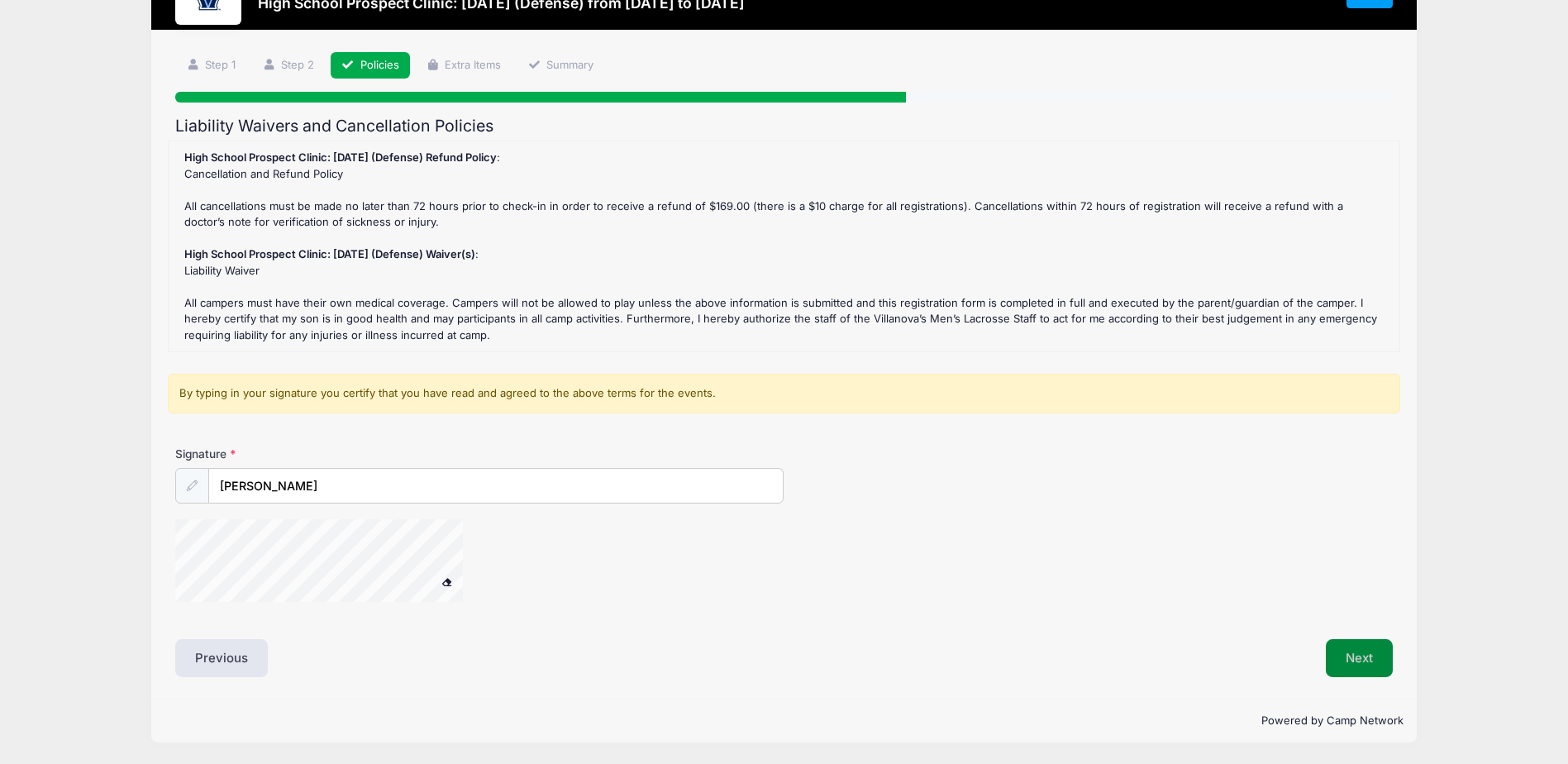
click at [1347, 643] on button "Next" at bounding box center [1360, 658] width 67 height 38
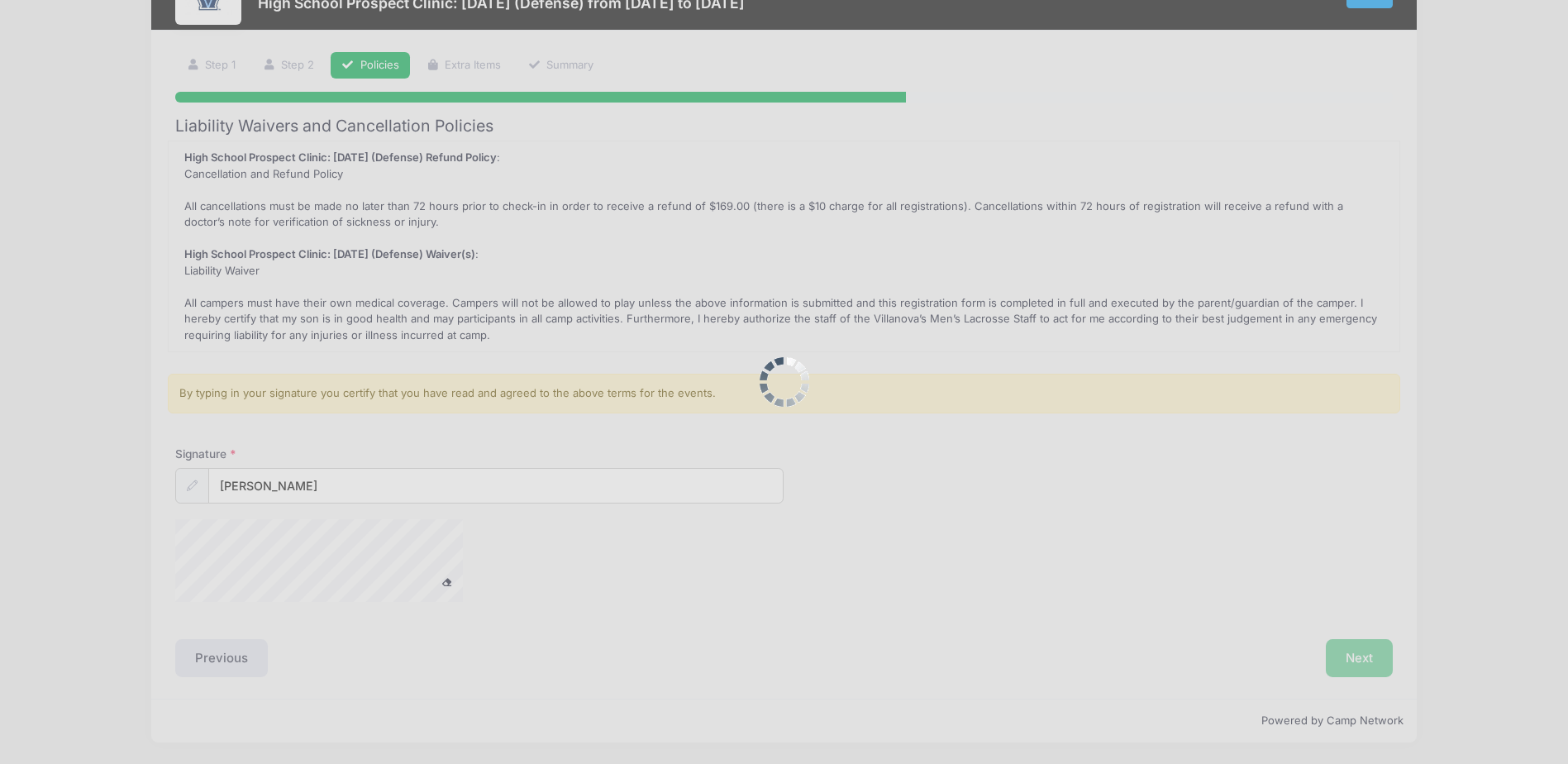
scroll to position [0, 0]
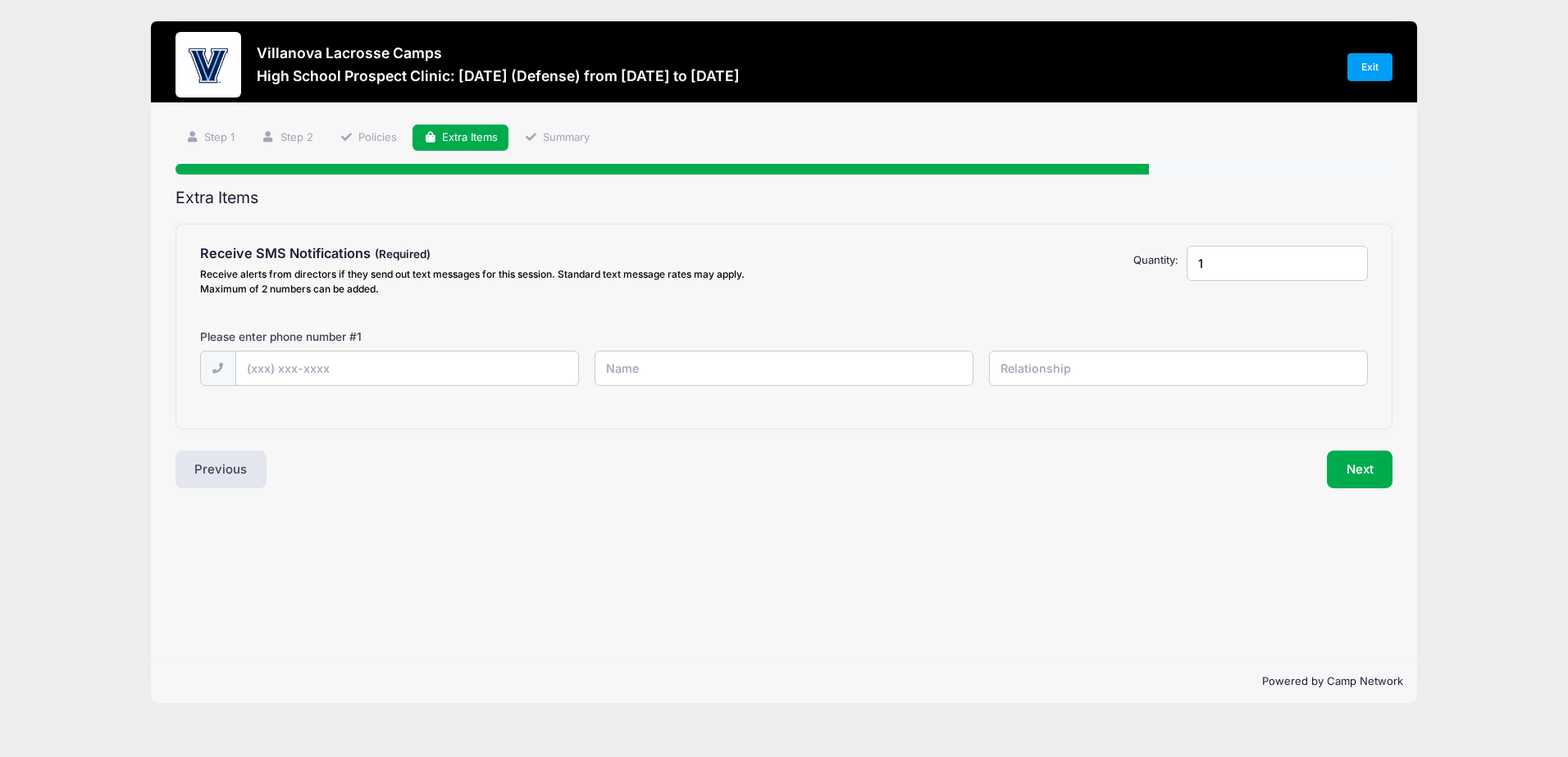
click at [1219, 262] on input "1" at bounding box center [1277, 263] width 181 height 36
click at [1350, 272] on input "1" at bounding box center [1277, 263] width 181 height 36
type input "2"
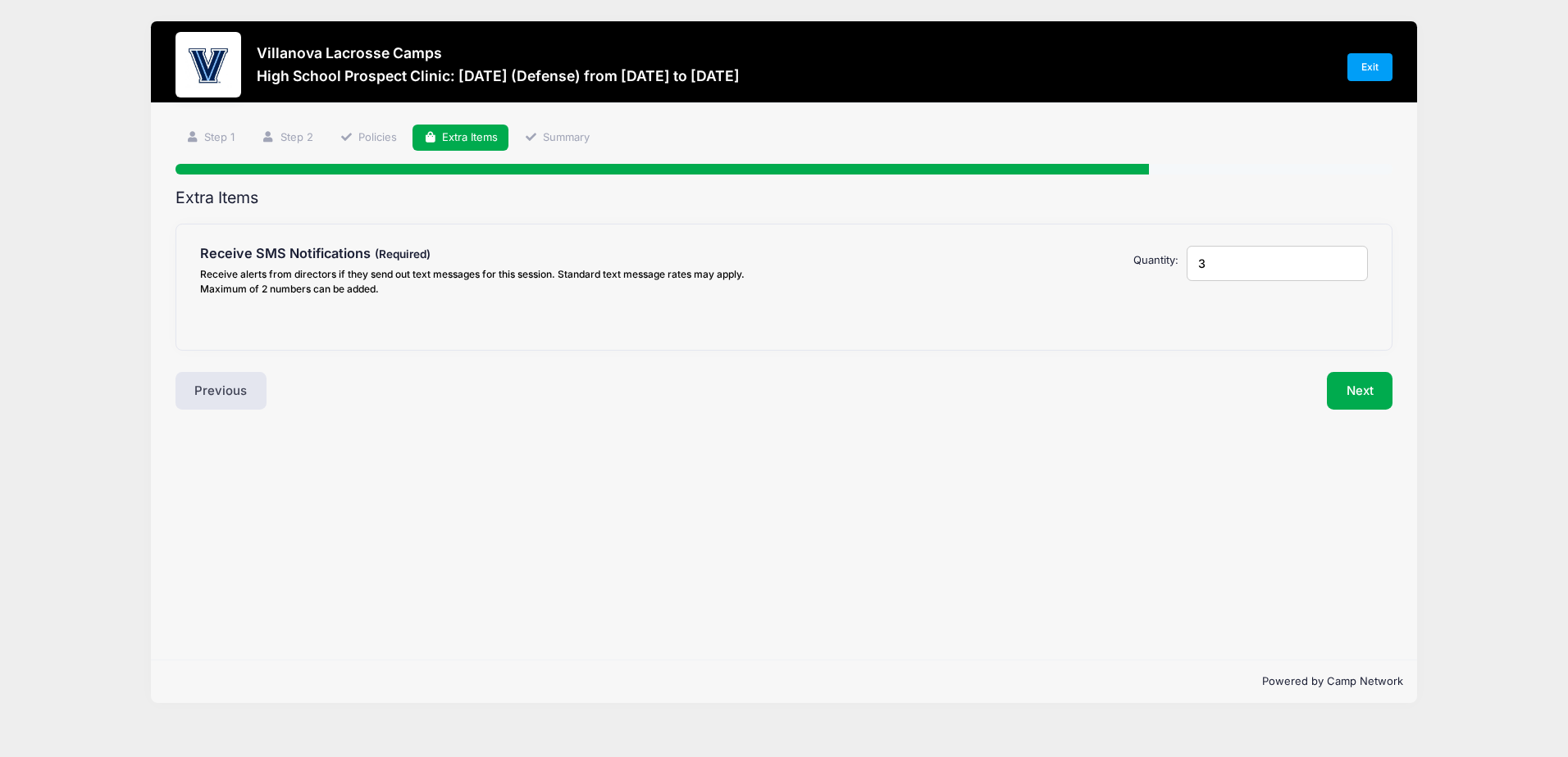
type input "2"
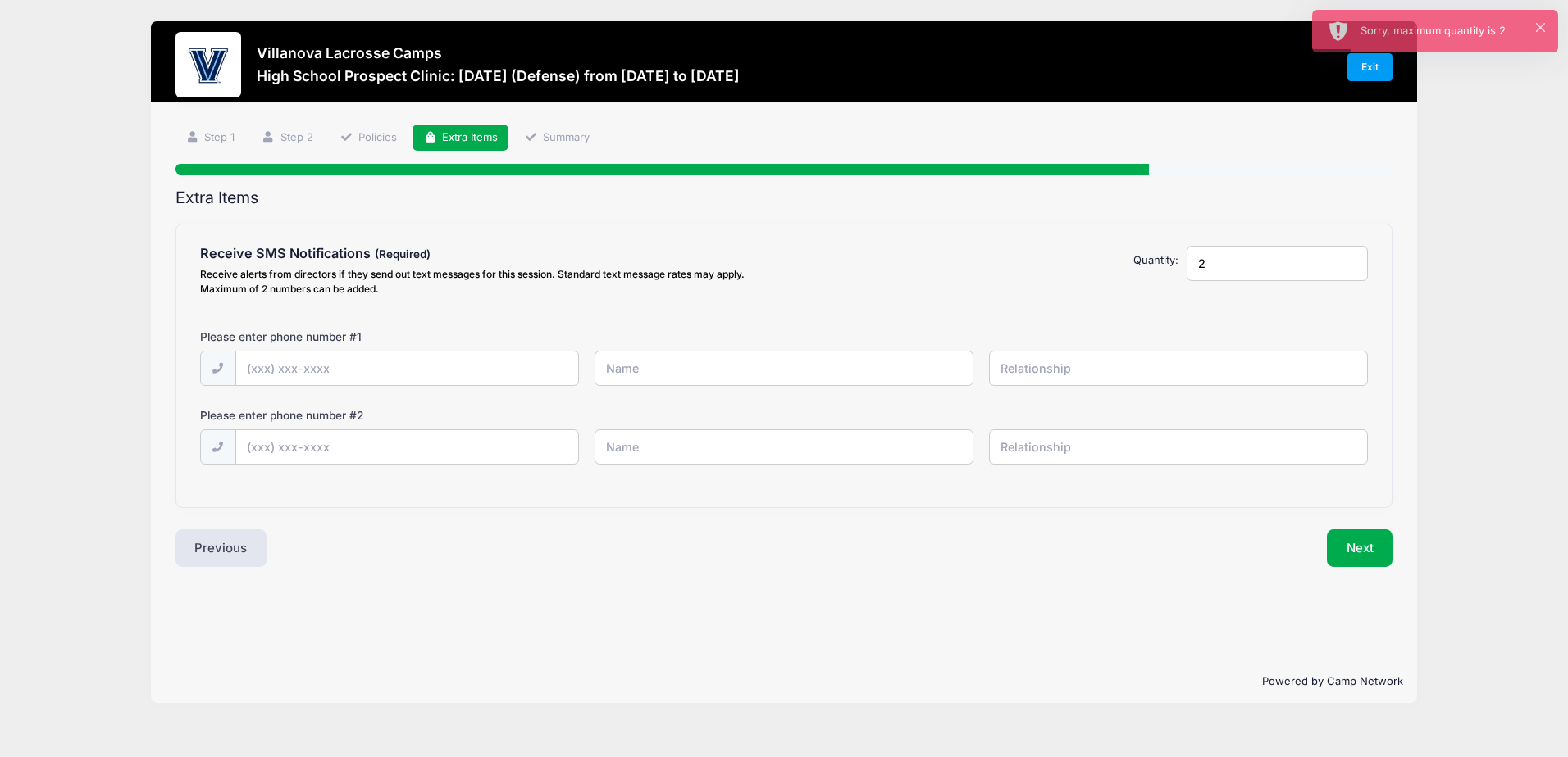
type input "2"
click at [0, 0] on input "text" at bounding box center [0, 0] width 0 height 0
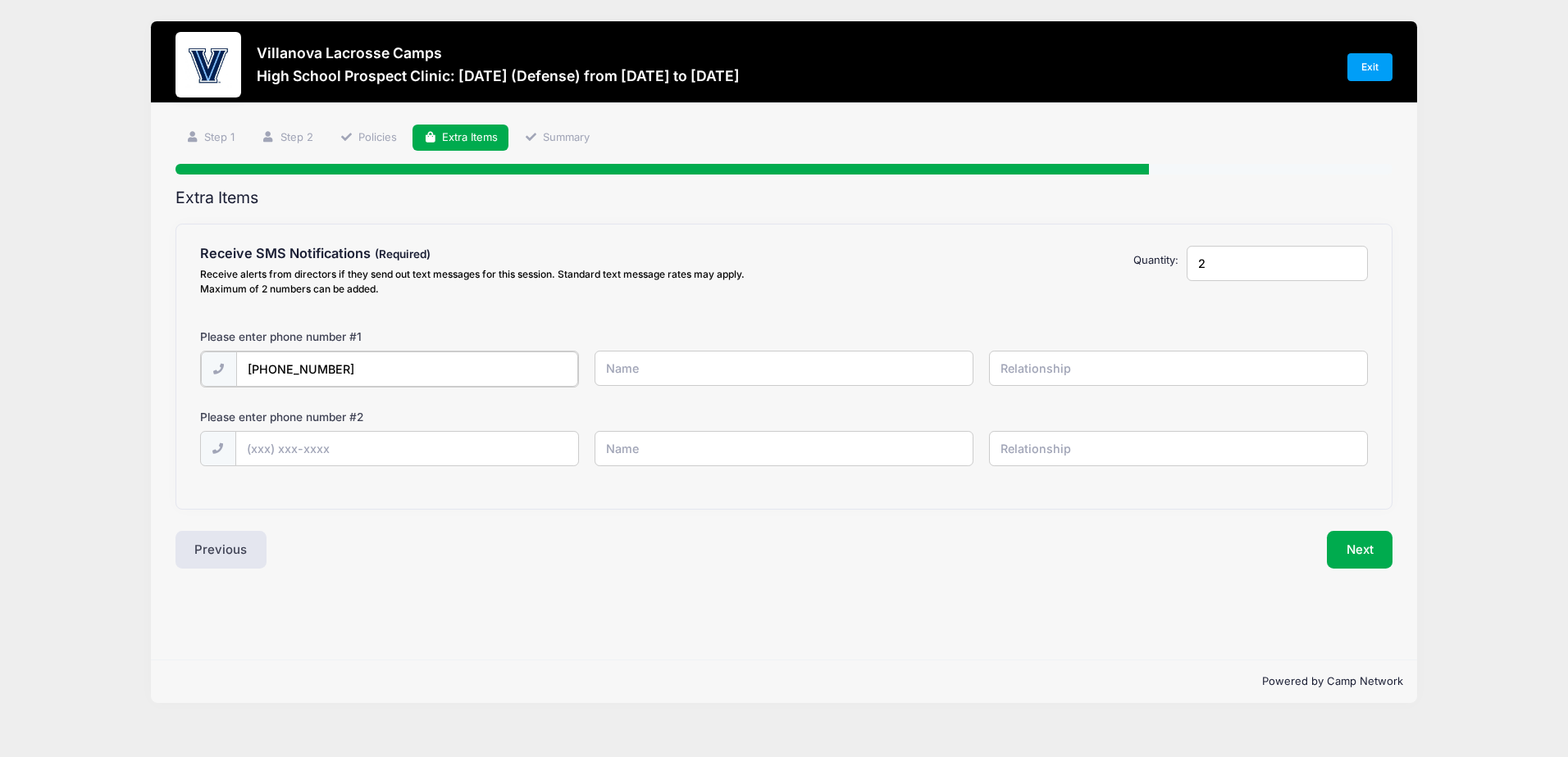
type input "(267) 342-0204"
click at [0, 0] on input "text" at bounding box center [0, 0] width 0 height 0
type input "John Wood"
click at [0, 0] on input "text" at bounding box center [0, 0] width 0 height 0
type input "Father"
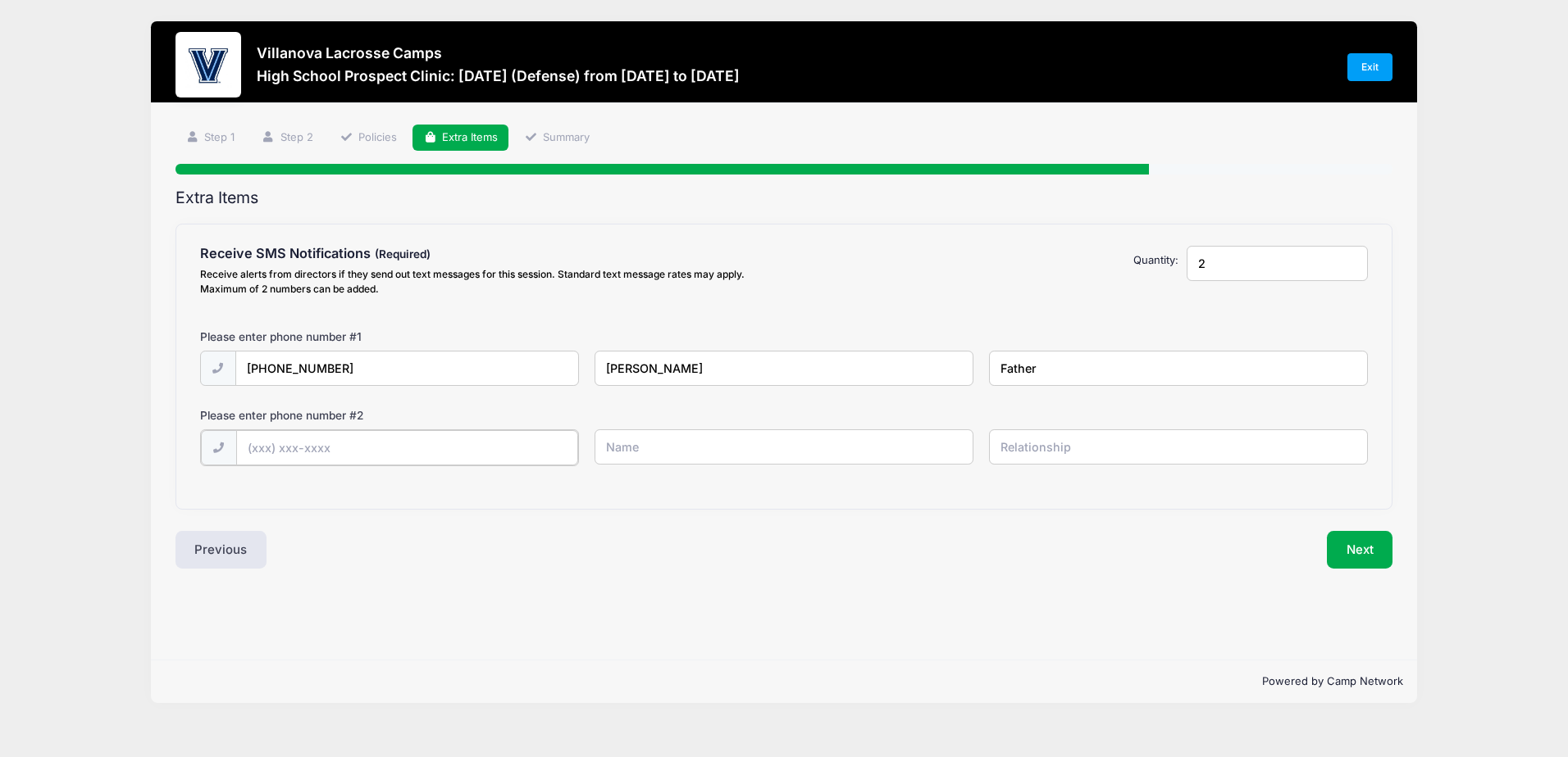
click at [0, 0] on input "text" at bounding box center [0, 0] width 0 height 0
type input "(610) 800-8289"
click at [0, 0] on input "text" at bounding box center [0, 0] width 0 height 0
type input "Arin Wood"
click at [0, 0] on input "text" at bounding box center [0, 0] width 0 height 0
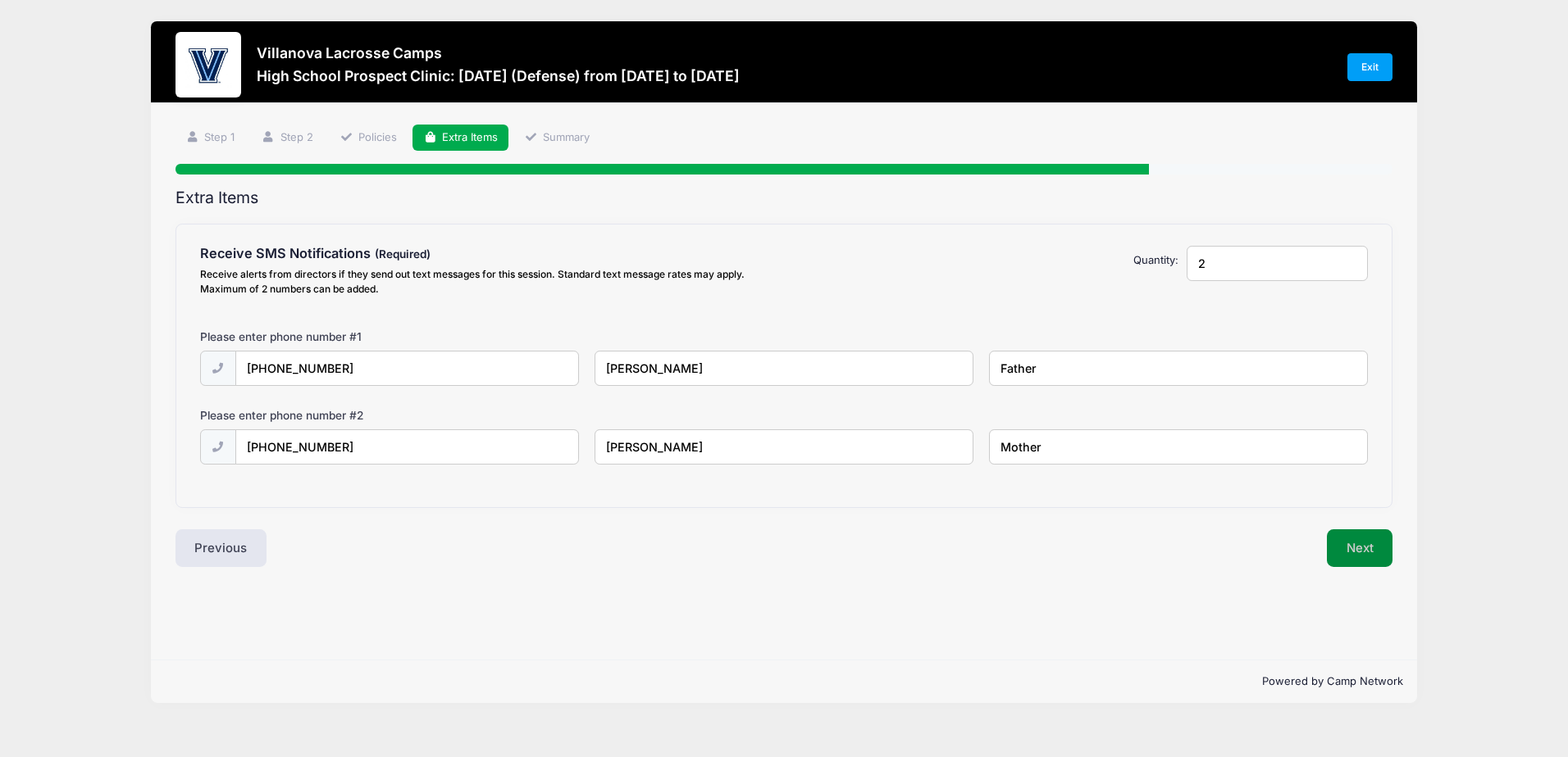
type input "Mother"
click at [1359, 544] on button "Next" at bounding box center [1359, 548] width 67 height 37
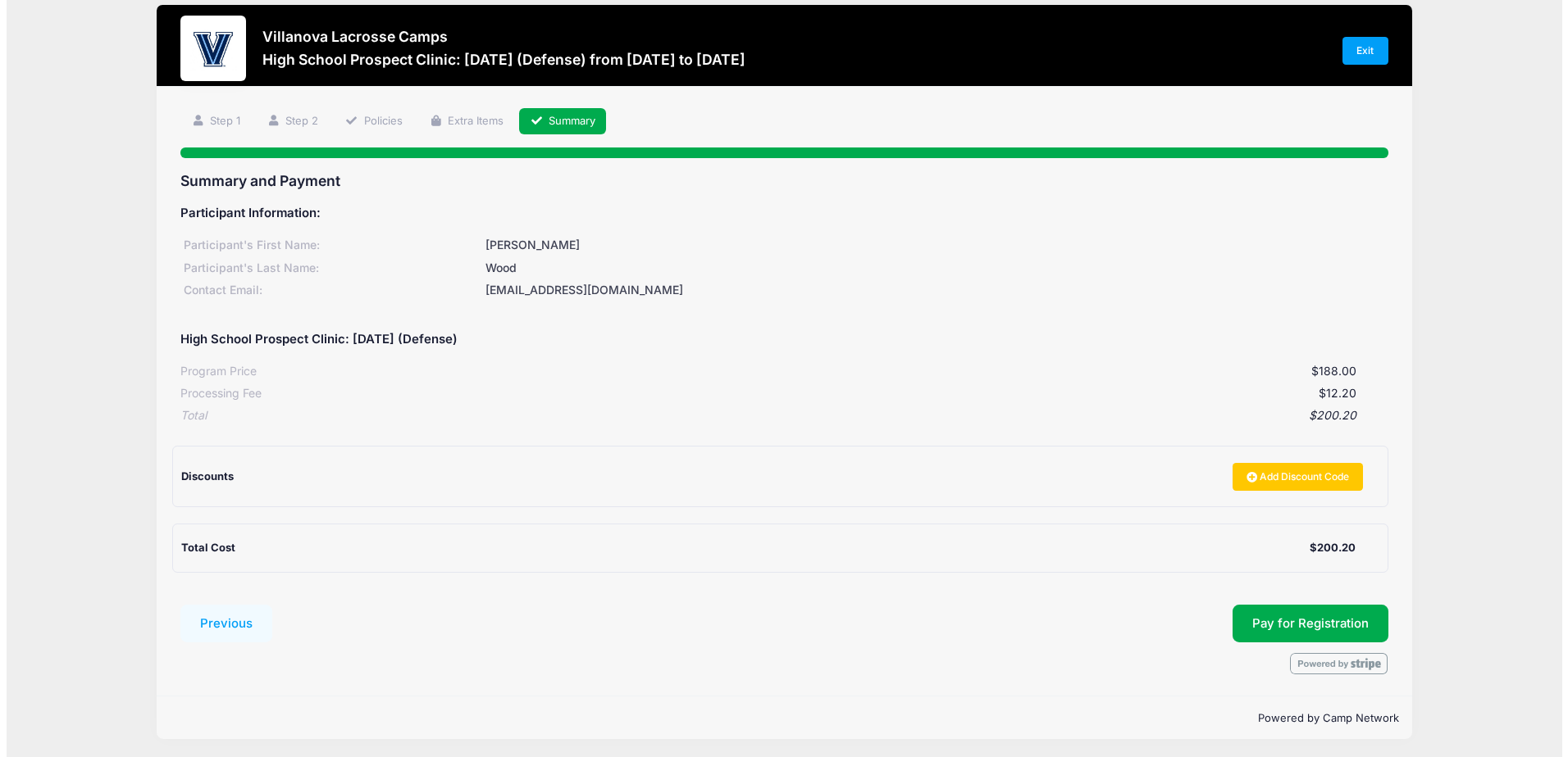
scroll to position [20, 0]
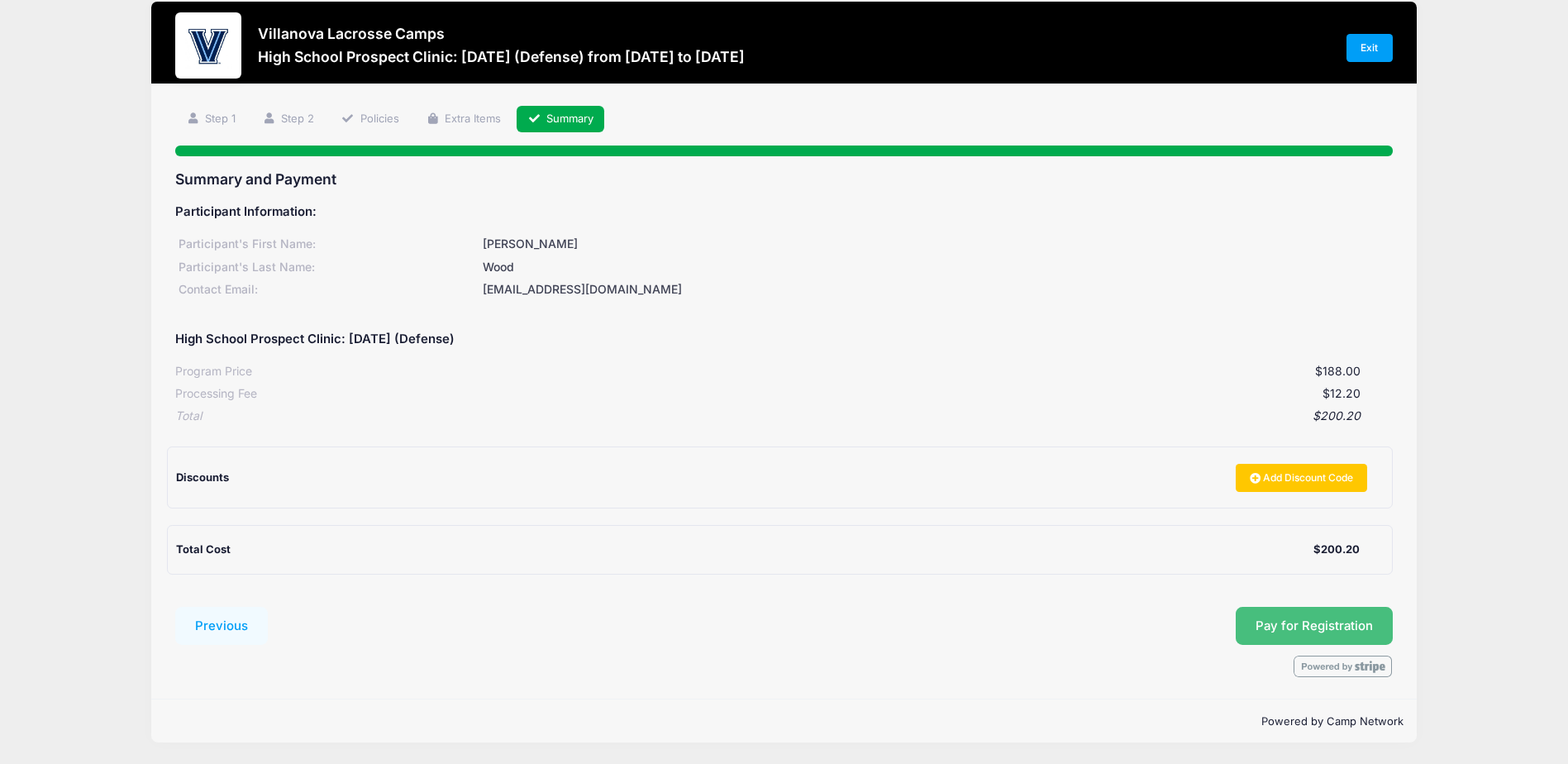
click at [1263, 618] on span "Pay for Registration" at bounding box center [1313, 626] width 117 height 15
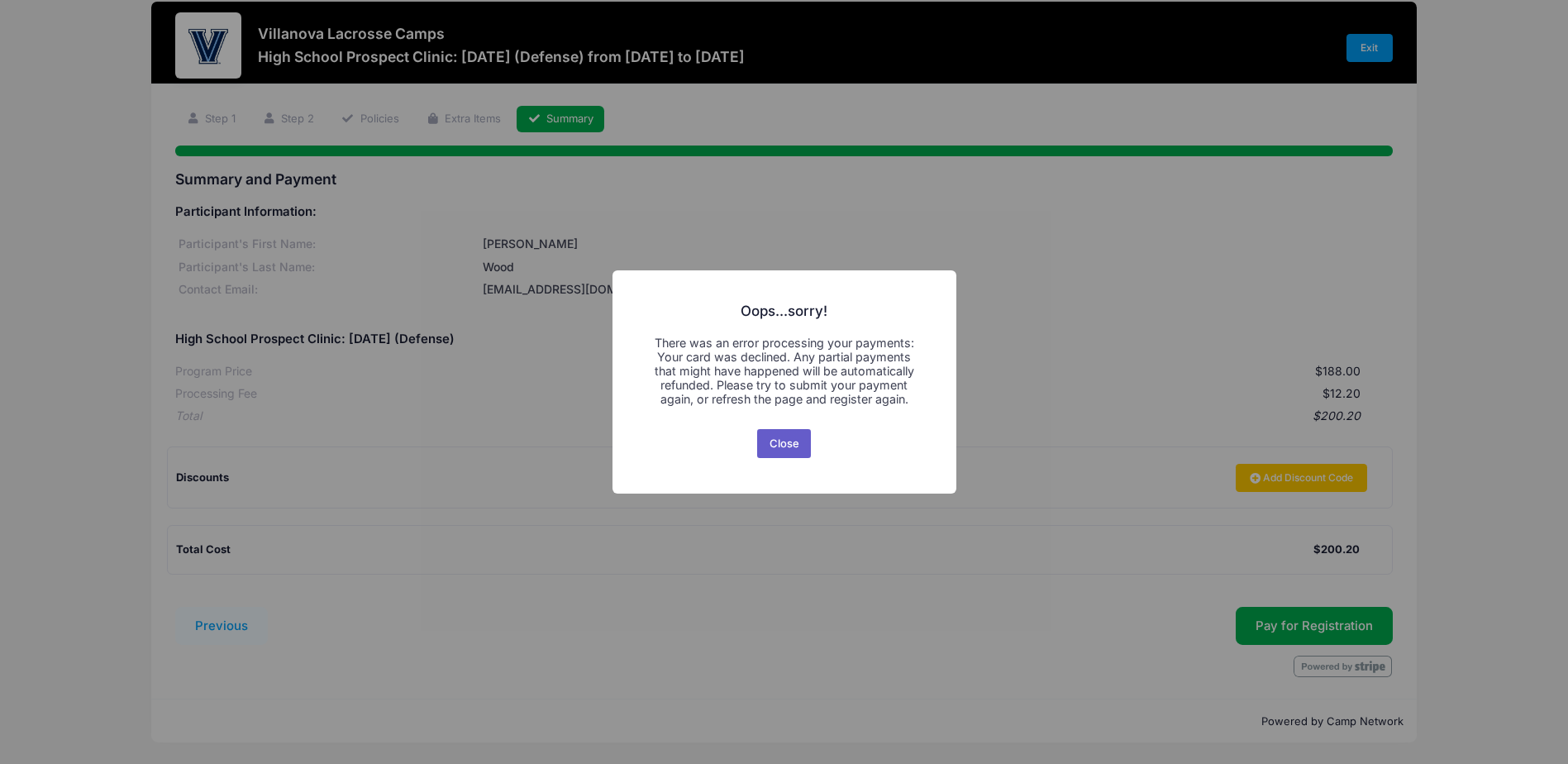
click at [787, 443] on button "Close" at bounding box center [784, 444] width 53 height 30
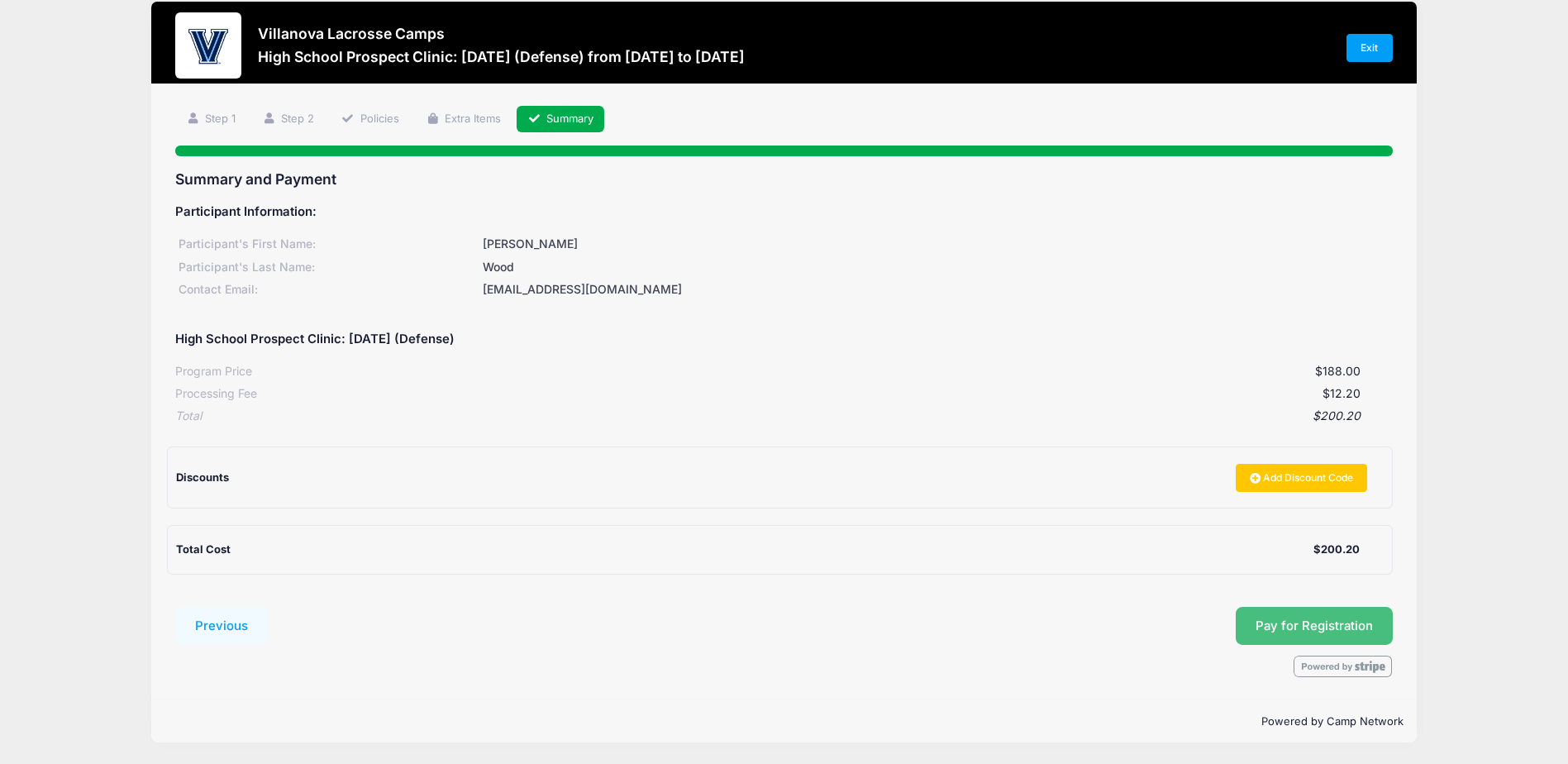
click at [1345, 642] on button "Pay for Registration" at bounding box center [1314, 626] width 157 height 38
